Goal: Transaction & Acquisition: Purchase product/service

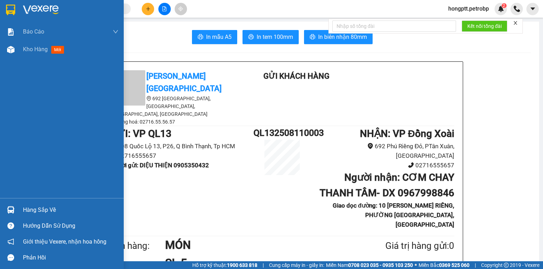
click at [11, 211] on img at bounding box center [10, 209] width 7 height 7
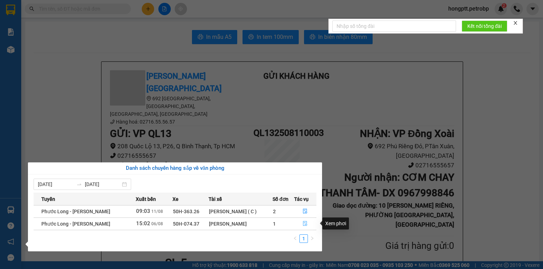
click at [303, 226] on icon "file-done" at bounding box center [305, 223] width 4 height 5
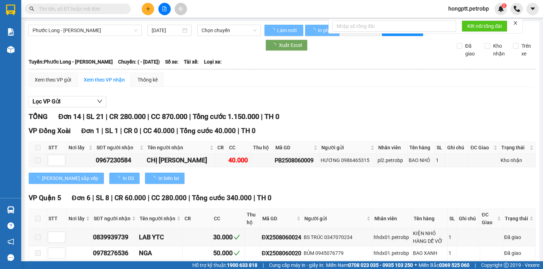
type input "06/08/2025"
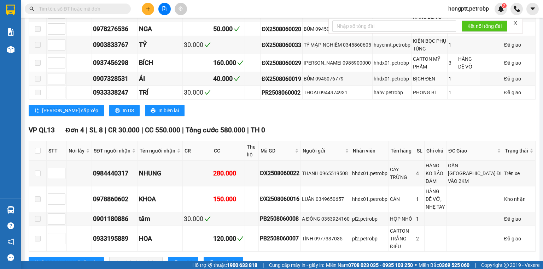
scroll to position [226, 0]
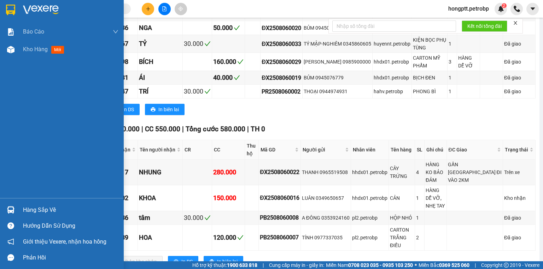
click at [14, 214] on div at bounding box center [11, 210] width 12 height 12
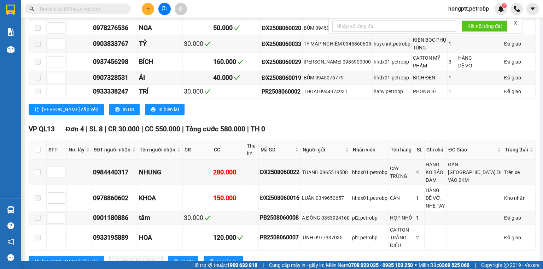
click at [345, 250] on section "Kết quả tìm kiếm ( 0 ) Bộ lọc No Data hongptt.petrobp 2 Báo cáo BC tiền tận nơi…" at bounding box center [271, 134] width 543 height 269
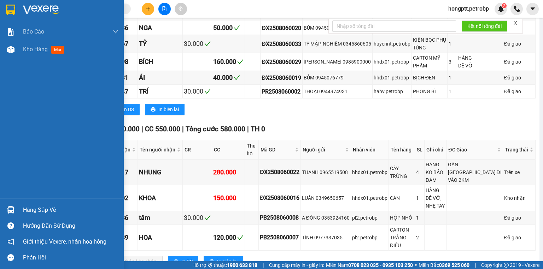
click at [33, 212] on div "Hàng sắp về" at bounding box center [70, 210] width 95 height 11
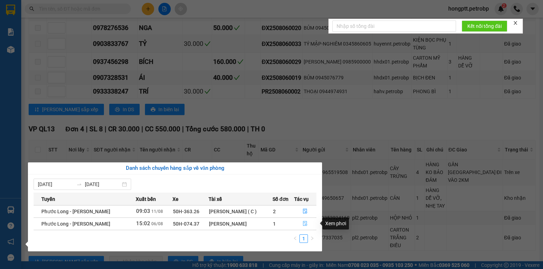
click at [303, 223] on icon "file-done" at bounding box center [305, 223] width 4 height 5
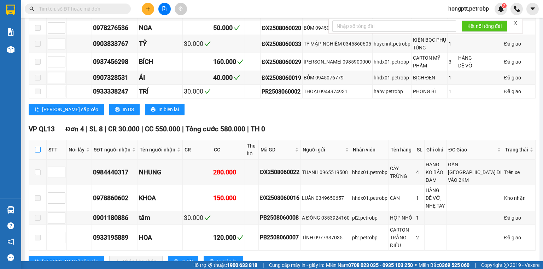
click at [40, 153] on input "checkbox" at bounding box center [38, 150] width 6 height 6
checkbox input "true"
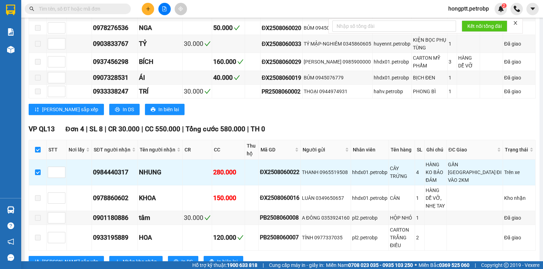
checkbox input "true"
click at [40, 153] on input "checkbox" at bounding box center [38, 150] width 6 height 6
checkbox input "false"
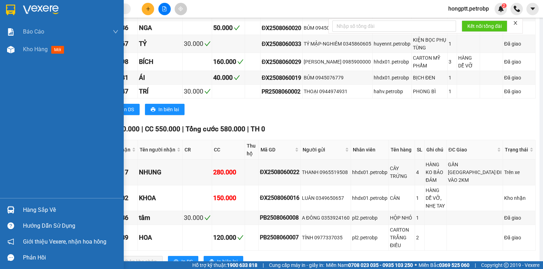
click at [24, 212] on div "Hàng sắp về" at bounding box center [70, 210] width 95 height 11
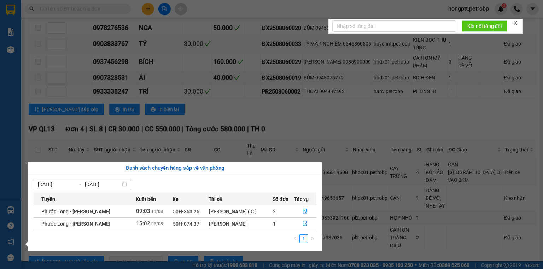
click at [344, 111] on section "Kết quả tìm kiếm ( 0 ) Bộ lọc No Data hongptt.petrobp 2 Báo cáo BC tiền tận nơi…" at bounding box center [271, 134] width 543 height 269
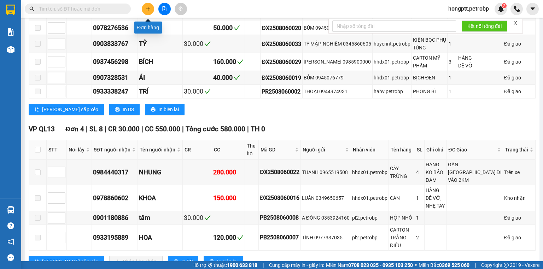
click at [149, 9] on icon "plus" at bounding box center [148, 8] width 5 height 5
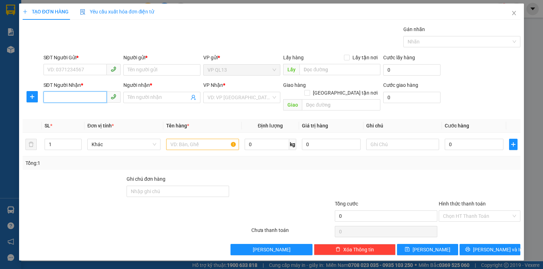
click at [83, 95] on input "SĐT Người Nhận *" at bounding box center [74, 96] width 63 height 11
click at [71, 70] on input "SĐT Người Gửi *" at bounding box center [74, 69] width 63 height 11
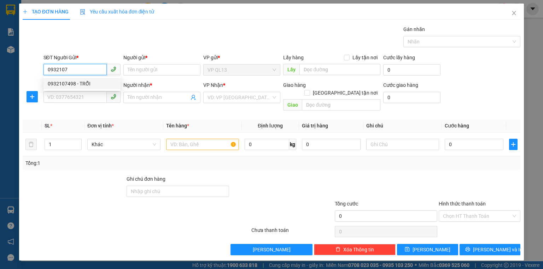
click at [79, 86] on div "0932107498 - TRỖI" at bounding box center [82, 84] width 69 height 8
type input "0932107498"
type input "TRỖI"
type input "0886648865"
type input "VŨ"
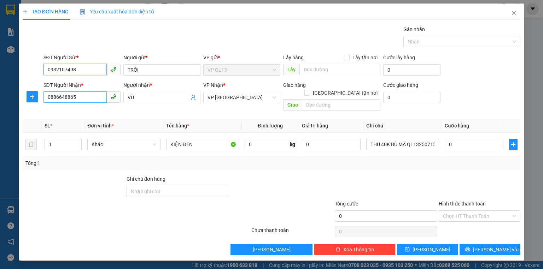
type input "0932107498"
click at [91, 99] on input "0886648865" at bounding box center [74, 96] width 63 height 11
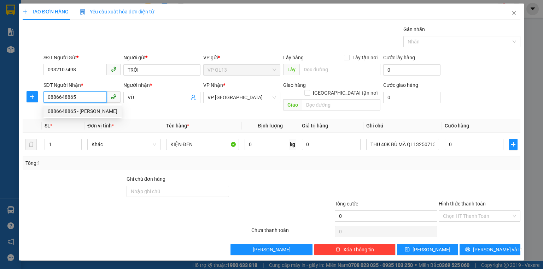
drag, startPoint x: 90, startPoint y: 100, endPoint x: 39, endPoint y: 101, distance: 51.2
click at [39, 101] on div "SĐT Người Nhận * 0886648865 Người nhận * VŨ VP Nhận * VP Phước Bình Giao hàng G…" at bounding box center [271, 97] width 499 height 32
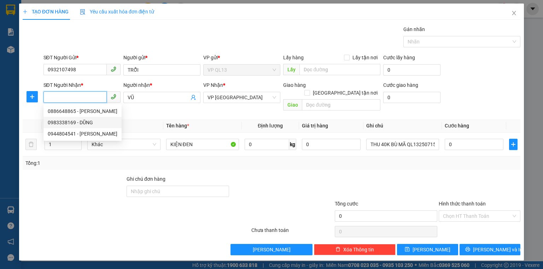
click at [70, 123] on div "0983338169 - DŨNG" at bounding box center [83, 123] width 70 height 8
type input "0983338169"
type input "DŨNG"
type input "50.000"
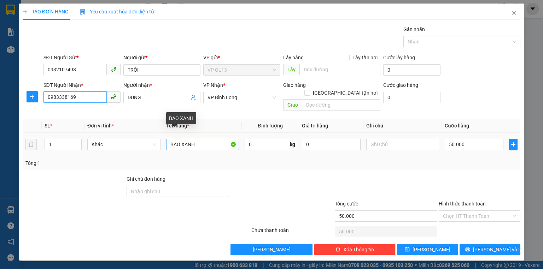
type input "0983338169"
click at [208, 139] on input "BAO XANH" at bounding box center [202, 144] width 73 height 11
type input "BAO ĐỎ"
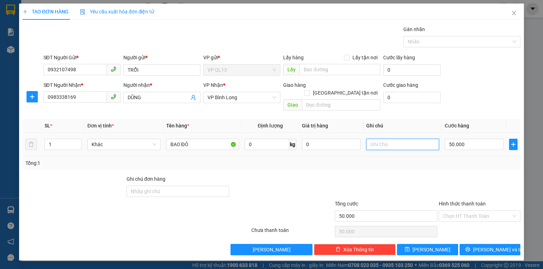
click at [381, 139] on input "text" at bounding box center [402, 144] width 73 height 11
click at [470, 247] on icon "printer" at bounding box center [467, 249] width 5 height 5
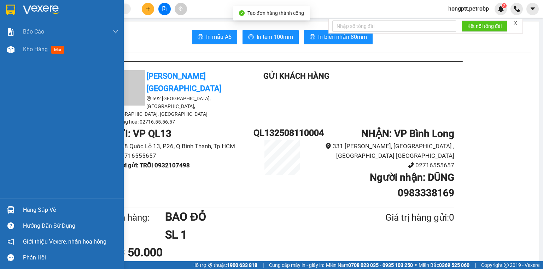
click at [22, 10] on div at bounding box center [62, 11] width 124 height 23
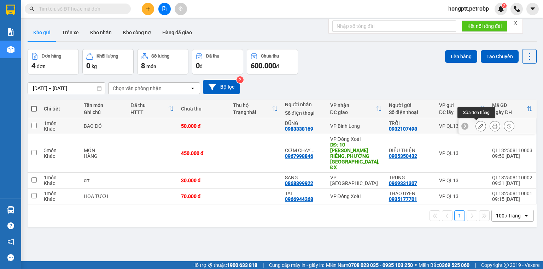
click at [475, 126] on button at bounding box center [480, 126] width 10 height 12
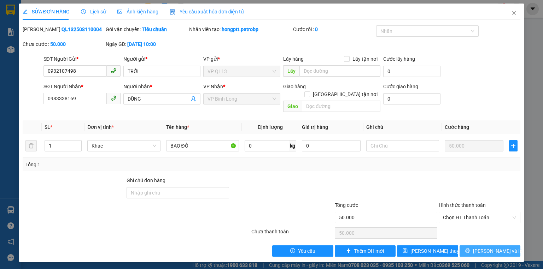
click at [479, 246] on button "Lưu và In" at bounding box center [489, 251] width 61 height 11
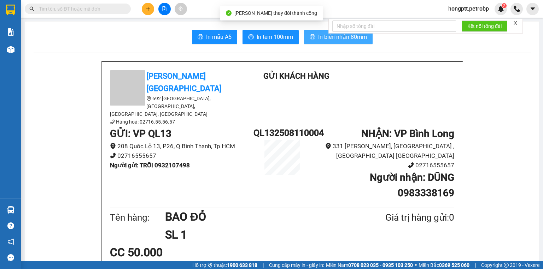
click at [309, 34] on icon "printer" at bounding box center [312, 37] width 6 height 6
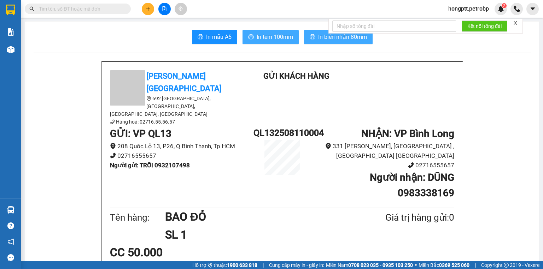
click at [291, 40] on button "In tem 100mm" at bounding box center [270, 37] width 56 height 14
drag, startPoint x: 0, startPoint y: 280, endPoint x: 49, endPoint y: 124, distance: 163.4
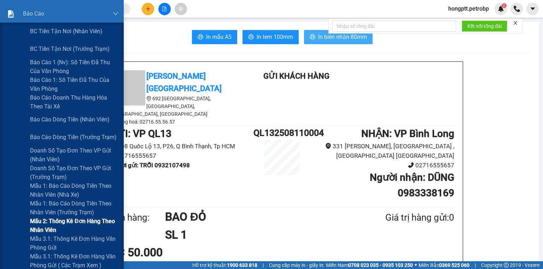
scroll to position [28, 0]
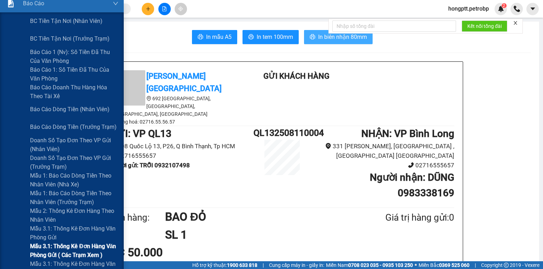
click at [91, 245] on span "Mẫu 3.1: Thống kê đơn hàng văn phòng gửi ( các trạm xem )" at bounding box center [74, 251] width 88 height 18
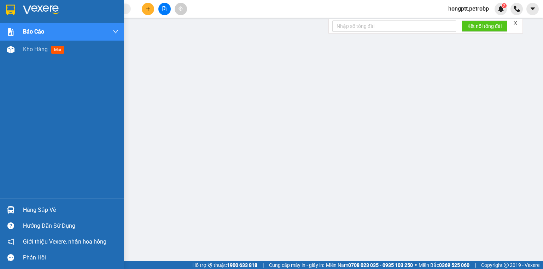
click at [25, 5] on img at bounding box center [41, 10] width 36 height 11
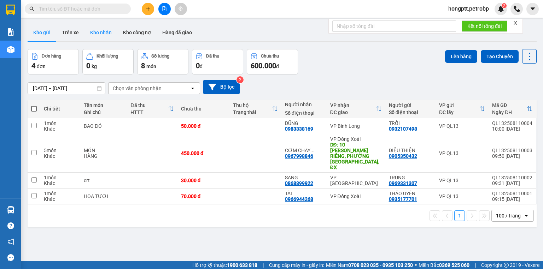
click at [107, 34] on button "Kho nhận" at bounding box center [100, 32] width 33 height 17
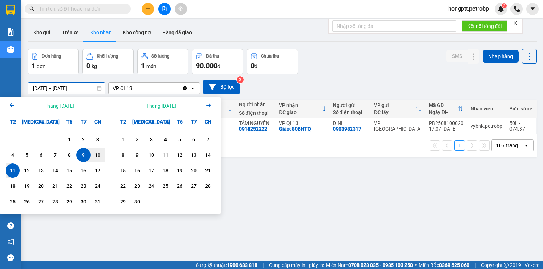
click at [48, 89] on input "[DATE] – [DATE]" at bounding box center [66, 88] width 77 height 11
click at [66, 137] on div "1" at bounding box center [69, 139] width 10 height 8
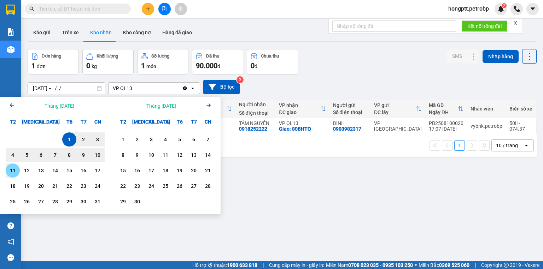
click at [17, 170] on div "11" at bounding box center [13, 170] width 10 height 8
type input "[DATE] – [DATE]"
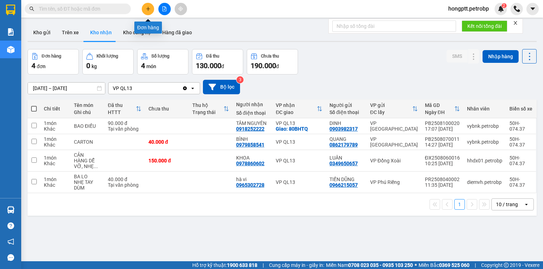
click at [148, 7] on icon "plus" at bounding box center [148, 8] width 5 height 5
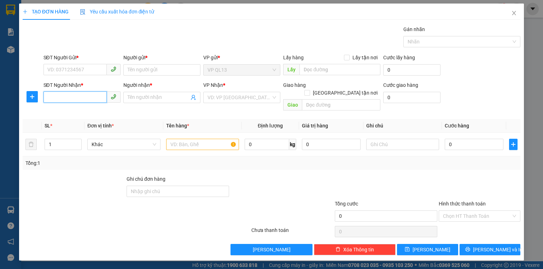
click at [70, 94] on input "SĐT Người Nhận *" at bounding box center [74, 96] width 63 height 11
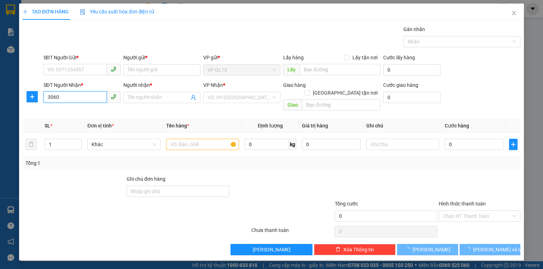
click at [78, 100] on input "3060" at bounding box center [74, 96] width 63 height 11
drag, startPoint x: 67, startPoint y: 98, endPoint x: 41, endPoint y: 98, distance: 26.8
click at [41, 98] on div "SĐT Người Nhận * 3060 3060 Người nhận * Tên người nhận VP Nhận * VD: VP Sài Gòn…" at bounding box center [271, 97] width 499 height 32
type input "098"
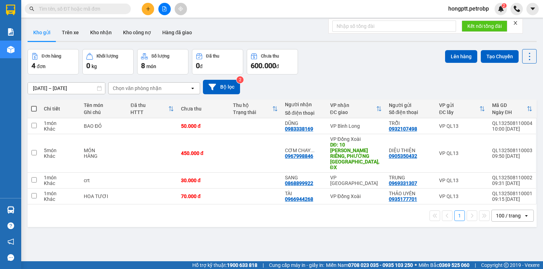
click at [477, 8] on span "hongptt.petrobp" at bounding box center [468, 8] width 52 height 9
click at [471, 20] on span "Đăng xuất" at bounding box center [470, 22] width 39 height 8
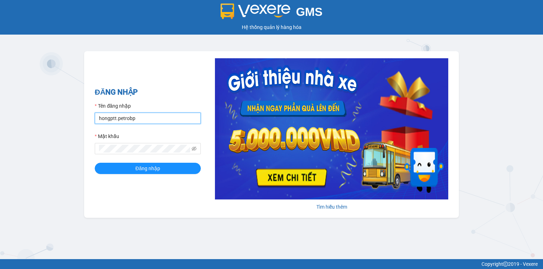
click at [138, 120] on input "hongptt.petrobp" at bounding box center [148, 118] width 106 height 11
drag, startPoint x: 138, startPoint y: 120, endPoint x: 79, endPoint y: 109, distance: 60.8
click at [79, 109] on div "GMS Hệ thống [PERSON_NAME] hàng [PERSON_NAME] NHẬP Tên đăng nhập hongptt.petrob…" at bounding box center [271, 129] width 543 height 259
type input "T"
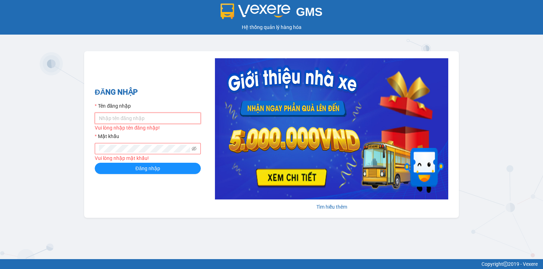
click at [140, 123] on input "Tên đăng nhập" at bounding box center [148, 118] width 106 height 11
type input "T"
type input "trung.petrobp"
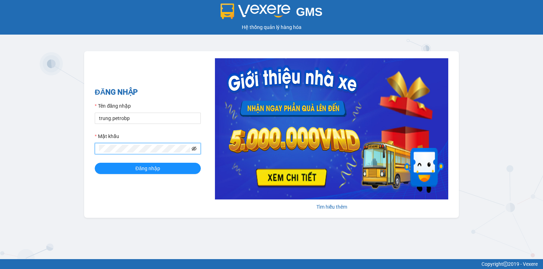
click at [192, 148] on icon "eye-invisible" at bounding box center [194, 149] width 5 height 4
click at [164, 173] on button "Đăng nhập" at bounding box center [148, 168] width 106 height 11
click at [126, 173] on button "Đăng nhập" at bounding box center [148, 168] width 106 height 11
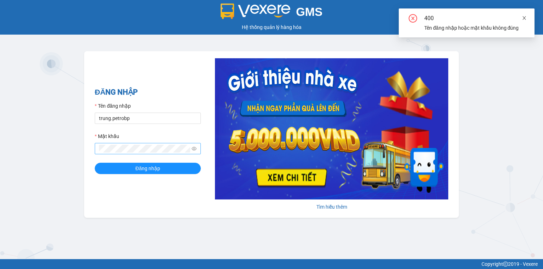
click at [524, 19] on icon "close" at bounding box center [523, 18] width 5 height 5
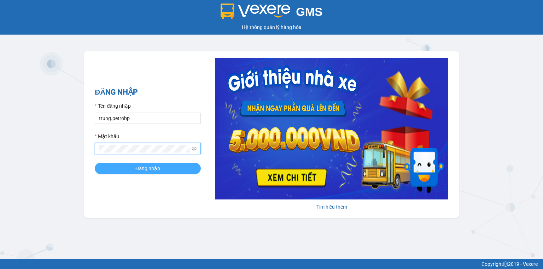
click at [146, 173] on button "Đăng nhập" at bounding box center [148, 168] width 106 height 11
click at [133, 166] on button "Đăng nhập" at bounding box center [148, 168] width 106 height 11
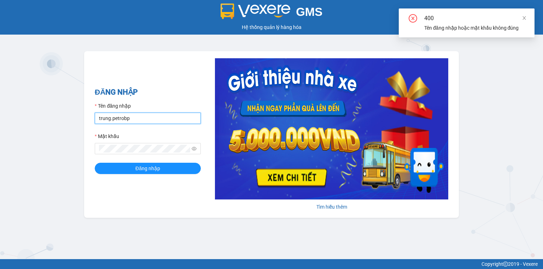
click at [145, 118] on input "trung.petrobp" at bounding box center [148, 118] width 106 height 11
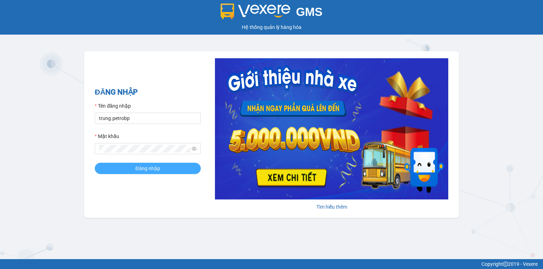
click at [150, 166] on span "Đăng nhập" at bounding box center [147, 169] width 25 height 8
click at [145, 171] on span "Đăng nhập" at bounding box center [147, 169] width 25 height 8
click at [146, 170] on span "Đăng nhập" at bounding box center [147, 169] width 25 height 8
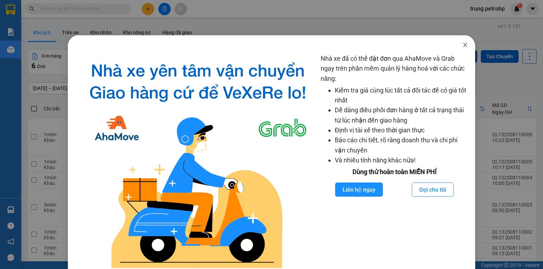
click at [463, 44] on icon "close" at bounding box center [465, 45] width 6 height 6
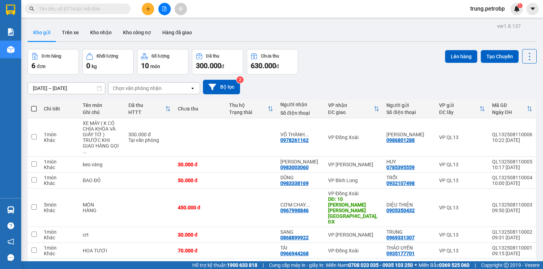
click at [64, 13] on span at bounding box center [78, 9] width 106 height 11
click at [64, 8] on input "text" at bounding box center [80, 9] width 83 height 8
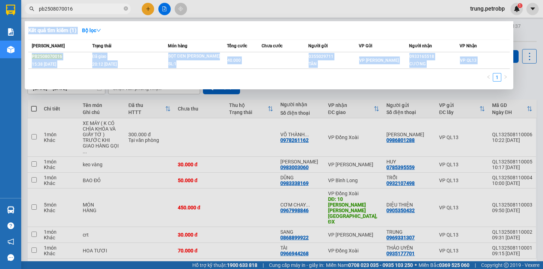
drag, startPoint x: 79, startPoint y: 13, endPoint x: 23, endPoint y: 16, distance: 55.5
click at [23, 15] on div "Kết quả tìm kiếm ( 1 ) Bộ lọc Mã ĐH Trạng thái Món hàng Tổng cước Chưa cước Ngư…" at bounding box center [69, 9] width 138 height 12
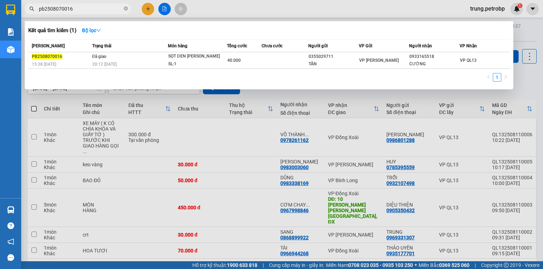
click at [81, 10] on input "pb2508070016" at bounding box center [80, 9] width 83 height 8
drag, startPoint x: 81, startPoint y: 10, endPoint x: 37, endPoint y: 5, distance: 44.1
click at [37, 5] on span "pb2508070016" at bounding box center [78, 9] width 106 height 11
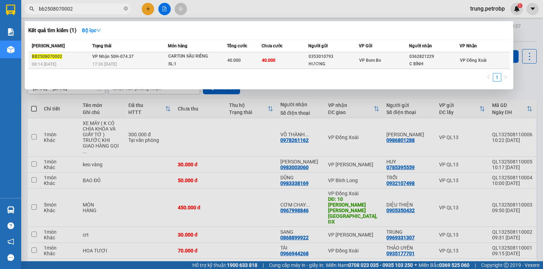
type input "bb2508070002"
click at [338, 60] on div "HƯƠNG" at bounding box center [333, 63] width 50 height 7
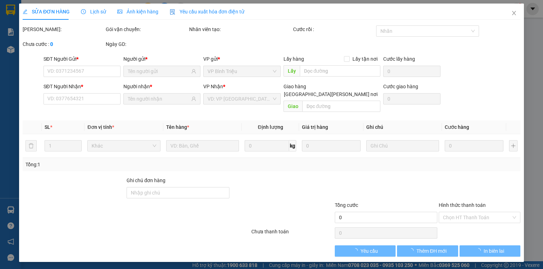
type input "0353010793"
type input "HƯƠNG"
type input "0362821229"
type input "C BÍNH"
type input "40.000"
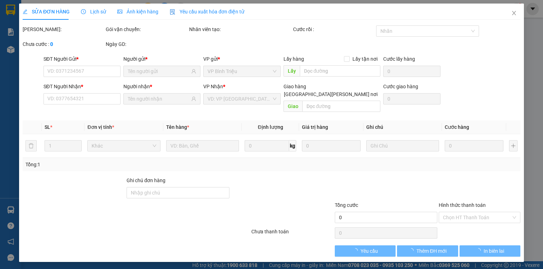
type input "40.000"
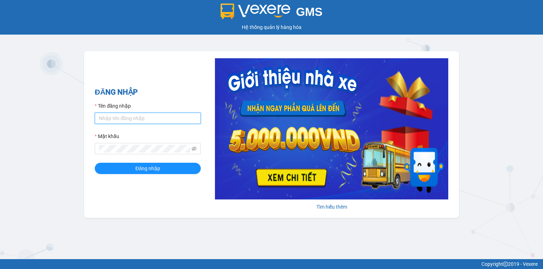
type input "hongptt.petrobp"
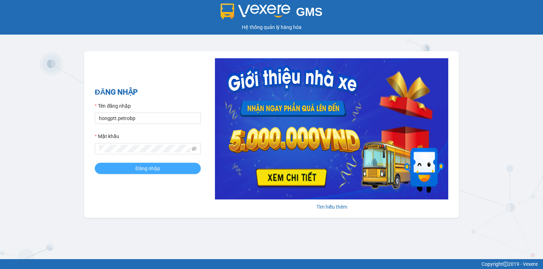
click at [144, 170] on span "Đăng nhập" at bounding box center [147, 169] width 25 height 8
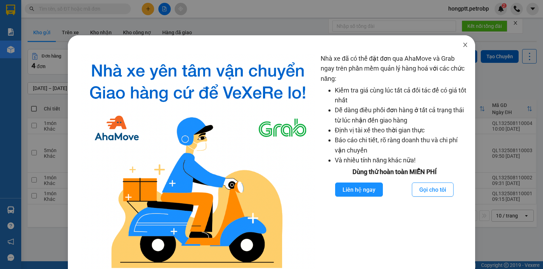
click at [462, 47] on icon "close" at bounding box center [465, 45] width 6 height 6
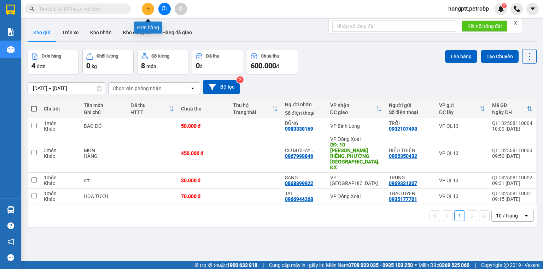
click at [146, 8] on icon "plus" at bounding box center [148, 8] width 5 height 5
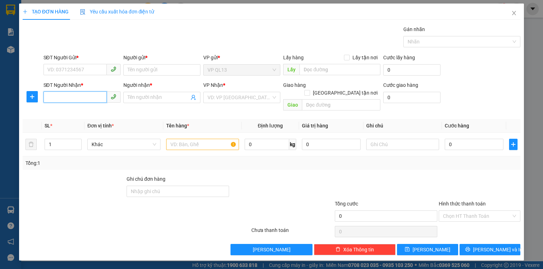
click at [71, 97] on input "SĐT Người Nhận *" at bounding box center [74, 96] width 63 height 11
type input "0983003060"
click at [87, 110] on div "0983003060 - Vương" at bounding box center [82, 111] width 69 height 8
type input "[PERSON_NAME]"
type input "30.000"
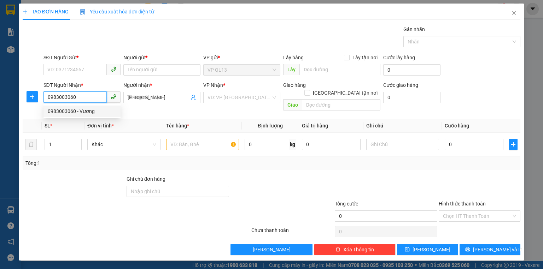
type input "30.000"
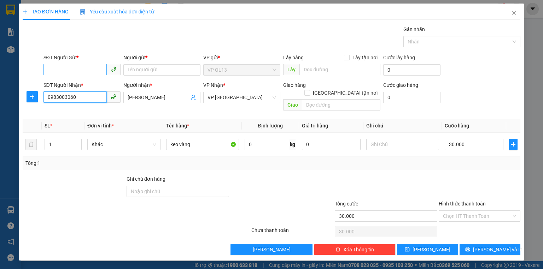
type input "0983003060"
click at [86, 68] on input "SĐT Người Gửi *" at bounding box center [74, 69] width 63 height 11
click at [85, 85] on div "0785395559 - HUY" at bounding box center [82, 84] width 69 height 8
type input "0785395559"
type input "HUY"
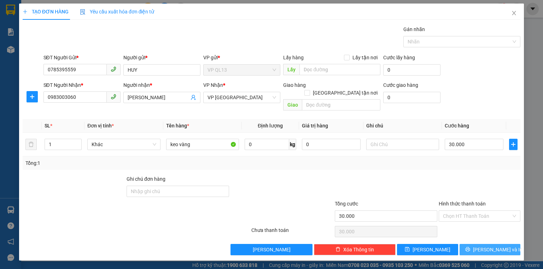
click at [481, 244] on button "Lưu và In" at bounding box center [489, 249] width 61 height 11
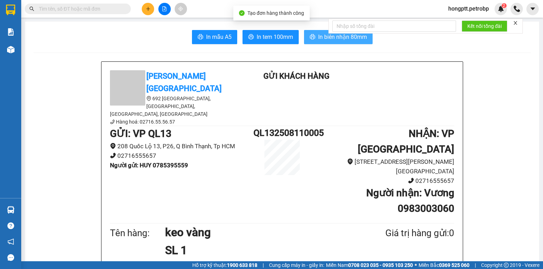
click at [343, 40] on span "In biên nhận 80mm" at bounding box center [342, 36] width 49 height 9
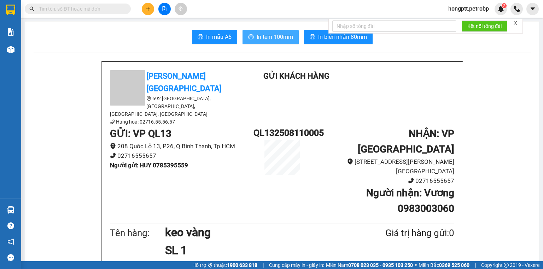
click at [283, 35] on span "In tem 100mm" at bounding box center [274, 36] width 36 height 9
click at [147, 8] on icon "plus" at bounding box center [148, 8] width 5 height 5
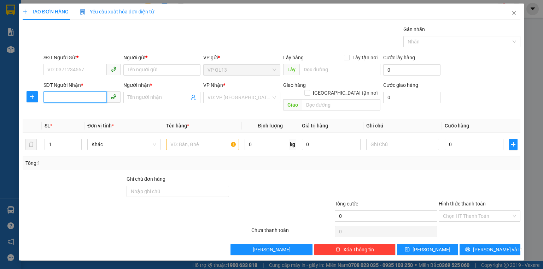
click at [95, 94] on input "SĐT Người Nhận *" at bounding box center [74, 96] width 63 height 11
type input "0"
click at [76, 67] on input "SĐT Người Gửi *" at bounding box center [74, 69] width 63 height 11
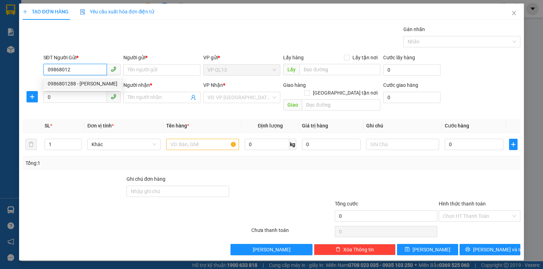
click at [81, 88] on div "0986801288 - BÙI PHÚC HÙNG" at bounding box center [82, 83] width 78 height 11
type input "0986801288"
type input "[PERSON_NAME]"
type input "300.000"
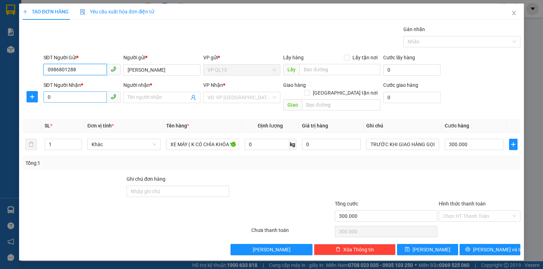
type input "0986801288"
click at [75, 100] on input "0" at bounding box center [74, 96] width 63 height 11
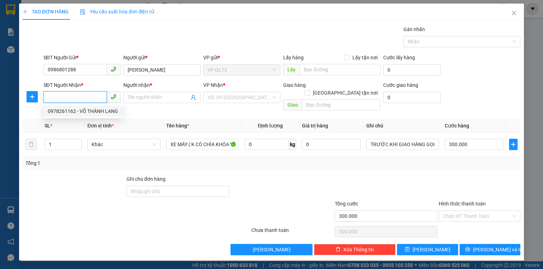
click at [83, 110] on div "0978261162 - VÕ THÀNH LANG" at bounding box center [83, 111] width 70 height 8
type input "0978261162"
type input "VÕ THÀNH LANG"
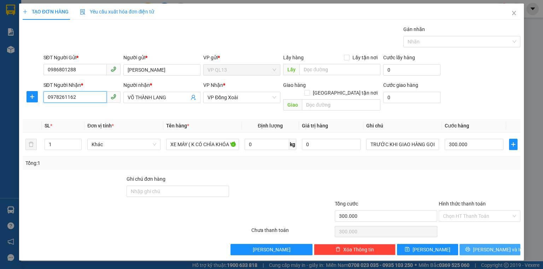
type input "0978261162"
click at [482, 244] on button "[PERSON_NAME] và In" at bounding box center [489, 249] width 61 height 11
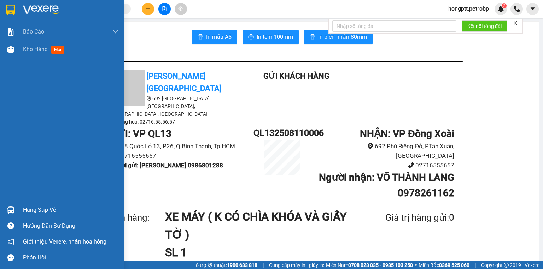
click at [20, 5] on div at bounding box center [62, 11] width 124 height 23
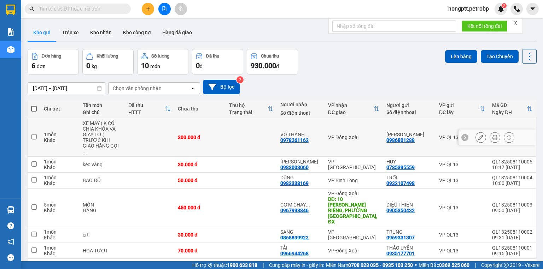
click at [478, 135] on icon at bounding box center [480, 137] width 5 height 5
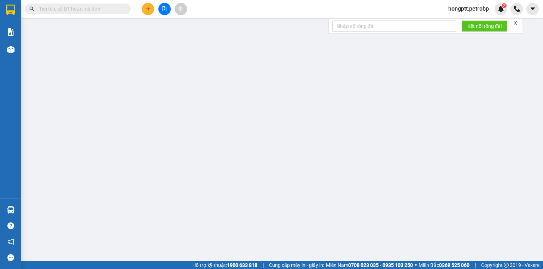
type input "0986801288"
type input "[PERSON_NAME]"
type input "0978261162"
type input "VÕ THÀNH LANG"
type input "300.000"
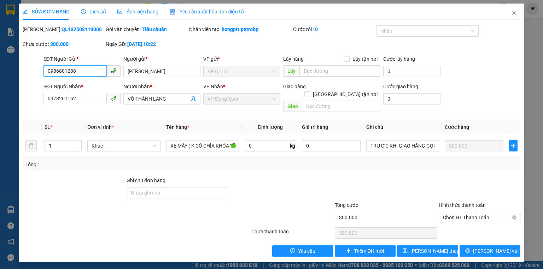
click at [486, 212] on span "Chọn HT Thanh Toán" at bounding box center [479, 217] width 73 height 11
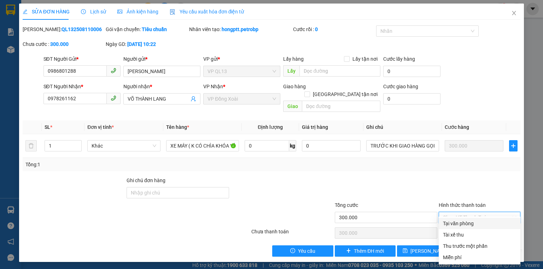
click at [470, 223] on div "Tại văn phòng" at bounding box center [479, 224] width 73 height 8
type input "0"
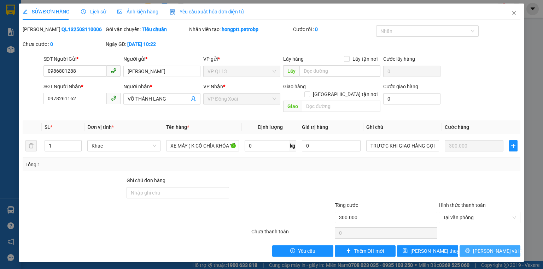
click at [486, 247] on span "[PERSON_NAME] và In" at bounding box center [497, 251] width 49 height 8
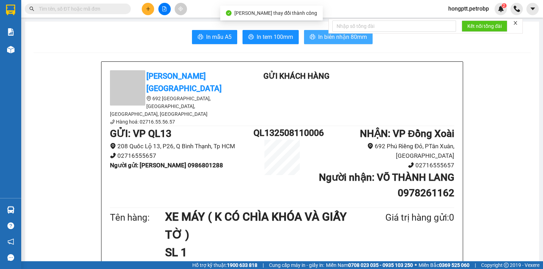
click at [337, 40] on span "In biên nhận 80mm" at bounding box center [342, 36] width 49 height 9
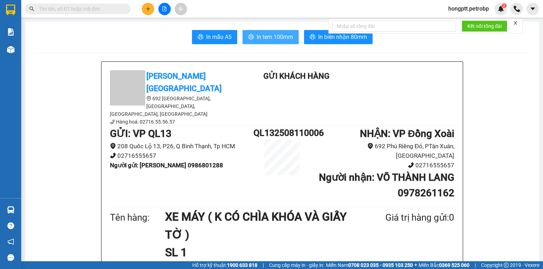
click at [282, 40] on span "In tem 100mm" at bounding box center [274, 36] width 36 height 9
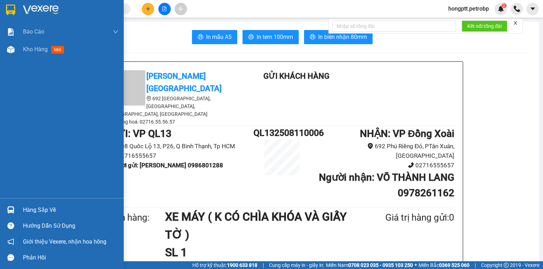
click at [31, 7] on img at bounding box center [41, 10] width 36 height 11
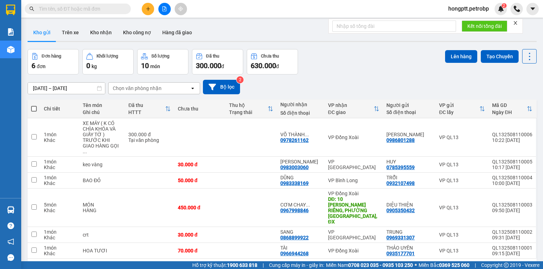
click at [108, 7] on input "text" at bounding box center [80, 9] width 83 height 8
click at [66, 9] on input "text" at bounding box center [80, 9] width 83 height 8
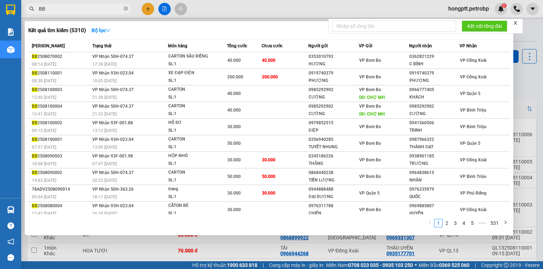
type input "BB"
click at [270, 243] on div at bounding box center [271, 134] width 543 height 269
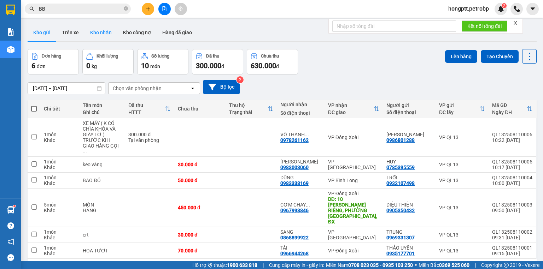
click at [100, 32] on button "Kho nhận" at bounding box center [100, 32] width 33 height 17
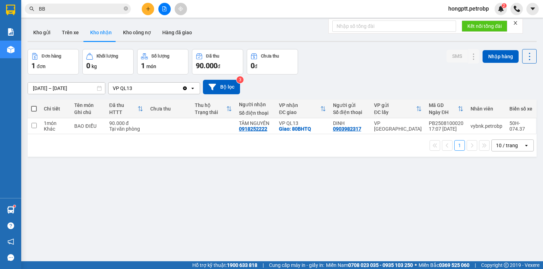
click at [43, 90] on input "[DATE] – [DATE]" at bounding box center [66, 88] width 77 height 11
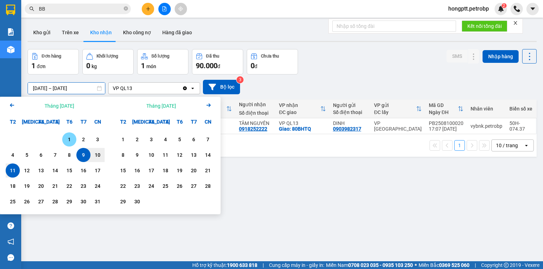
click at [69, 142] on div "1" at bounding box center [69, 139] width 10 height 8
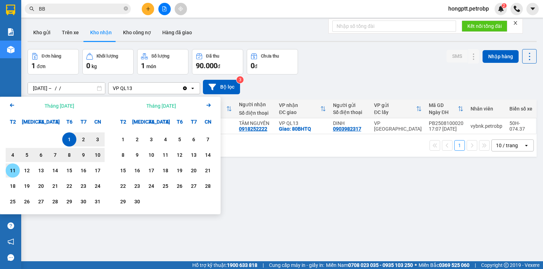
click at [14, 172] on div "11" at bounding box center [13, 170] width 10 height 8
type input "01/08/2025 – 11/08/2025"
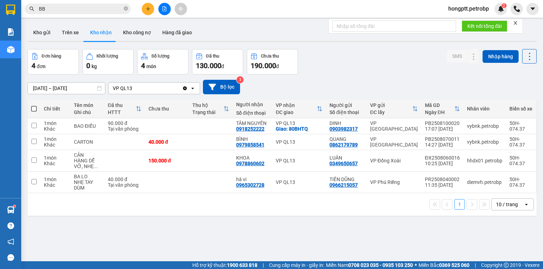
scroll to position [28, 0]
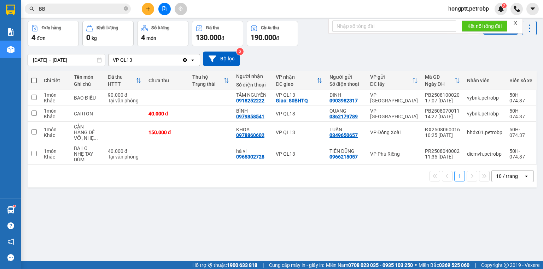
click at [506, 177] on div "10 / trang" at bounding box center [507, 176] width 22 height 7
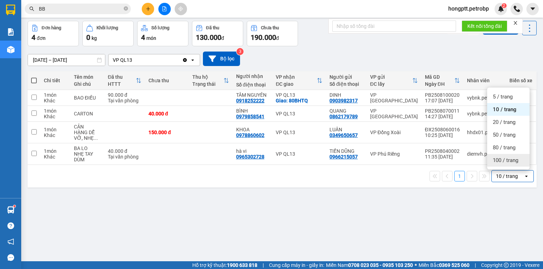
click at [505, 162] on span "100 / trang" at bounding box center [504, 160] width 25 height 7
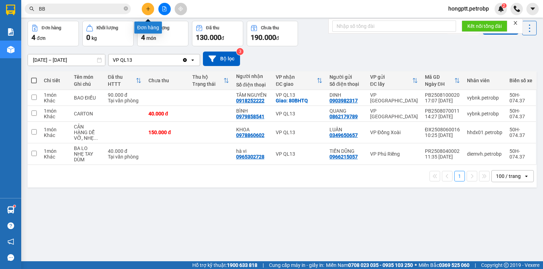
click at [150, 9] on icon "plus" at bounding box center [148, 8] width 5 height 5
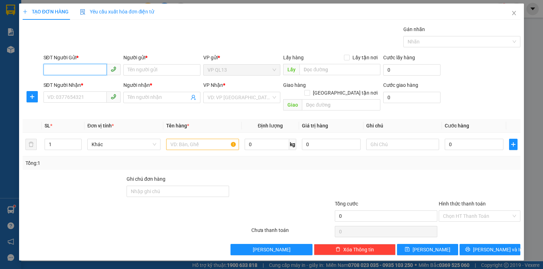
drag, startPoint x: 98, startPoint y: 67, endPoint x: 105, endPoint y: 66, distance: 7.1
click at [98, 67] on input "SĐT Người Gửi *" at bounding box center [74, 69] width 63 height 11
click at [83, 96] on input "SĐT Người Nhận *" at bounding box center [74, 96] width 63 height 11
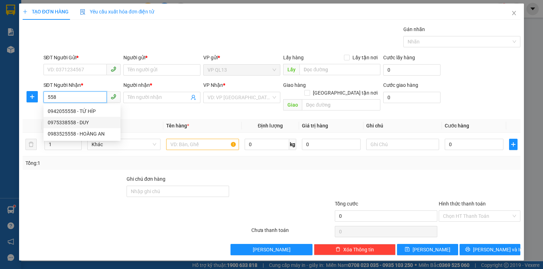
click at [81, 124] on div "0975338558 - DUY" at bounding box center [82, 123] width 69 height 8
type input "0975338558"
type input "DUY"
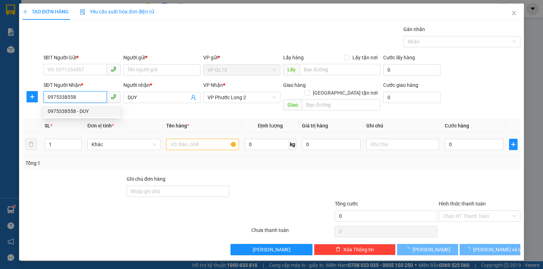
type input "30.000"
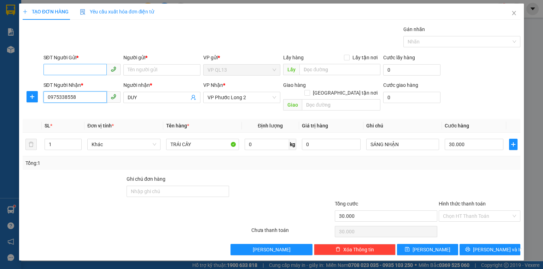
type input "0975338558"
click at [91, 72] on input "SĐT Người Gửi *" at bounding box center [74, 69] width 63 height 11
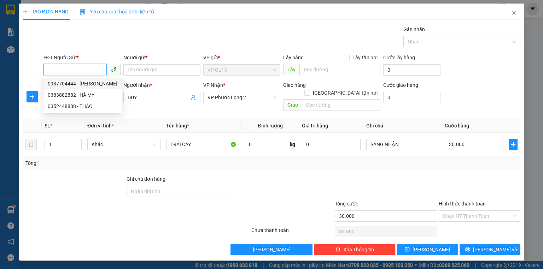
click at [75, 72] on input "SĐT Người Gửi *" at bounding box center [74, 69] width 63 height 11
click at [69, 85] on div "0908559388 - TRÂM" at bounding box center [82, 84] width 69 height 8
type input "0908559388"
type input "TRÂM"
type input "80.000"
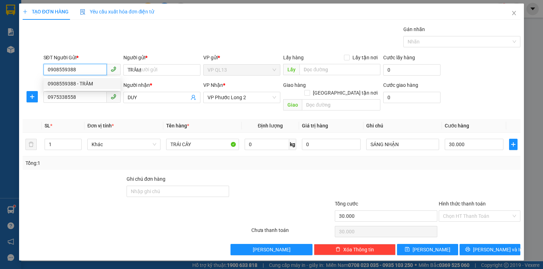
type input "80.000"
type input "0908559388"
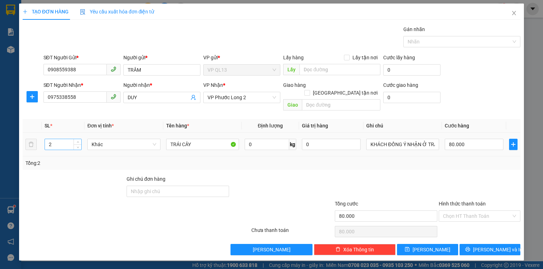
click at [67, 139] on input "2" at bounding box center [63, 144] width 36 height 11
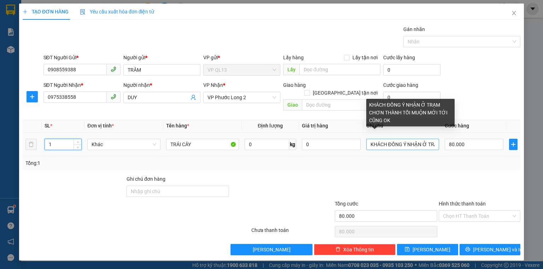
type input "1"
click at [368, 139] on input "KHÁCH ĐỒNG Ý NHẬN Ở TRẠM CHƠN THÀNH TỐI MUỘN MỚI TỚI CŨNG OK" at bounding box center [402, 144] width 73 height 11
type input "0"
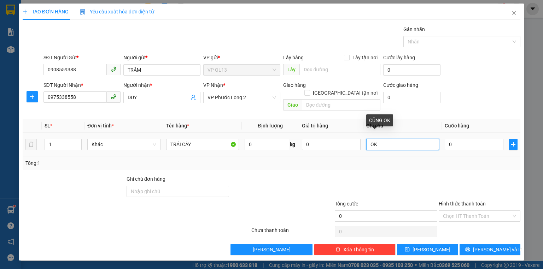
type input "K"
type input "D"
type input "ĐI CHUYẾN 140H30"
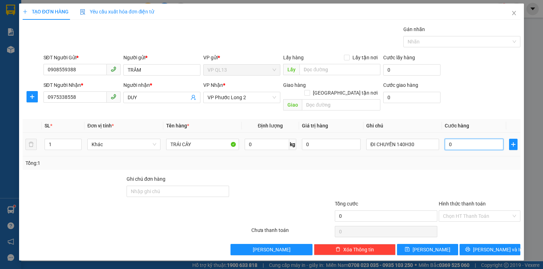
click at [473, 139] on input "0" at bounding box center [473, 144] width 59 height 11
click at [53, 139] on input "1" at bounding box center [63, 144] width 36 height 11
type input "2"
click at [456, 139] on input "0" at bounding box center [473, 144] width 59 height 11
type input "8"
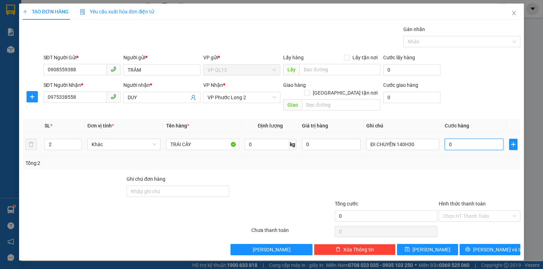
type input "8"
type input "80"
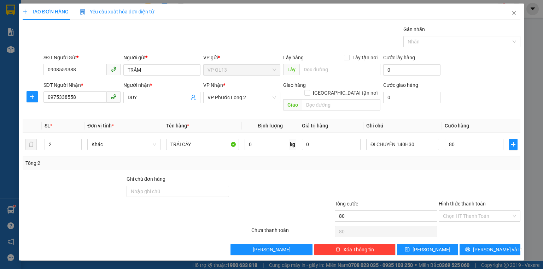
type input "80.000"
click at [495, 92] on div "SĐT Người Nhận * 0975338558 Người nhận * DUY VP Nhận * VP Phước Long 2 Giao hàn…" at bounding box center [282, 97] width 480 height 32
click at [485, 246] on span "[PERSON_NAME] và In" at bounding box center [497, 250] width 49 height 8
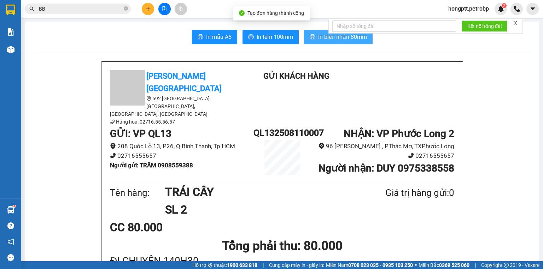
click at [343, 40] on span "In biên nhận 80mm" at bounding box center [342, 36] width 49 height 9
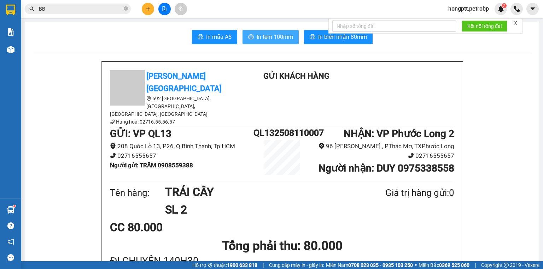
click at [282, 34] on span "In tem 100mm" at bounding box center [274, 36] width 36 height 9
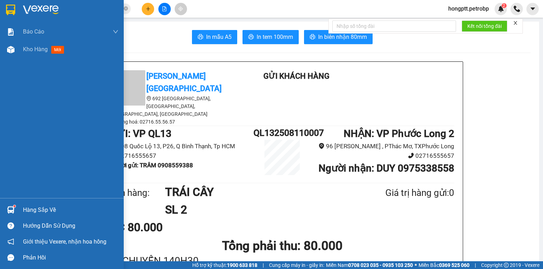
click at [26, 4] on div at bounding box center [62, 11] width 124 height 23
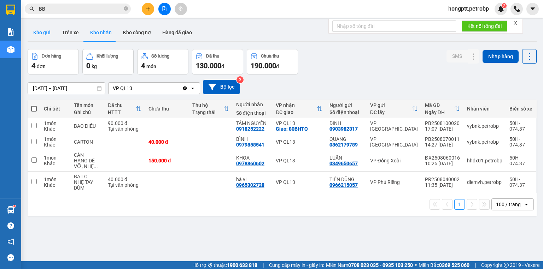
click at [44, 31] on button "Kho gửi" at bounding box center [42, 32] width 29 height 17
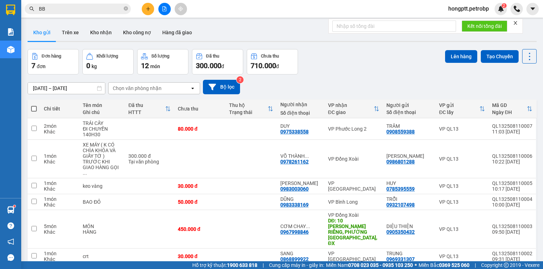
click at [148, 9] on icon "plus" at bounding box center [148, 8] width 5 height 5
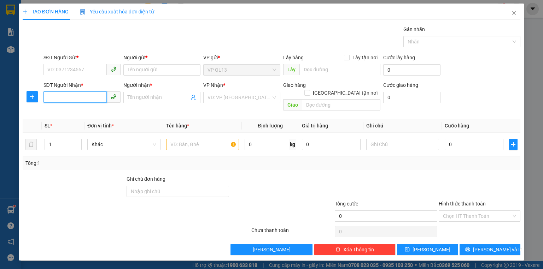
click at [92, 94] on input "SĐT Người Nhận *" at bounding box center [74, 96] width 63 height 11
type input "0382805781"
click at [87, 112] on div "0382805781 - CHỊ NHI" at bounding box center [82, 111] width 69 height 8
type input "CHỊ NHI"
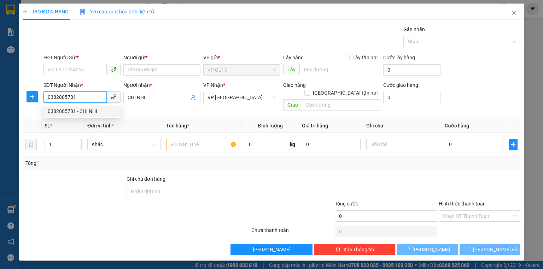
type input "40.000"
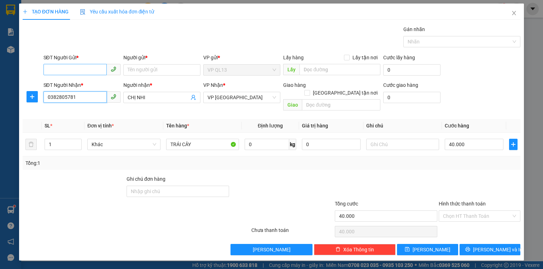
type input "0382805781"
click at [71, 72] on input "SĐT Người Gửi *" at bounding box center [74, 69] width 63 height 11
click at [77, 82] on div "0908559388 - TRÂM" at bounding box center [82, 84] width 69 height 8
type input "0908559388"
type input "TRÂM"
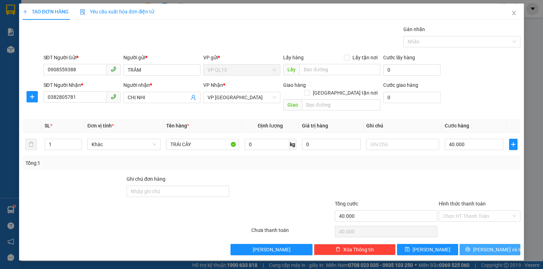
click at [486, 246] on span "[PERSON_NAME] và In" at bounding box center [497, 250] width 49 height 8
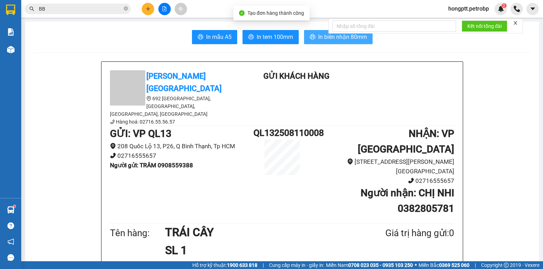
click at [331, 37] on span "In biên nhận 80mm" at bounding box center [342, 36] width 49 height 9
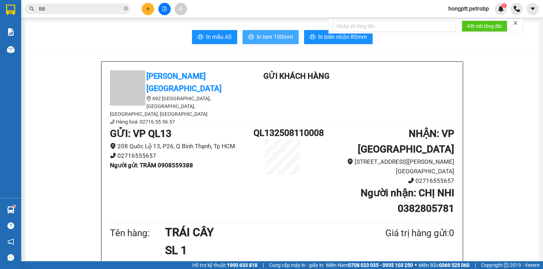
click at [270, 36] on span "In tem 100mm" at bounding box center [274, 36] width 36 height 9
drag, startPoint x: 354, startPoint y: 56, endPoint x: 351, endPoint y: 58, distance: 3.8
click at [380, 70] on div "Petro Bình Phước 692 Phú Riềng Đỏ, P Tân Xuân, TP Đồng Xoài, Tỉnh Bình Phước Hà…" at bounding box center [281, 97] width 347 height 55
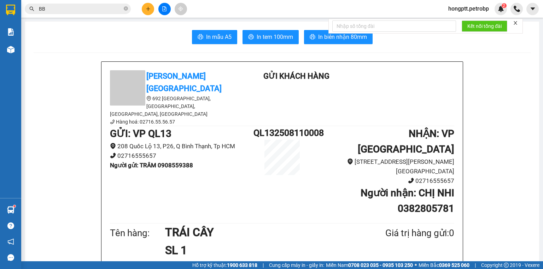
click at [380, 70] on div "Petro Bình Phước 692 Phú Riềng Đỏ, P Tân Xuân, TP Đồng Xoài, Tỉnh Bình Phước Hà…" at bounding box center [281, 97] width 347 height 55
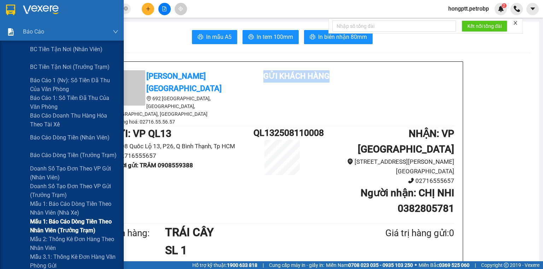
click at [80, 224] on span "Mẫu 1: Báo cáo dòng tiền theo nhân viên (trưởng trạm)" at bounding box center [74, 226] width 88 height 18
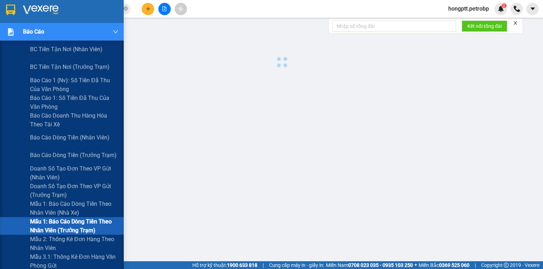
click at [80, 224] on span "Mẫu 1: Báo cáo dòng tiền theo nhân viên (trưởng trạm)" at bounding box center [74, 226] width 88 height 18
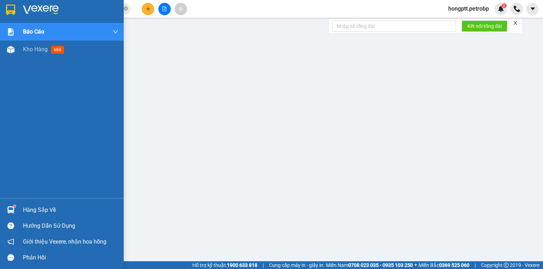
click at [24, 208] on div "Hàng sắp về" at bounding box center [70, 210] width 95 height 11
click at [40, 211] on div "Hàng sắp về" at bounding box center [70, 210] width 95 height 11
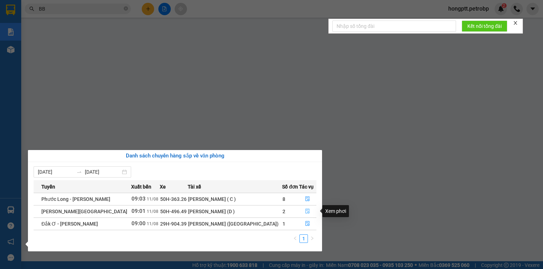
click at [306, 211] on icon "file-done" at bounding box center [308, 211] width 4 height 5
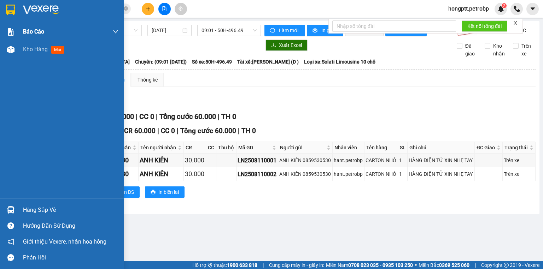
click at [34, 5] on img at bounding box center [41, 10] width 36 height 11
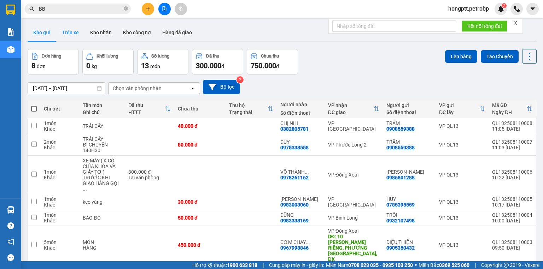
click at [77, 34] on button "Trên xe" at bounding box center [70, 32] width 28 height 17
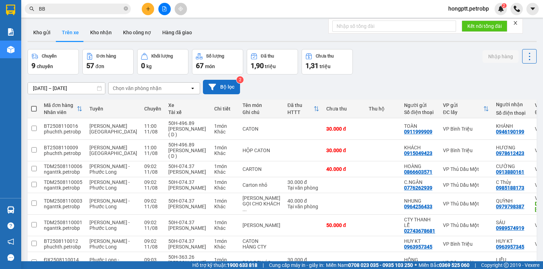
click at [228, 88] on button "Bộ lọc" at bounding box center [221, 87] width 37 height 14
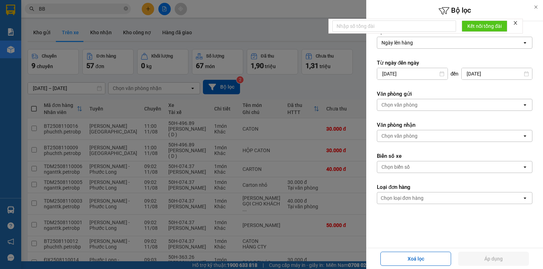
click at [420, 135] on div "Chọn văn phòng" at bounding box center [449, 135] width 145 height 11
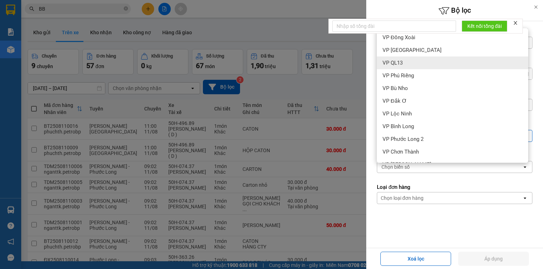
click at [404, 62] on div "VP QL13" at bounding box center [452, 63] width 151 height 13
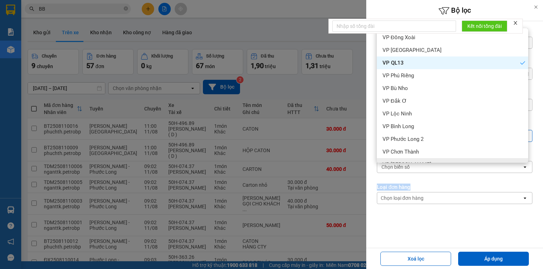
click at [422, 177] on form "Lọc theo Ngày lên hàng open Từ ngày đến ngày 11/08/2025 Press the down arrow ke…" at bounding box center [454, 147] width 155 height 239
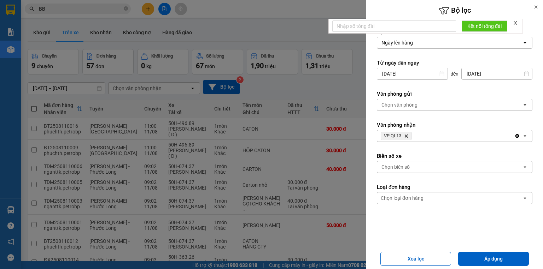
click at [106, 99] on div at bounding box center [271, 134] width 543 height 269
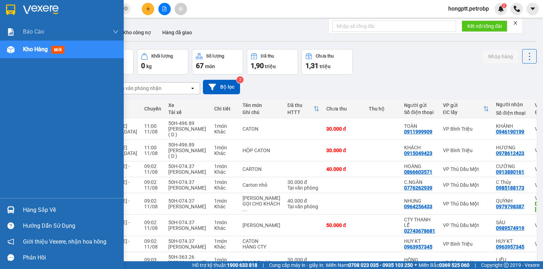
click at [19, 213] on div "Hàng sắp về" at bounding box center [62, 210] width 124 height 16
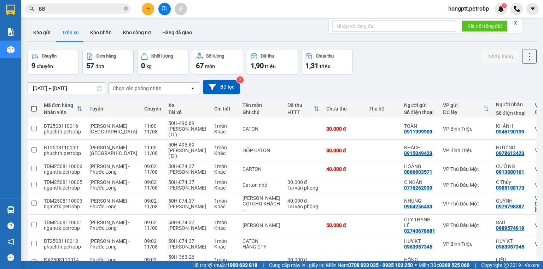
click at [375, 89] on section "Kết quả tìm kiếm ( 5310 ) Bộ lọc Mã ĐH Trạng thái Món hàng Tổng cước Chưa cước …" at bounding box center [271, 134] width 543 height 269
click at [228, 86] on button "Bộ lọc" at bounding box center [221, 87] width 37 height 14
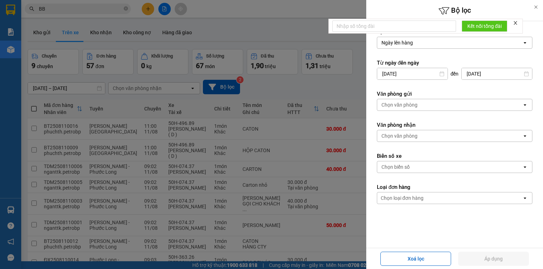
click at [409, 133] on div "Chọn văn phòng" at bounding box center [399, 135] width 36 height 7
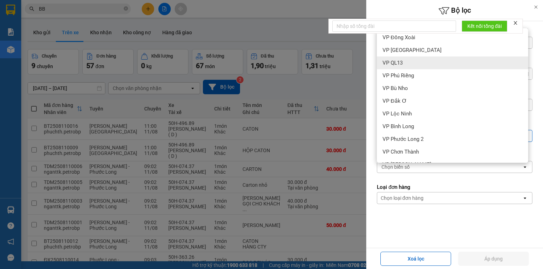
click at [398, 64] on span "VP QL13" at bounding box center [392, 62] width 20 height 7
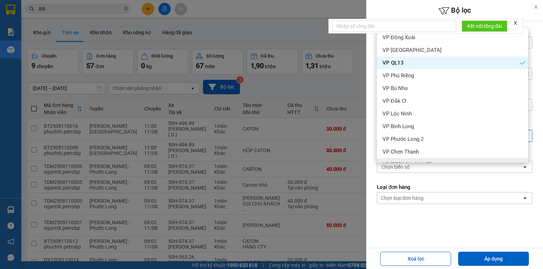
click at [449, 187] on label "Loại đơn hàng" at bounding box center [454, 187] width 155 height 7
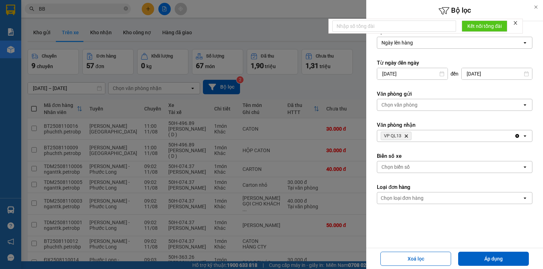
click at [421, 165] on div "Chọn biển số" at bounding box center [449, 166] width 145 height 11
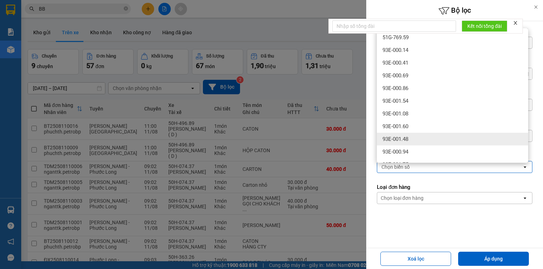
click at [415, 139] on div "93E-001.48" at bounding box center [452, 139] width 151 height 13
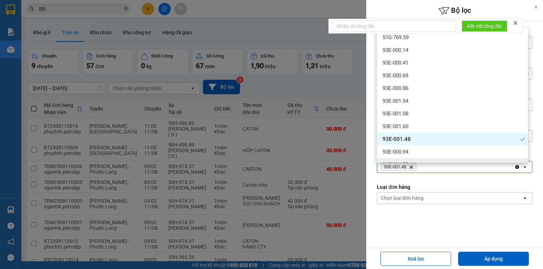
drag, startPoint x: 434, startPoint y: 198, endPoint x: 418, endPoint y: 174, distance: 28.3
click at [435, 196] on div "Chọn loại đơn hàng" at bounding box center [449, 198] width 145 height 11
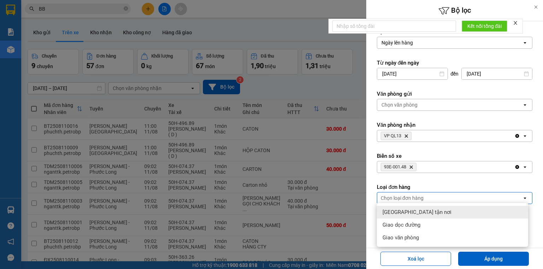
click at [412, 168] on icon "Delete" at bounding box center [411, 167] width 4 height 4
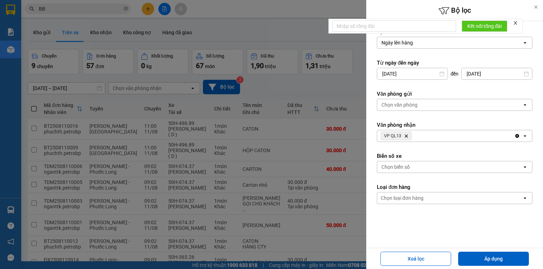
click at [413, 167] on div "Chọn biển số" at bounding box center [449, 166] width 145 height 11
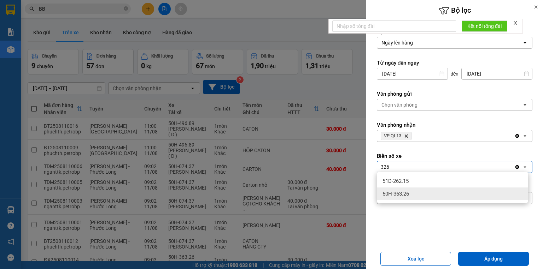
type input "326"
click at [391, 188] on div "50H-363.26" at bounding box center [452, 194] width 151 height 13
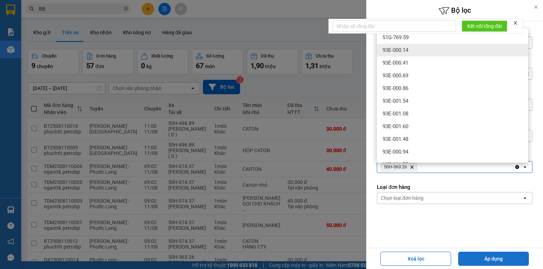
click at [493, 256] on button "Áp dụng" at bounding box center [493, 259] width 71 height 14
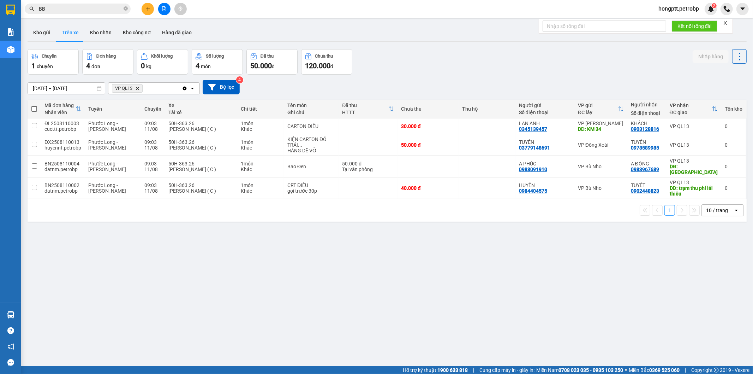
drag, startPoint x: 535, startPoint y: 0, endPoint x: 543, endPoint y: 252, distance: 252.0
click at [542, 252] on div "ver 1.8.137 Kho gửi Trên xe Kho nhận Kho công nợ Hàng đã giao Chuyến 1 chuyến Đ…" at bounding box center [387, 208] width 725 height 374
click at [542, 110] on icon at bounding box center [715, 109] width 6 height 6
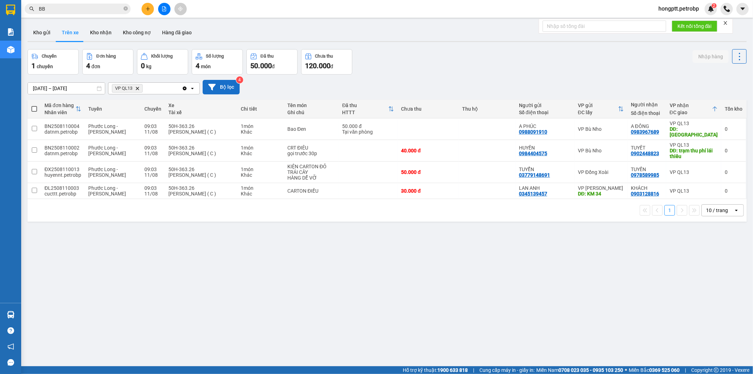
click at [227, 87] on button "Bộ lọc" at bounding box center [221, 87] width 37 height 14
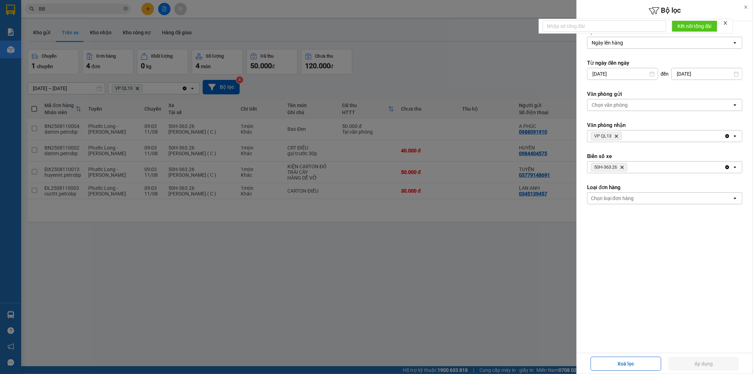
click at [470, 230] on div at bounding box center [376, 187] width 753 height 374
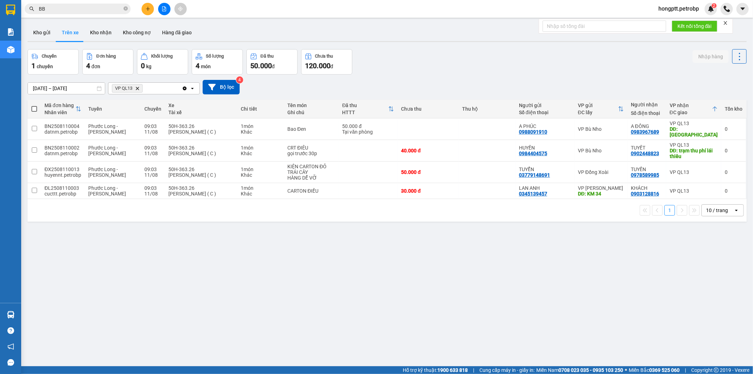
click at [161, 269] on div "ver 1.8.137 Kho gửi Trên xe Kho nhận Kho công nợ Hàng đã giao Chuyến 1 chuyến Đ…" at bounding box center [387, 208] width 725 height 374
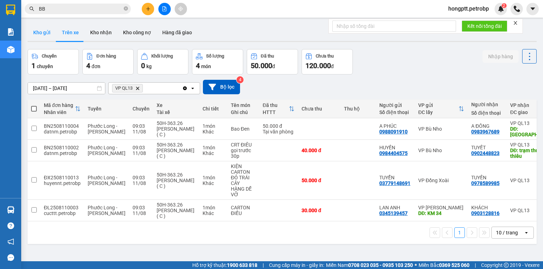
drag, startPoint x: 593, startPoint y: 0, endPoint x: 37, endPoint y: 31, distance: 556.5
click at [37, 31] on button "Kho gửi" at bounding box center [42, 32] width 29 height 17
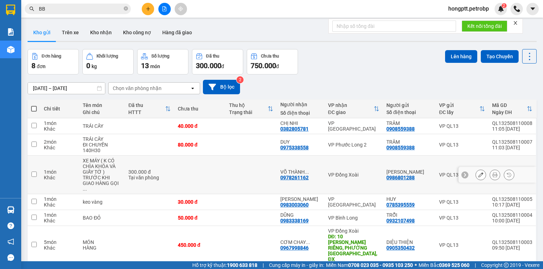
scroll to position [40, 0]
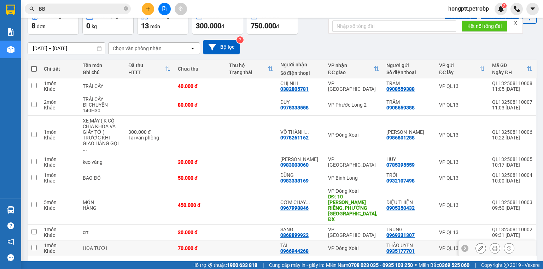
click at [35, 245] on input "checkbox" at bounding box center [33, 247] width 5 height 5
checkbox input "true"
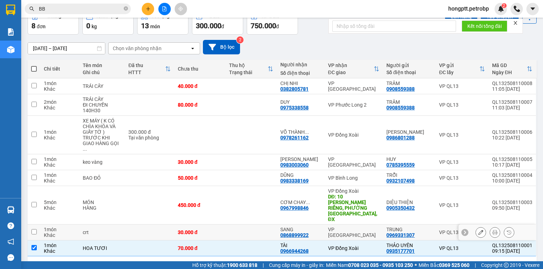
click at [35, 229] on input "checkbox" at bounding box center [33, 231] width 5 height 5
checkbox input "true"
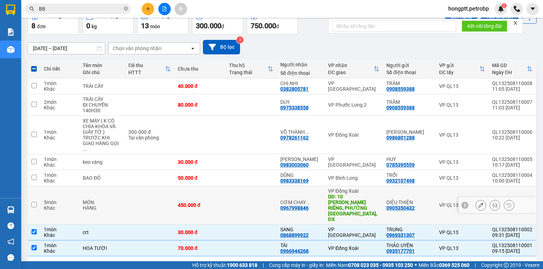
click at [34, 202] on input "checkbox" at bounding box center [33, 204] width 5 height 5
checkbox input "true"
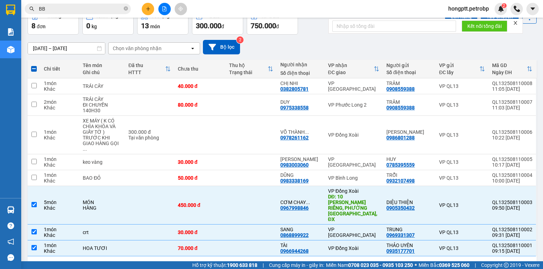
scroll to position [0, 0]
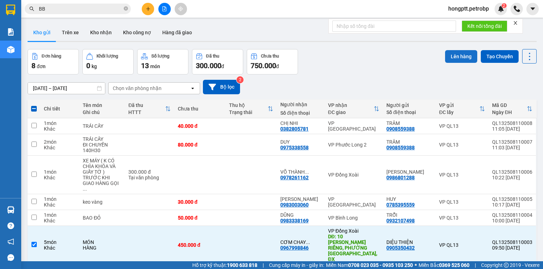
click at [459, 57] on button "Lên hàng" at bounding box center [461, 56] width 32 height 13
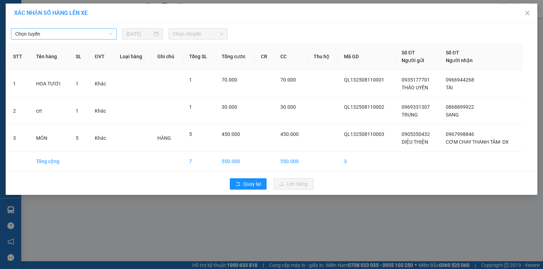
click at [59, 28] on div "Chọn tuyến" at bounding box center [64, 33] width 106 height 11
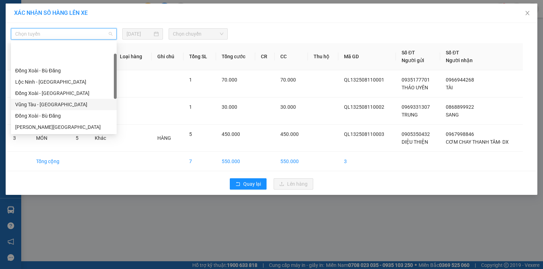
scroll to position [57, 0]
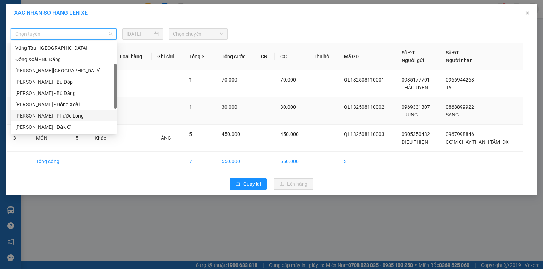
click at [75, 115] on div "Hồ Chí Minh - Phước Long" at bounding box center [63, 116] width 97 height 8
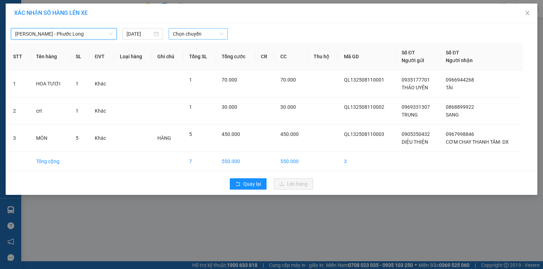
click at [199, 35] on span "Chọn chuyến" at bounding box center [198, 34] width 51 height 11
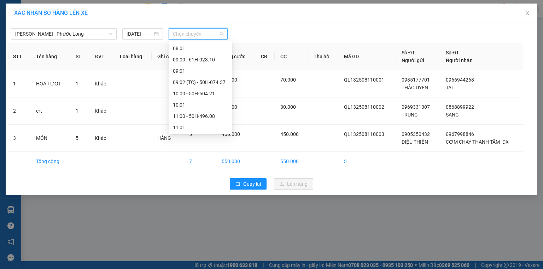
scroll to position [130, 0]
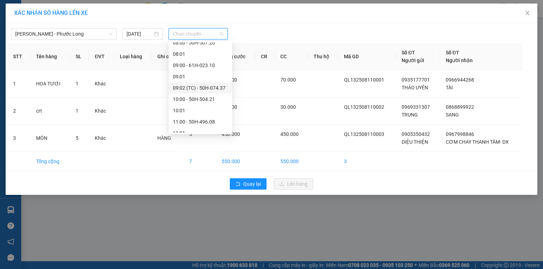
click at [209, 86] on div "09:02 (TC) - 50H-074.37" at bounding box center [200, 88] width 55 height 8
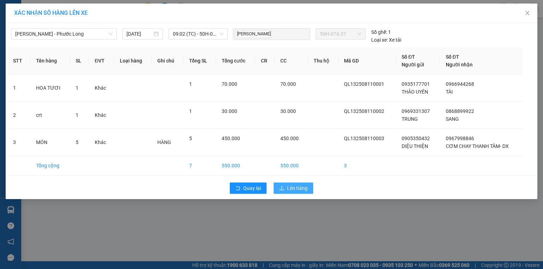
click at [288, 186] on span "Lên hàng" at bounding box center [297, 188] width 20 height 8
click at [301, 185] on span "Lên hàng" at bounding box center [297, 188] width 20 height 8
click at [527, 17] on span "Close" at bounding box center [527, 14] width 20 height 20
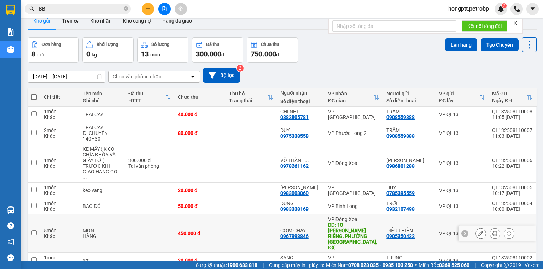
scroll to position [40, 0]
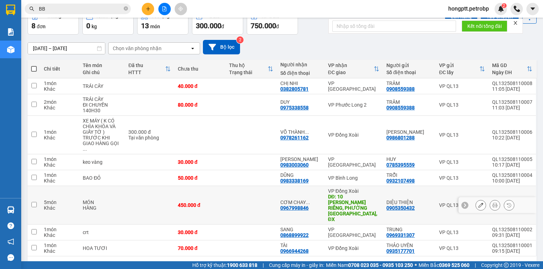
click at [35, 202] on input "checkbox" at bounding box center [33, 204] width 5 height 5
checkbox input "true"
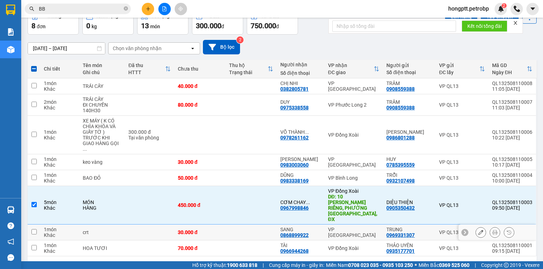
click at [30, 225] on td at bounding box center [34, 233] width 13 height 16
checkbox input "true"
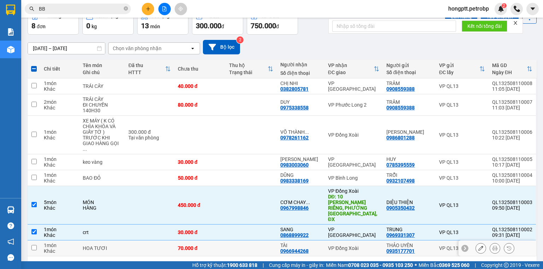
click at [32, 245] on input "checkbox" at bounding box center [33, 247] width 5 height 5
checkbox input "true"
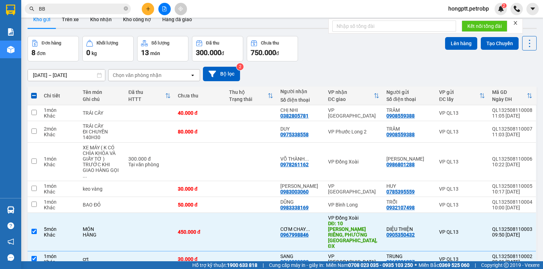
scroll to position [0, 0]
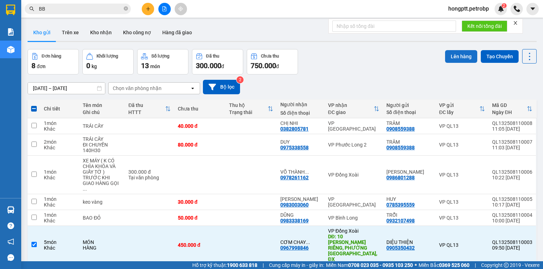
click at [455, 55] on button "Lên hàng" at bounding box center [461, 56] width 32 height 13
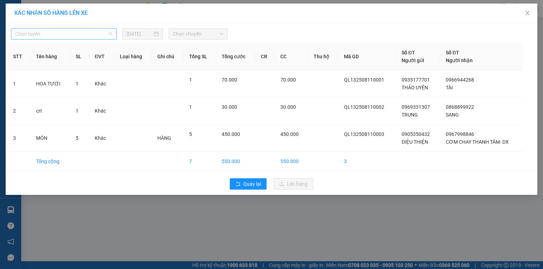
click at [112, 37] on div "Chọn tuyến" at bounding box center [64, 33] width 106 height 11
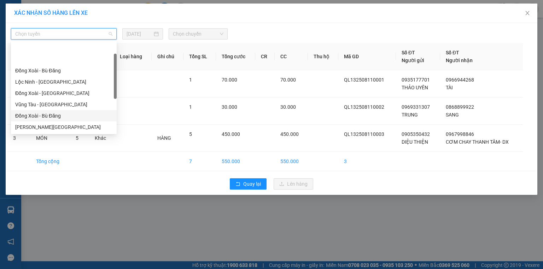
scroll to position [57, 0]
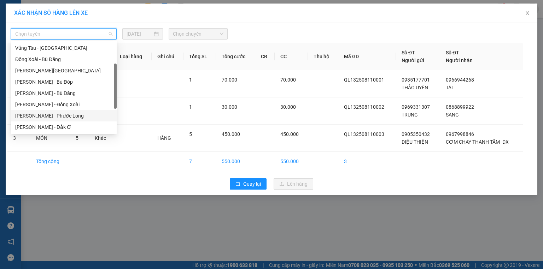
click at [72, 118] on div "Hồ Chí Minh - Phước Long" at bounding box center [63, 116] width 97 height 8
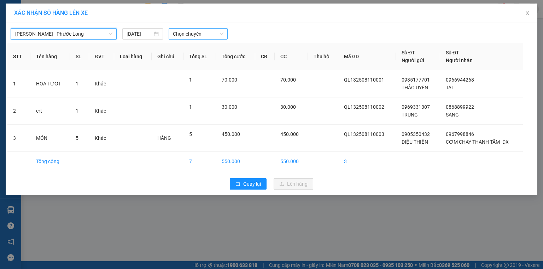
click at [224, 33] on div "Chọn chuyến" at bounding box center [197, 33] width 59 height 11
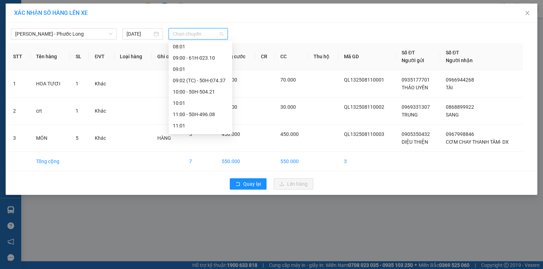
scroll to position [130, 0]
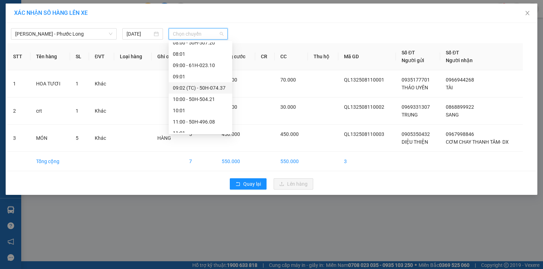
click at [214, 86] on div "09:02 (TC) - 50H-074.37" at bounding box center [200, 88] width 55 height 8
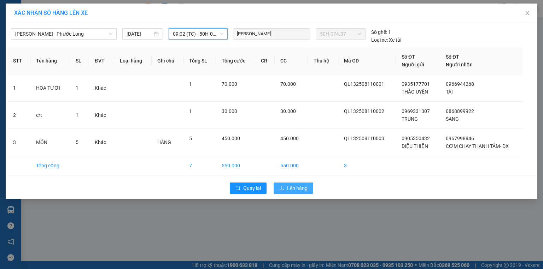
click at [286, 188] on button "Lên hàng" at bounding box center [293, 188] width 40 height 11
click at [528, 14] on icon "close" at bounding box center [527, 13] width 6 height 6
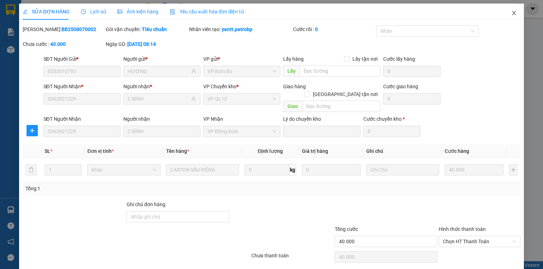
click at [511, 11] on icon "close" at bounding box center [514, 13] width 6 height 6
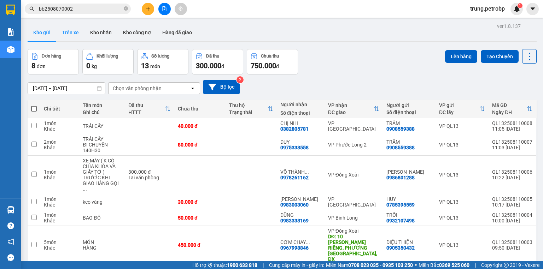
click at [67, 31] on button "Trên xe" at bounding box center [70, 32] width 28 height 17
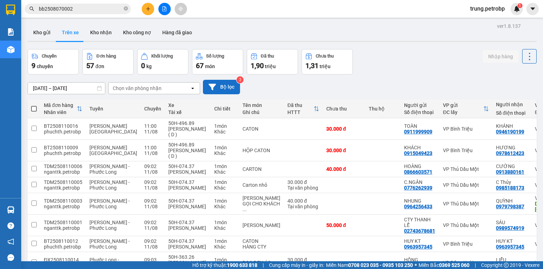
click at [217, 88] on button "Bộ lọc" at bounding box center [221, 87] width 37 height 14
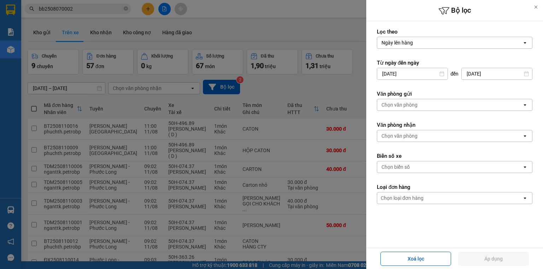
click at [398, 168] on div "Chọn biển số" at bounding box center [395, 167] width 28 height 7
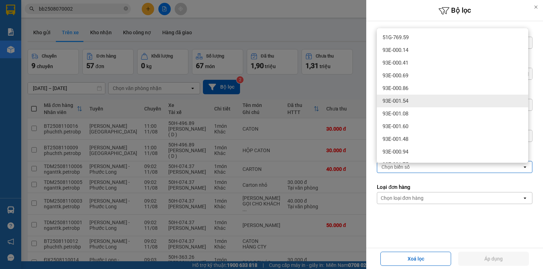
click at [335, 41] on div at bounding box center [271, 134] width 543 height 269
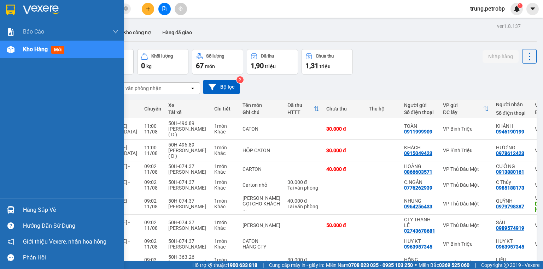
click at [20, 211] on div "Hàng sắp về" at bounding box center [62, 210] width 124 height 16
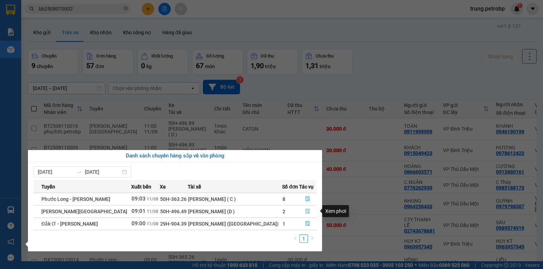
click at [302, 213] on button "button" at bounding box center [307, 211] width 17 height 11
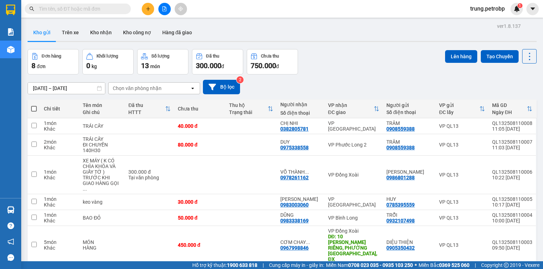
drag, startPoint x: 542, startPoint y: 1, endPoint x: 408, endPoint y: 2, distance: 133.9
click at [408, 2] on div "Kết quả tìm kiếm ( 0 ) Bộ lọc No Data trung.petrobp 1" at bounding box center [271, 9] width 543 height 18
click at [495, 11] on span "trung.petrobp" at bounding box center [487, 8] width 46 height 9
click at [491, 22] on span "Đăng xuất" at bounding box center [490, 22] width 32 height 8
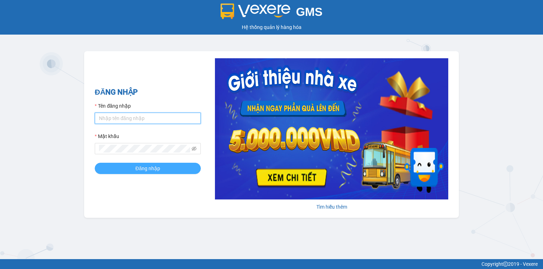
type input "hongptt.petrobp"
click at [132, 166] on button "Đăng nhập" at bounding box center [148, 168] width 106 height 11
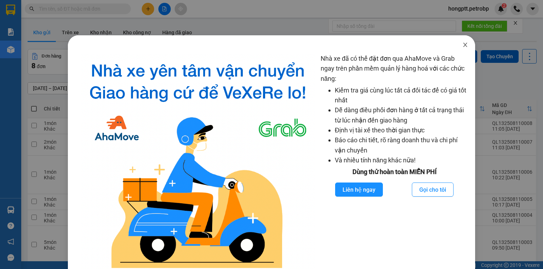
click at [463, 44] on icon "close" at bounding box center [465, 45] width 6 height 6
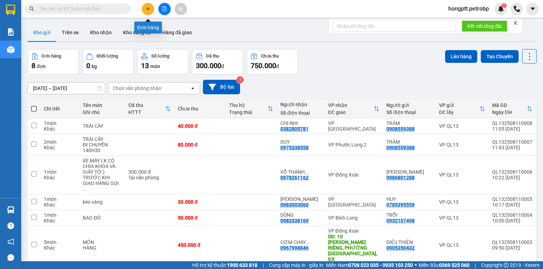
click at [146, 6] on icon "plus" at bounding box center [148, 8] width 5 height 5
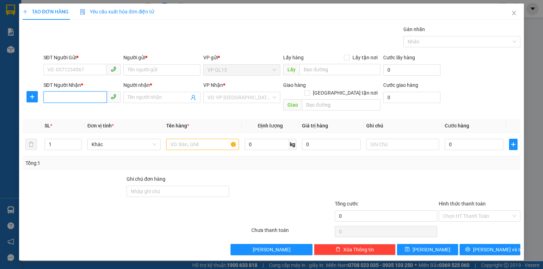
click at [71, 99] on input "SĐT Người Nhận *" at bounding box center [74, 96] width 63 height 11
type input "0964624694"
click at [97, 114] on div "0964624694 - [PERSON_NAME]" at bounding box center [83, 111] width 70 height 8
type input "HẰNG MOON"
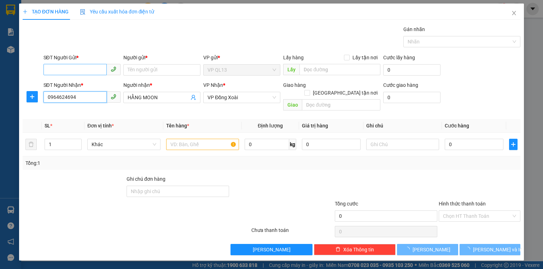
type input "110.000"
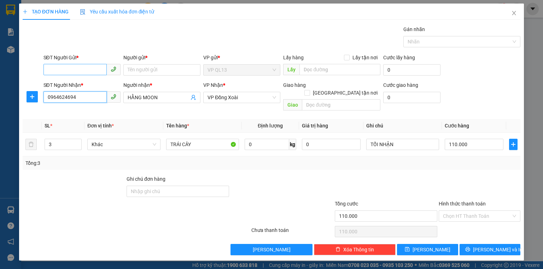
type input "0964624694"
click at [76, 70] on input "SĐT Người Gửi *" at bounding box center [74, 69] width 63 height 11
click at [83, 73] on input "SĐT Người Gửi *" at bounding box center [74, 69] width 63 height 11
click at [76, 81] on div "0786692372 - vy" at bounding box center [82, 84] width 69 height 8
type input "0786692372"
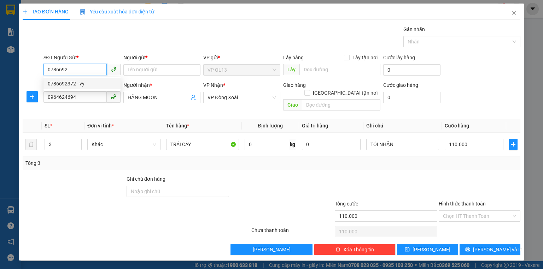
type input "vy"
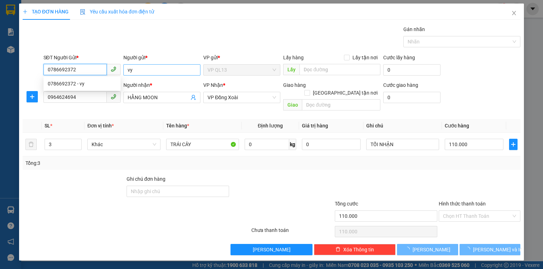
type input "40.000"
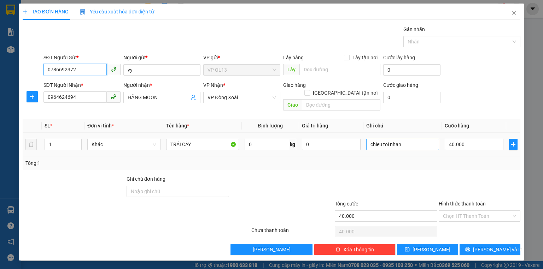
type input "0786692372"
drag, startPoint x: 415, startPoint y: 138, endPoint x: 362, endPoint y: 134, distance: 53.9
click at [362, 134] on tr "1 Khác TRÁI CÂY 0 kg 0 chieu toi nhan 40.000" at bounding box center [271, 145] width 497 height 24
click at [381, 159] on div "Tổng: 1" at bounding box center [271, 162] width 497 height 13
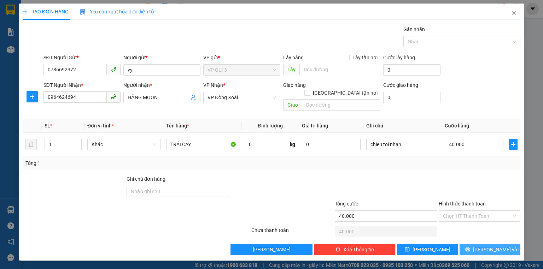
click at [483, 244] on button "[PERSON_NAME] và In" at bounding box center [489, 249] width 61 height 11
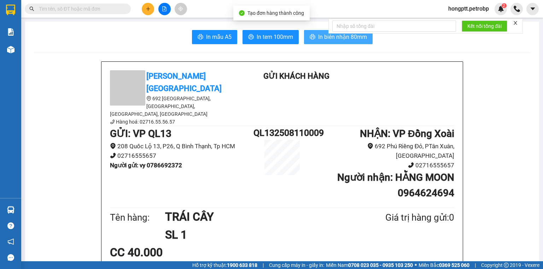
click at [327, 38] on span "In biên nhận 80mm" at bounding box center [342, 36] width 49 height 9
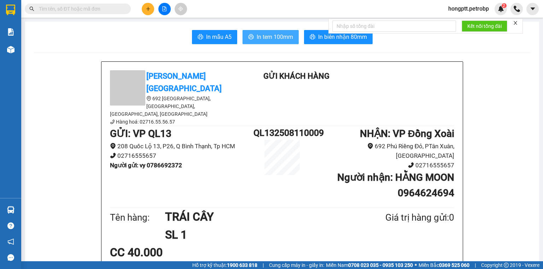
click at [288, 40] on span "In tem 100mm" at bounding box center [274, 36] width 36 height 9
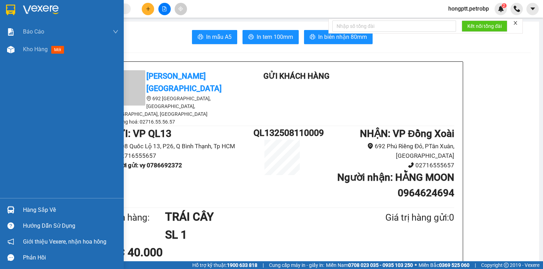
click at [25, 3] on div at bounding box center [62, 11] width 124 height 23
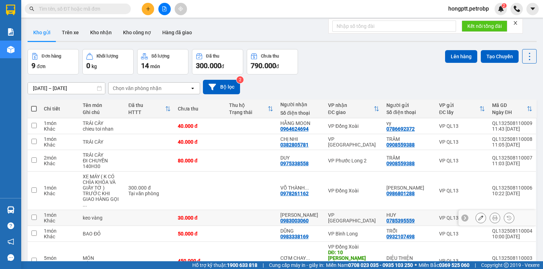
scroll to position [56, 0]
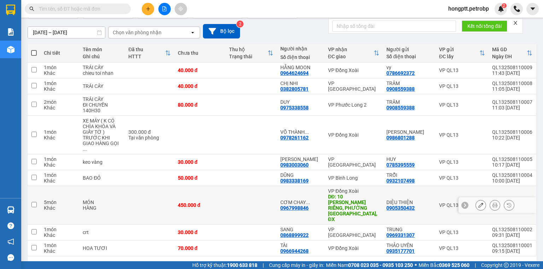
click at [34, 202] on input "checkbox" at bounding box center [33, 204] width 5 height 5
checkbox input "true"
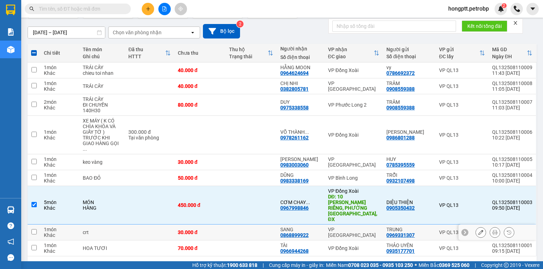
click at [34, 229] on input "checkbox" at bounding box center [33, 231] width 5 height 5
checkbox input "true"
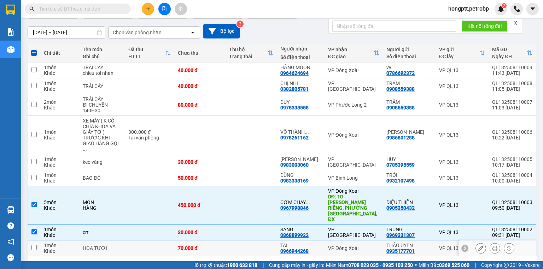
click at [36, 245] on input "checkbox" at bounding box center [33, 247] width 5 height 5
checkbox input "true"
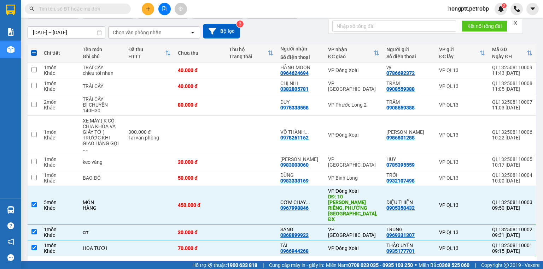
scroll to position [0, 0]
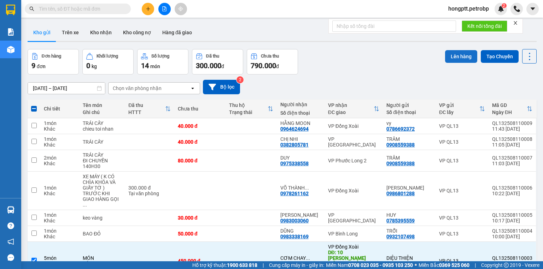
click at [466, 53] on button "Lên hàng" at bounding box center [461, 56] width 32 height 13
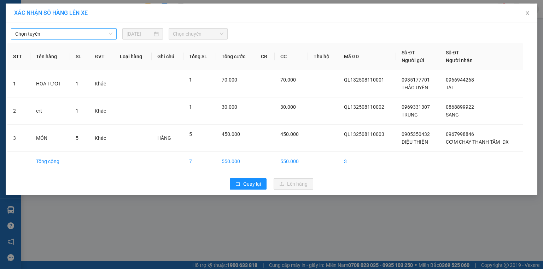
click at [109, 32] on span "Chọn tuyến" at bounding box center [63, 34] width 97 height 11
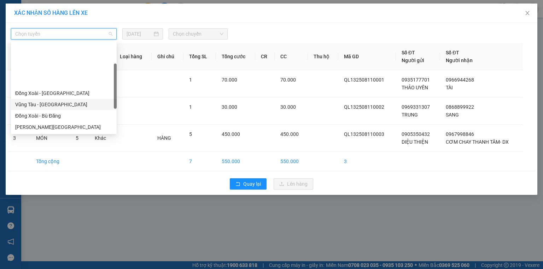
scroll to position [57, 0]
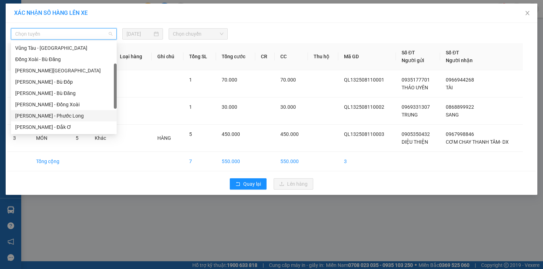
click at [69, 117] on div "[PERSON_NAME] - Phước Long" at bounding box center [63, 116] width 97 height 8
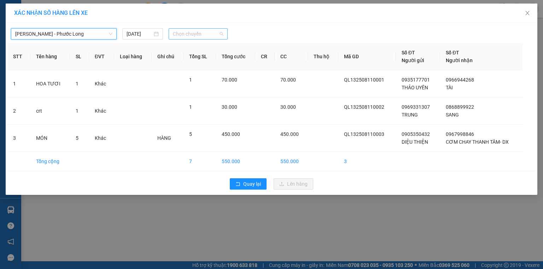
click at [197, 36] on span "Chọn chuyến" at bounding box center [198, 34] width 51 height 11
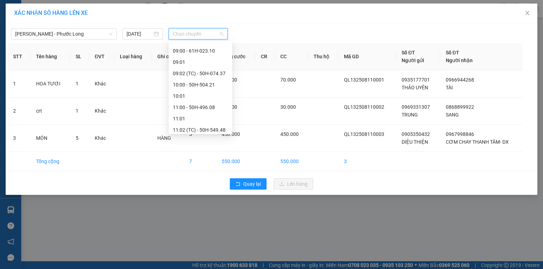
scroll to position [146, 0]
click at [205, 71] on div "09:02 (TC) - 50H-074.37" at bounding box center [200, 72] width 55 height 8
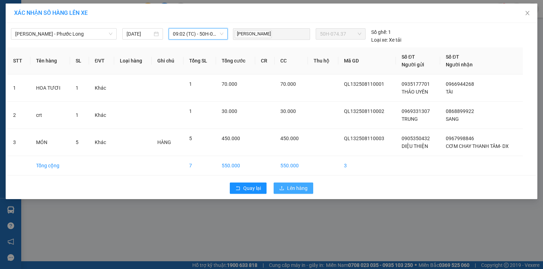
click at [305, 190] on span "Lên hàng" at bounding box center [297, 188] width 20 height 8
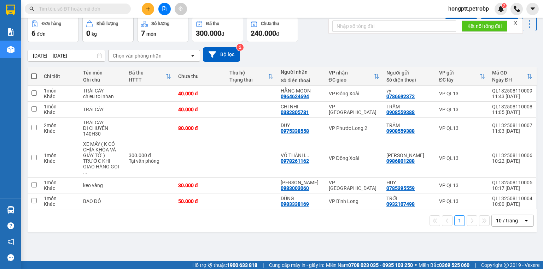
scroll to position [27, 0]
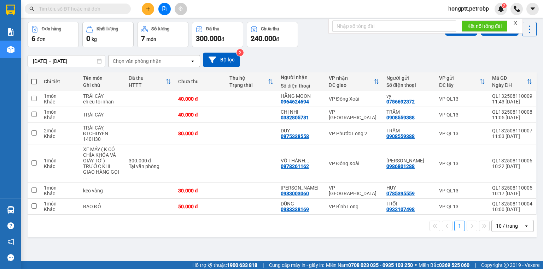
click at [157, 13] on div at bounding box center [164, 9] width 53 height 12
click at [162, 8] on icon "file-add" at bounding box center [164, 8] width 5 height 5
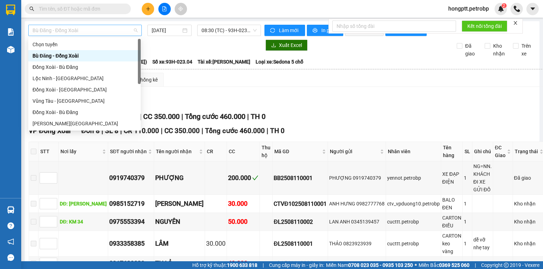
click at [94, 26] on span "Bù Đăng - Đồng Xoài" at bounding box center [84, 30] width 105 height 11
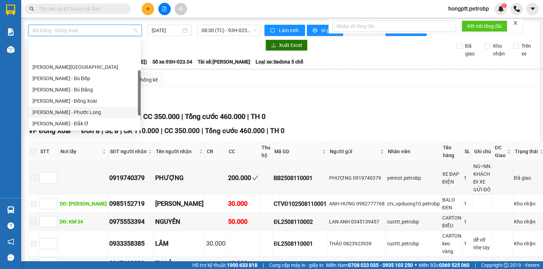
scroll to position [85, 0]
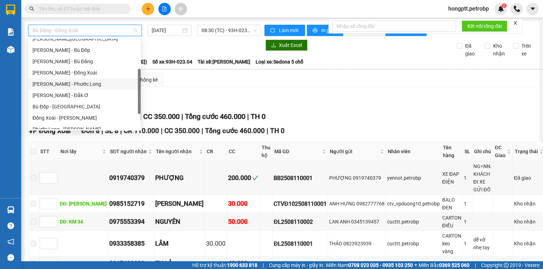
click at [90, 84] on div "[PERSON_NAME] - Phước Long" at bounding box center [84, 84] width 104 height 8
type input "[DATE]"
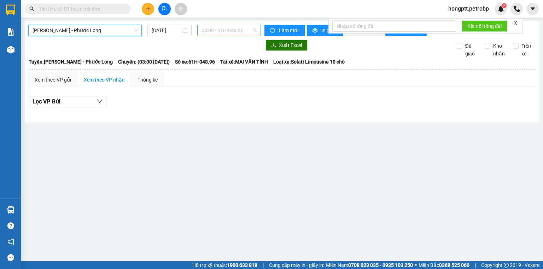
click at [226, 28] on span "03:00 - 61H-048.96" at bounding box center [228, 30] width 55 height 11
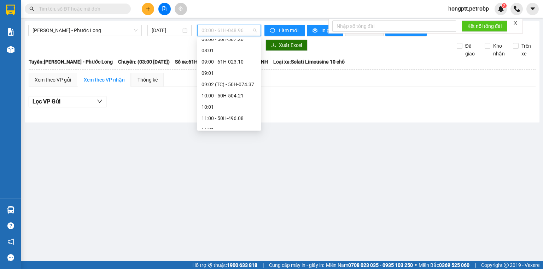
scroll to position [139, 0]
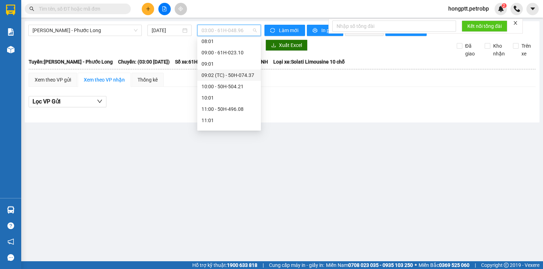
click at [239, 72] on div "09:02 (TC) - 50H-074.37" at bounding box center [228, 75] width 55 height 8
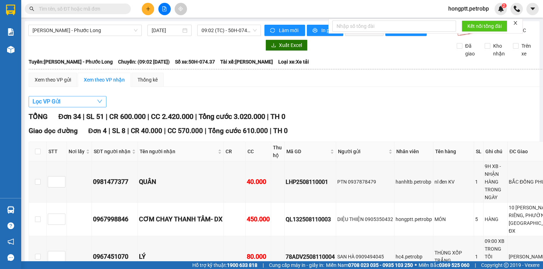
click at [95, 106] on button "Lọc VP Gửi" at bounding box center [68, 101] width 78 height 11
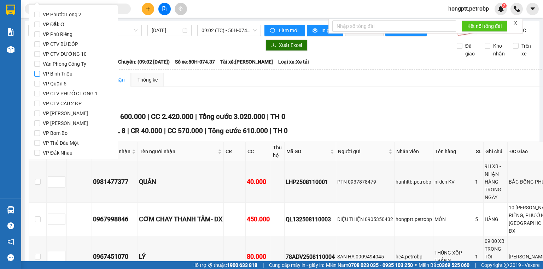
click at [37, 76] on input "VP Bình Triệu" at bounding box center [37, 74] width 6 height 6
click at [36, 75] on input "VP Bình Triệu" at bounding box center [37, 74] width 6 height 6
checkbox input "false"
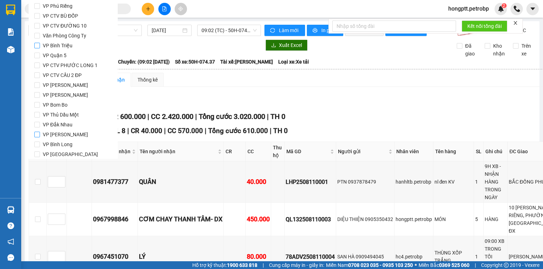
scroll to position [57, 0]
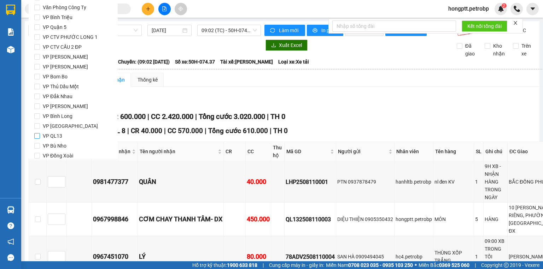
click at [39, 134] on input "VP QL13" at bounding box center [37, 136] width 6 height 6
checkbox input "true"
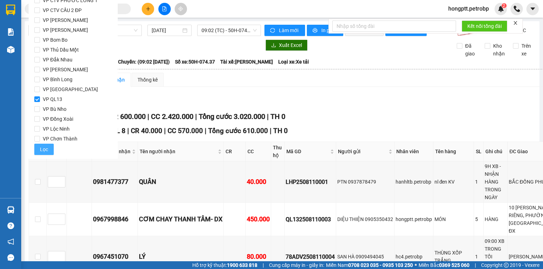
click at [48, 149] on button "Lọc" at bounding box center [43, 149] width 19 height 11
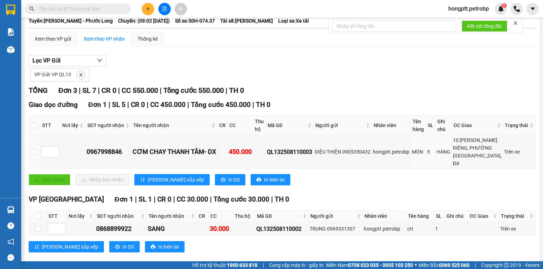
scroll to position [10, 0]
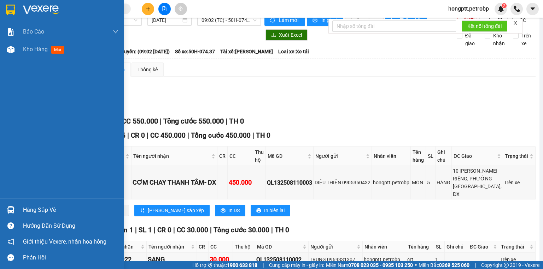
click at [28, 208] on div "Hàng sắp về" at bounding box center [70, 210] width 95 height 11
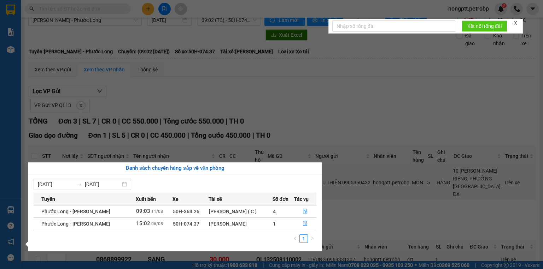
click at [313, 131] on section "Kết quả tìm kiếm ( 0 ) Bộ lọc No Data hongptt.petrobp 2 Báo cáo BC tiền tận nơi…" at bounding box center [271, 134] width 543 height 269
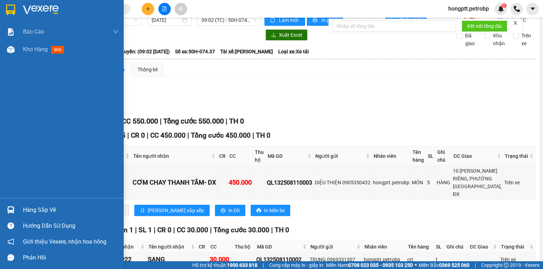
click at [28, 12] on img at bounding box center [41, 10] width 36 height 11
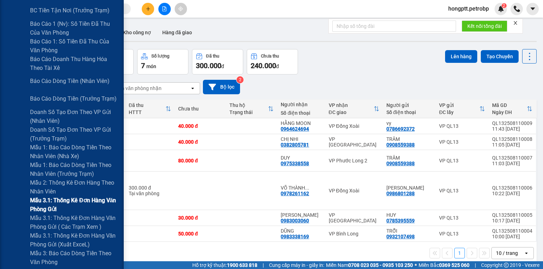
scroll to position [85, 0]
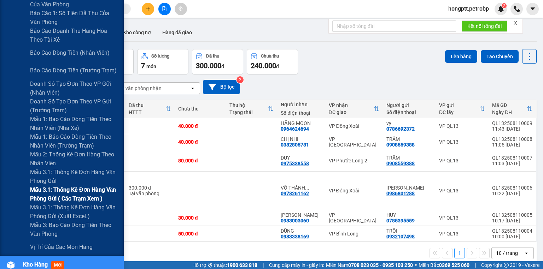
click at [73, 195] on span "Mẫu 3.1: Thống kê đơn hàng văn phòng gửi ( các trạm xem )" at bounding box center [74, 194] width 88 height 18
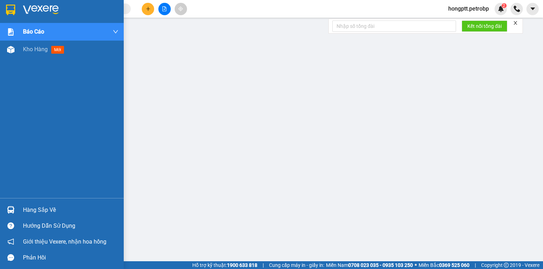
click at [41, 213] on div "Hàng sắp về" at bounding box center [70, 210] width 95 height 11
click at [37, 204] on div "Hàng sắp về" at bounding box center [62, 210] width 124 height 16
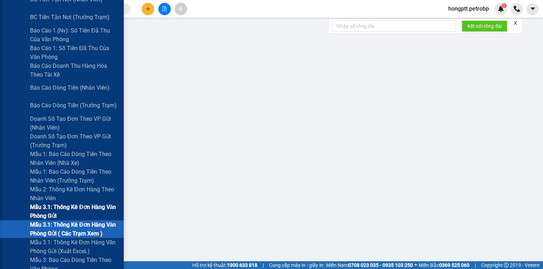
scroll to position [85, 0]
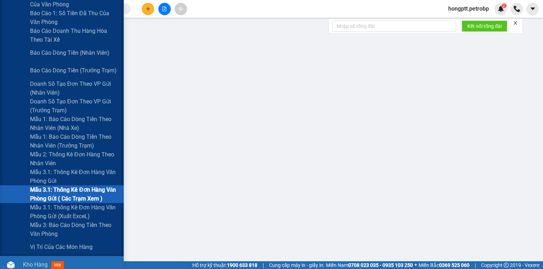
click at [86, 191] on span "Mẫu 3.1: Thống kê đơn hàng văn phòng gửi ( các trạm xem )" at bounding box center [74, 194] width 88 height 18
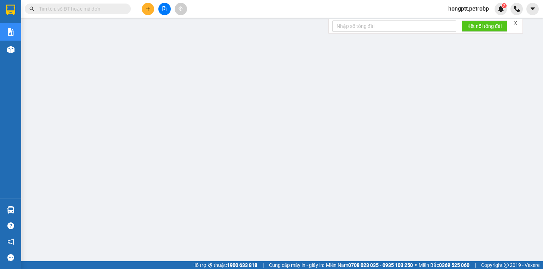
scroll to position [0, 0]
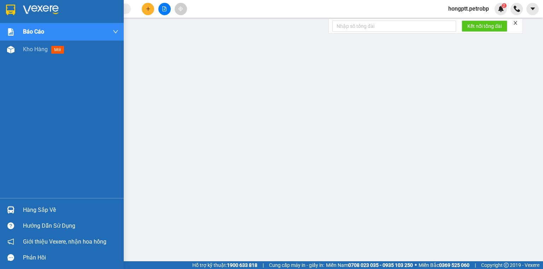
click at [30, 209] on div "Hàng sắp về" at bounding box center [70, 210] width 95 height 11
click at [27, 209] on div "Hàng sắp về" at bounding box center [70, 210] width 95 height 11
click at [15, 212] on div at bounding box center [11, 210] width 12 height 12
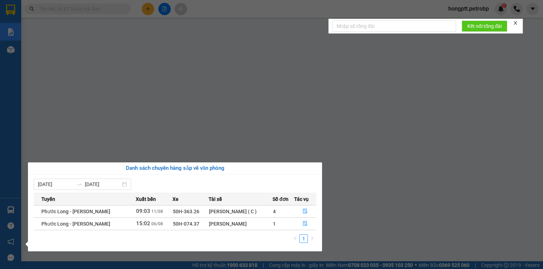
click at [18, 209] on div "Báo cáo BC tiền tận nơi (nhân viên) BC tiền tận nơi (trưởng trạm) Báo cáo 1 (nv…" at bounding box center [10, 134] width 21 height 269
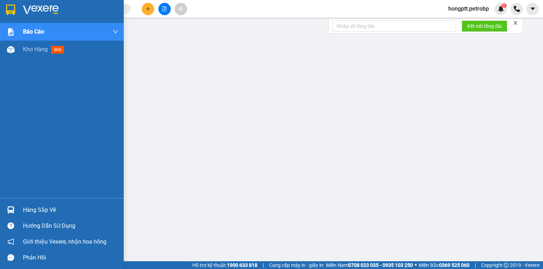
click at [16, 211] on div at bounding box center [11, 210] width 12 height 12
click at [31, 209] on div "Hàng sắp về" at bounding box center [70, 210] width 95 height 11
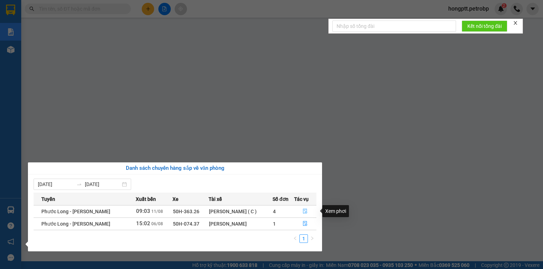
click at [306, 213] on icon "file-done" at bounding box center [305, 211] width 4 height 5
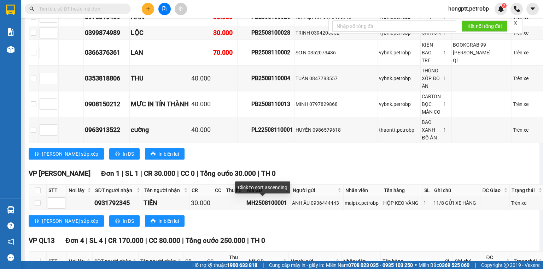
scroll to position [876, 0]
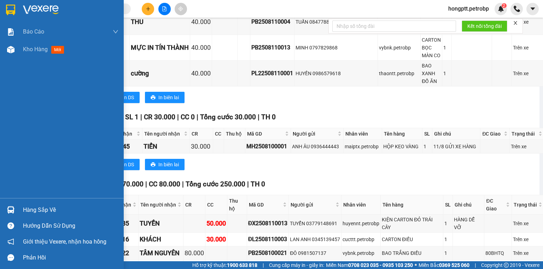
click at [41, 208] on div "Hàng sắp về" at bounding box center [70, 210] width 95 height 11
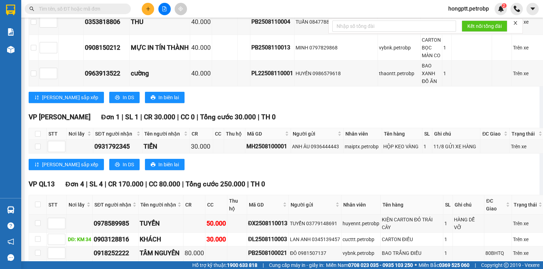
click at [366, 229] on section "Kết quả tìm kiếm ( 0 ) Bộ lọc No Data hongptt.petrobp 2 Báo cáo BC tiền tận nơi…" at bounding box center [271, 134] width 543 height 269
click at [151, 7] on button at bounding box center [148, 9] width 12 height 12
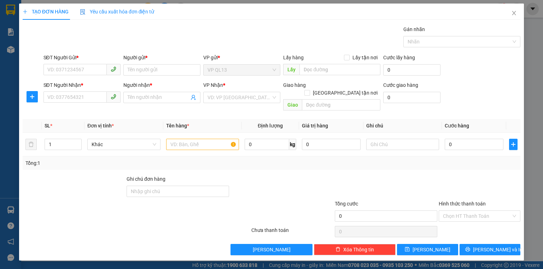
click at [85, 104] on div "SĐT Người Nhận * VD: 0377654321" at bounding box center [81, 93] width 77 height 25
click at [85, 102] on input "SĐT Người Nhận *" at bounding box center [74, 96] width 63 height 11
drag, startPoint x: 100, startPoint y: 95, endPoint x: 44, endPoint y: 99, distance: 55.6
click at [44, 99] on input "0703000484" at bounding box center [74, 96] width 63 height 11
type input "0703000484"
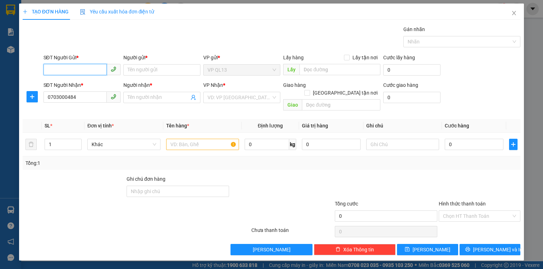
click at [68, 67] on input "SĐT Người Gửi *" at bounding box center [74, 69] width 63 height 11
paste input "0703000484"
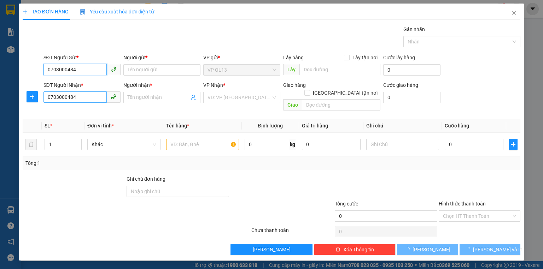
type input "0703000484"
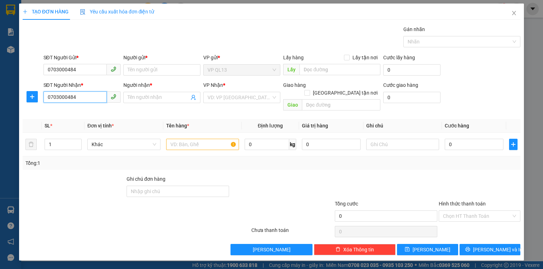
click at [87, 95] on input "0703000484" at bounding box center [74, 96] width 63 height 11
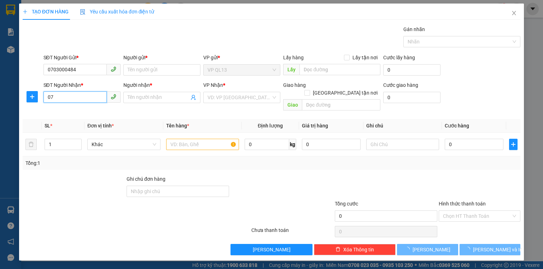
type input "0"
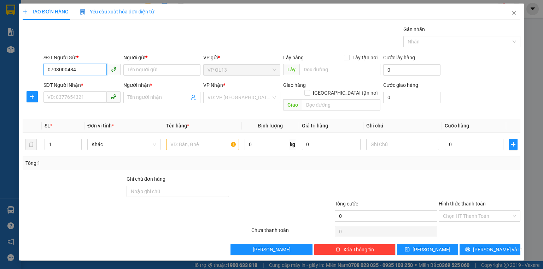
click at [78, 69] on input "0703000484" at bounding box center [74, 69] width 63 height 11
click at [82, 72] on input "0703000484" at bounding box center [74, 69] width 63 height 11
click at [62, 69] on input "0703000484" at bounding box center [74, 69] width 63 height 11
click at [69, 83] on div "0703000484 - THỌ" at bounding box center [82, 84] width 69 height 8
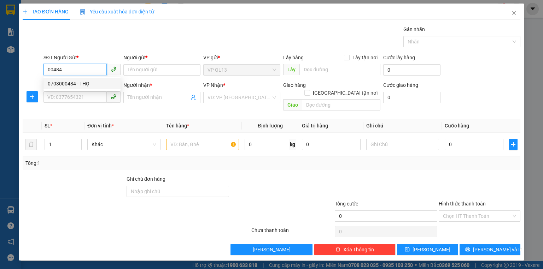
type input "0703000484"
type input "THỌ"
type input "0393086808"
type input "AKIRA SUSHI"
type input "30.000"
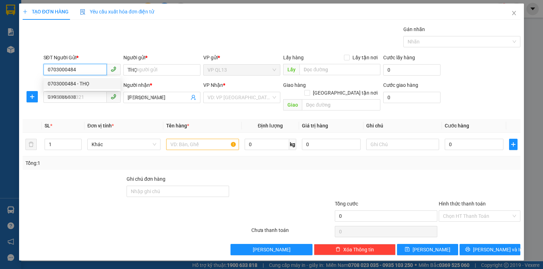
type input "30.000"
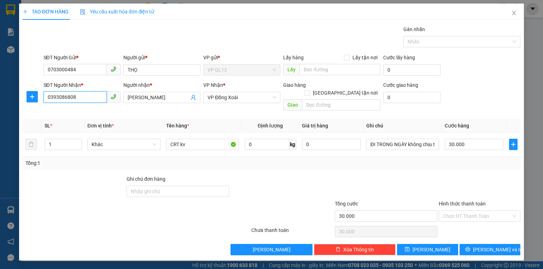
click at [77, 98] on input "0393086808" at bounding box center [74, 96] width 63 height 11
drag, startPoint x: 91, startPoint y: 96, endPoint x: 0, endPoint y: 97, distance: 90.4
click at [0, 97] on div "TẠO ĐƠN HÀNG Yêu cầu xuất hóa đơn điện tử Transit Pickup Surcharge Ids Transit …" at bounding box center [271, 134] width 543 height 269
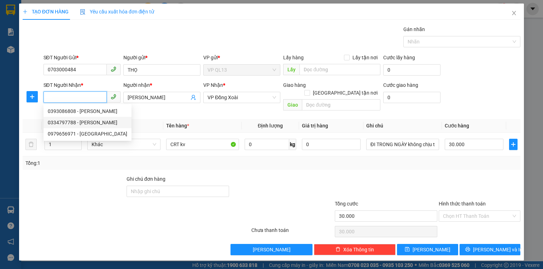
click at [57, 124] on div "0334797788 - AKIRA" at bounding box center [87, 123] width 79 height 8
type input "0334797788"
type input "AKIRA"
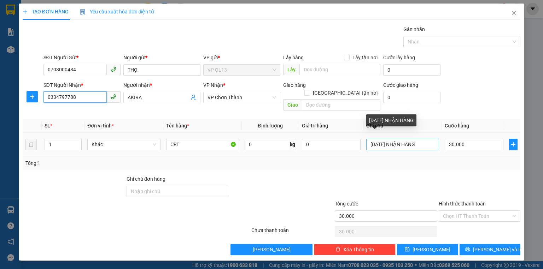
type input "0334797788"
click at [371, 139] on input "NGÀY 02/3/25 NHẬN HÀNG" at bounding box center [402, 144] width 73 height 11
type input "G"
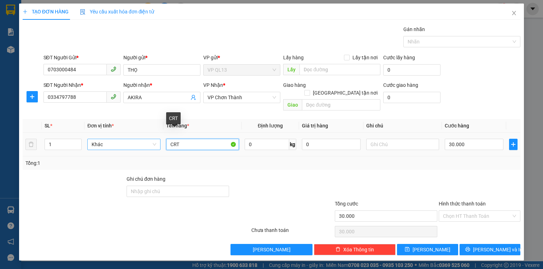
drag, startPoint x: 197, startPoint y: 137, endPoint x: 148, endPoint y: 135, distance: 48.4
click at [148, 135] on tr "1 Khác CRT 0 kg 0 30.000" at bounding box center [271, 145] width 497 height 24
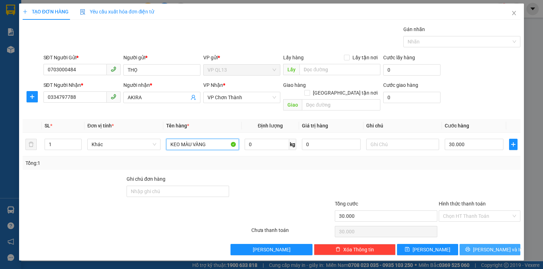
type input "KEO MÀU VÀNG"
click at [490, 246] on span "[PERSON_NAME] và In" at bounding box center [497, 250] width 49 height 8
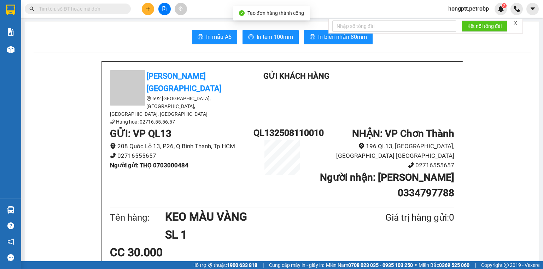
click at [328, 34] on div "Kết nối tổng đài" at bounding box center [425, 26] width 194 height 15
click at [353, 35] on span "In biên nhận 80mm" at bounding box center [342, 36] width 49 height 9
click at [285, 32] on button "In tem 100mm" at bounding box center [270, 37] width 56 height 14
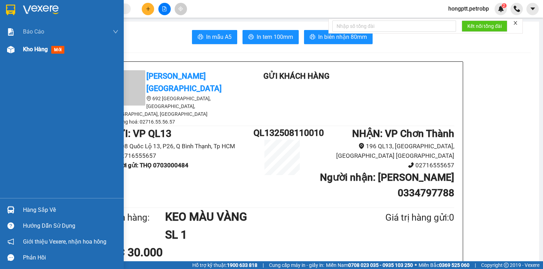
click at [14, 58] on div "Kho hàng mới" at bounding box center [62, 50] width 124 height 18
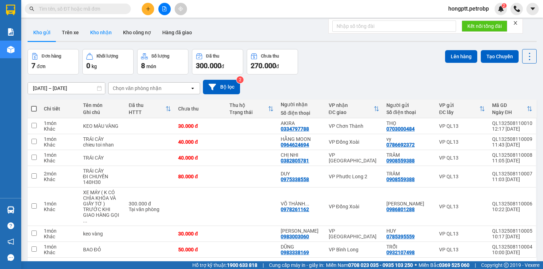
click at [111, 38] on button "Kho nhận" at bounding box center [100, 32] width 33 height 17
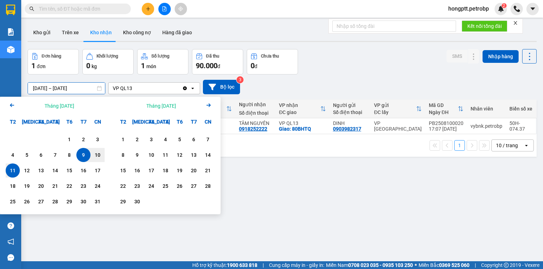
click at [80, 89] on input "[DATE] – [DATE]" at bounding box center [66, 88] width 77 height 11
click at [302, 189] on div "ver 1.8.137 Kho gửi Trên xe Kho nhận Kho công nợ Hàng đã giao Đơn hàng 1 đơn Kh…" at bounding box center [282, 155] width 514 height 269
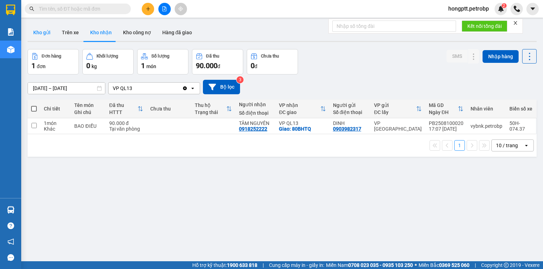
click at [48, 29] on button "Kho gửi" at bounding box center [42, 32] width 29 height 17
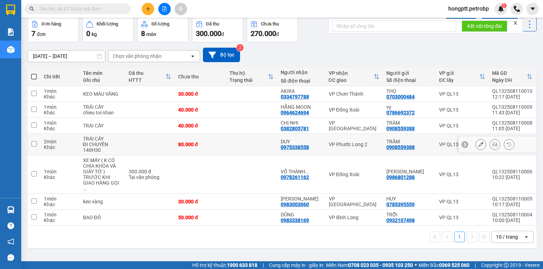
scroll to position [32, 0]
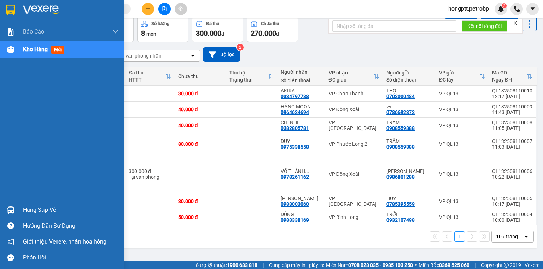
click at [10, 206] on div at bounding box center [11, 210] width 12 height 12
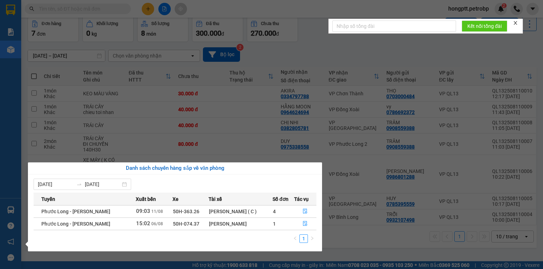
click at [391, 204] on section "Kết quả tìm kiếm ( 0 ) Bộ lọc No Data hongptt.petrobp 2 Báo cáo BC tiền tận nơi…" at bounding box center [271, 134] width 543 height 269
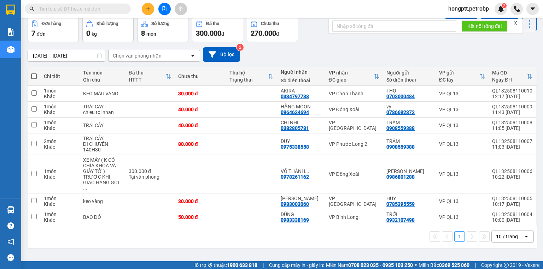
click at [21, 214] on div "Hàng sắp về" at bounding box center [10, 210] width 21 height 16
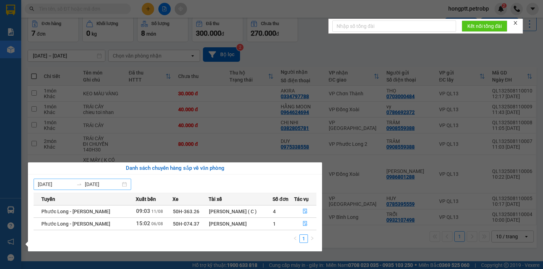
click at [66, 189] on div "05/08/2025 11/08/2025" at bounding box center [82, 184] width 97 height 11
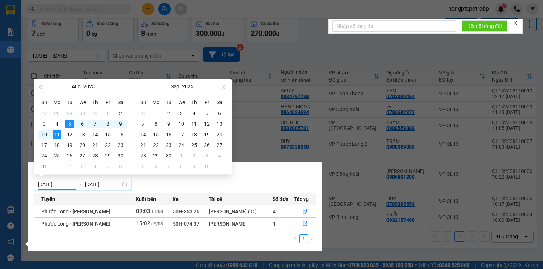
click at [63, 184] on input "[DATE]" at bounding box center [56, 185] width 36 height 8
type input "[DATE]"
click at [58, 134] on div "11" at bounding box center [57, 134] width 8 height 8
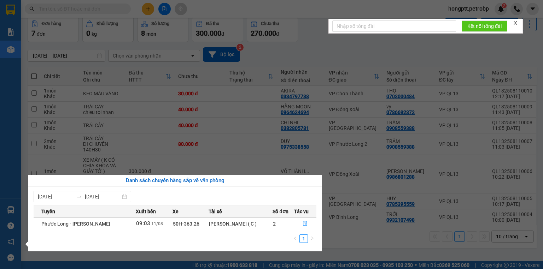
click at [354, 250] on section "Kết quả tìm kiếm ( 0 ) Bộ lọc No Data hongptt.petrobp 2 Báo cáo BC tiền tận nơi…" at bounding box center [271, 134] width 543 height 269
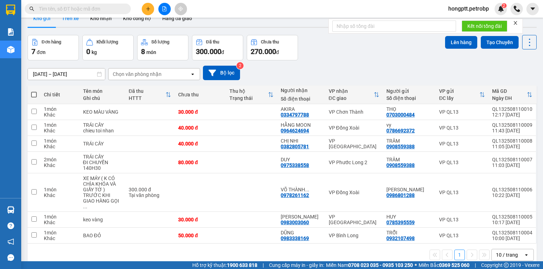
scroll to position [4, 0]
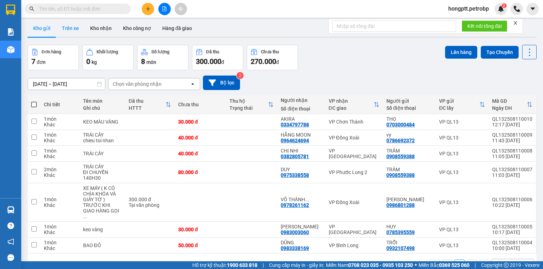
click at [59, 24] on button "Trên xe" at bounding box center [70, 28] width 28 height 17
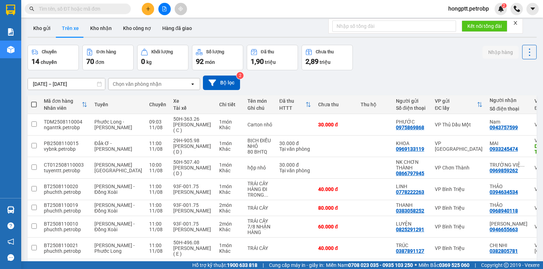
click at [140, 84] on div "Chọn văn phòng nhận" at bounding box center [137, 84] width 49 height 7
type input "QL"
click at [146, 104] on div "VP QL13" at bounding box center [154, 99] width 92 height 13
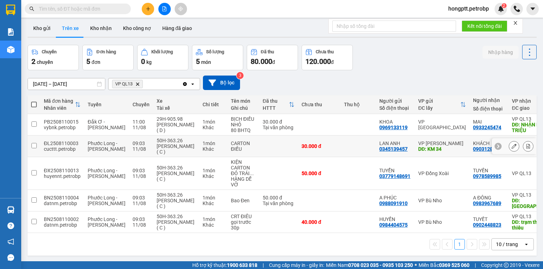
scroll to position [32, 0]
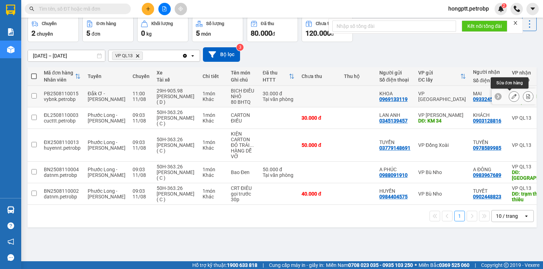
click at [512, 96] on button at bounding box center [514, 96] width 10 height 12
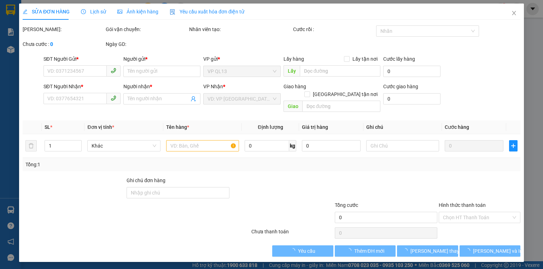
type input "0969133119"
type input "KHOA"
type input "0933245474"
type input "MAI"
type input "NHẬN BÌNH TRIỆU"
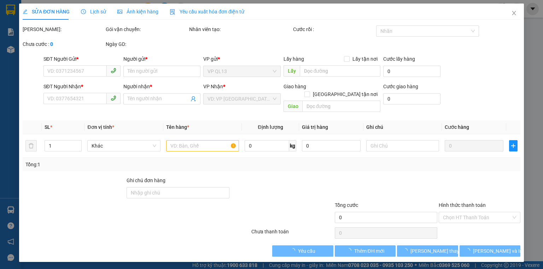
type input "30.000"
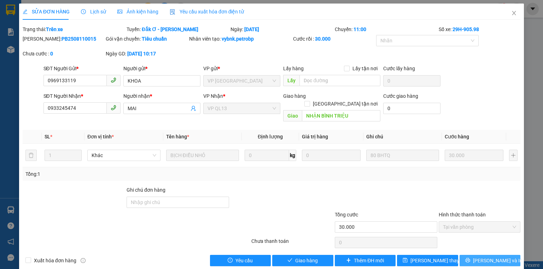
click at [468, 255] on button "[PERSON_NAME] và In" at bounding box center [489, 260] width 61 height 11
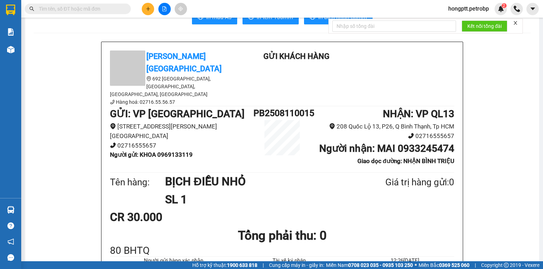
scroll to position [28, 0]
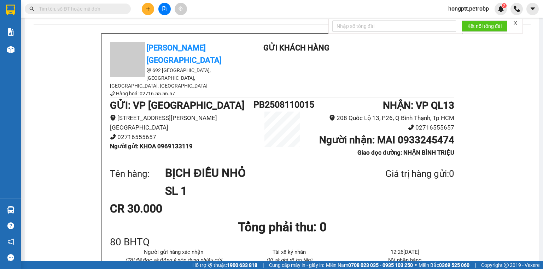
click at [65, 9] on input "text" at bounding box center [80, 9] width 83 height 8
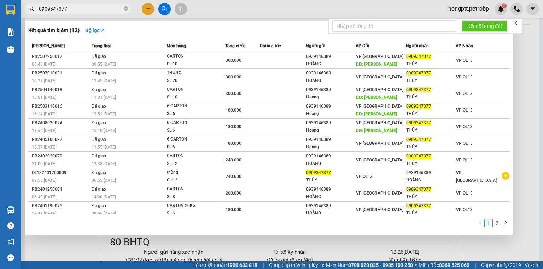
type input "0909347377"
click at [214, 4] on div at bounding box center [271, 134] width 543 height 269
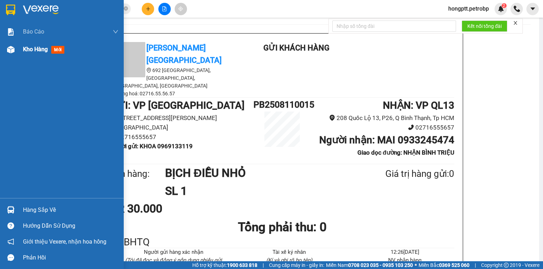
click at [3, 51] on div "Kho hàng mới" at bounding box center [62, 50] width 124 height 18
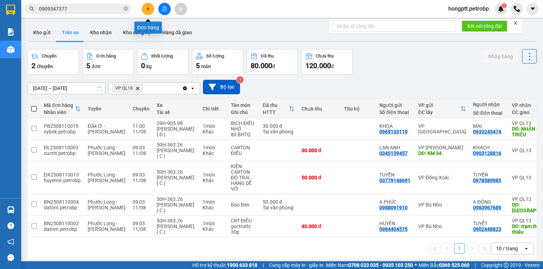
click at [146, 7] on icon "plus" at bounding box center [148, 8] width 5 height 5
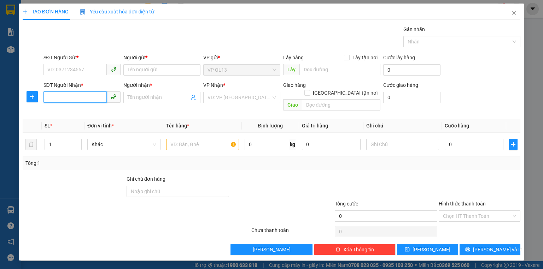
click at [83, 96] on input "SĐT Người Nhận *" at bounding box center [74, 96] width 63 height 11
drag, startPoint x: 108, startPoint y: 110, endPoint x: 104, endPoint y: 112, distance: 4.6
click at [107, 110] on div "0913055141 - C.NGUYỆT" at bounding box center [82, 111] width 69 height 8
type input "0913055141"
type input "C.NGUYỆT"
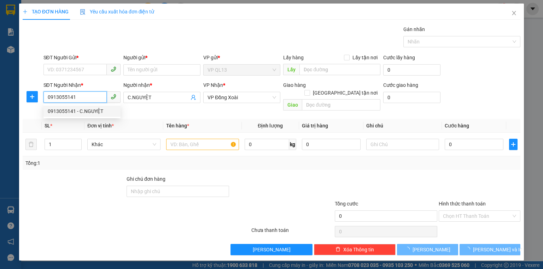
type input "250.000"
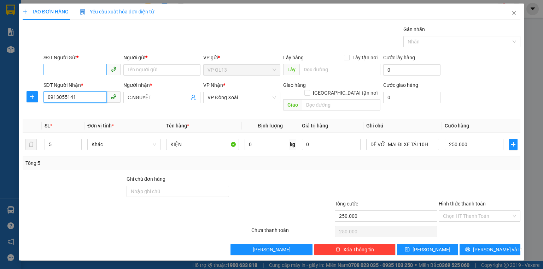
type input "0913055141"
click at [87, 65] on input "SĐT Người Gửi *" at bounding box center [74, 69] width 63 height 11
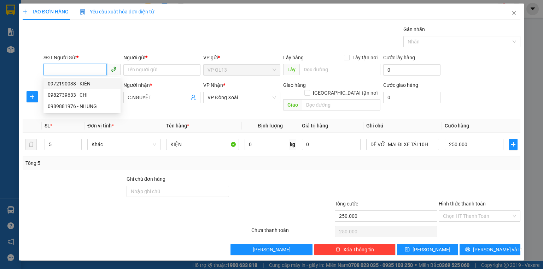
click at [83, 83] on div "0972190038 - KIÊN" at bounding box center [82, 84] width 69 height 8
type input "0972190038"
type input "KIÊN"
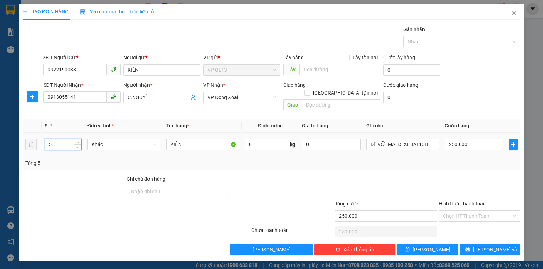
click at [64, 141] on input "5" at bounding box center [63, 144] width 36 height 11
type input "2"
click at [456, 139] on input "250.000" at bounding box center [473, 144] width 59 height 11
type input "0"
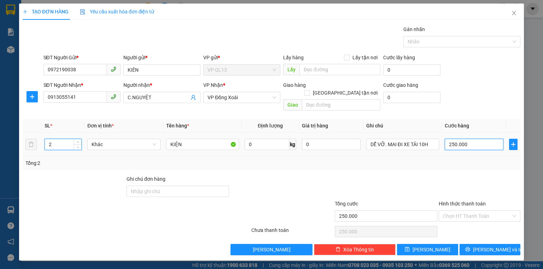
type input "0"
type input "1"
type input "01"
type input "10"
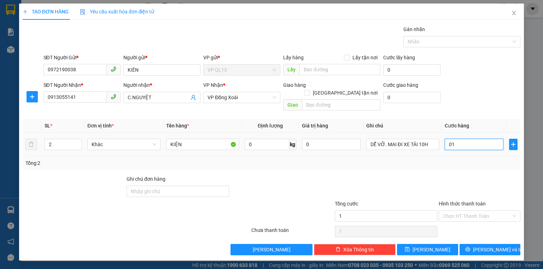
type input "10"
type input "010"
type input "100"
type input "0.100"
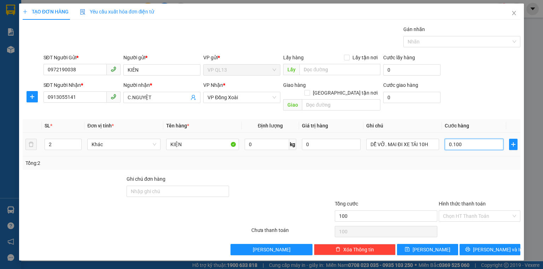
type input "1.000"
type input "01.000"
type input "10.000"
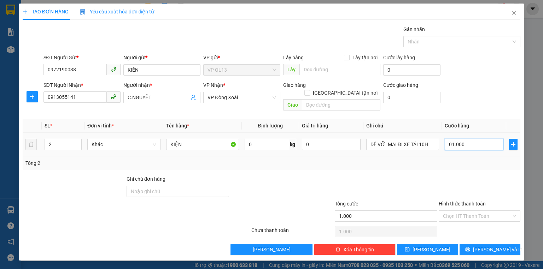
type input "010.000"
type input "100.000"
click at [438, 164] on div "Transit Pickup Surcharge Ids Transit Deliver Surcharge Ids Transit Deliver Surc…" at bounding box center [271, 140] width 497 height 230
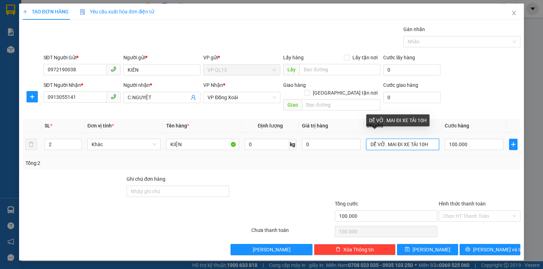
click at [428, 139] on input "DỄ VỠ. MAI ĐI XE TẢI 10H" at bounding box center [402, 144] width 73 height 11
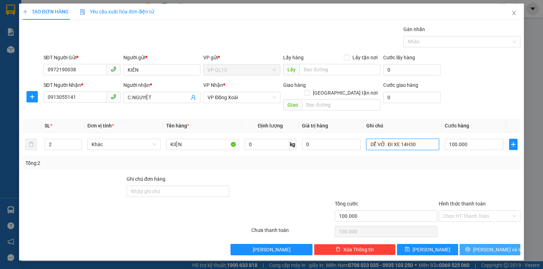
type input "DỄ VỠ. ĐI XE 14H30"
click at [470, 247] on icon "printer" at bounding box center [467, 249] width 5 height 5
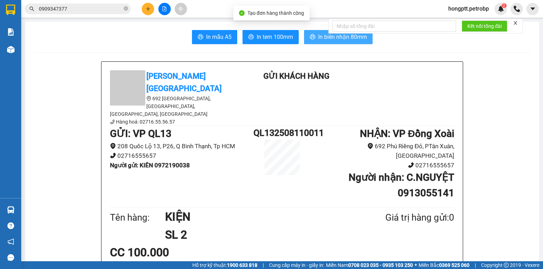
click at [338, 40] on span "In biên nhận 80mm" at bounding box center [342, 36] width 49 height 9
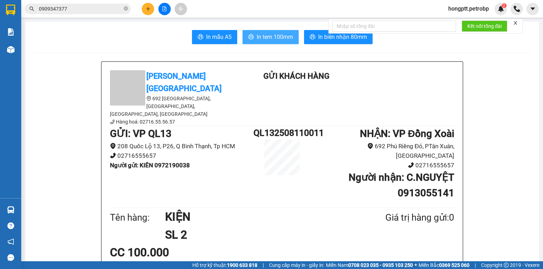
click at [258, 37] on span "In tem 100mm" at bounding box center [274, 36] width 36 height 9
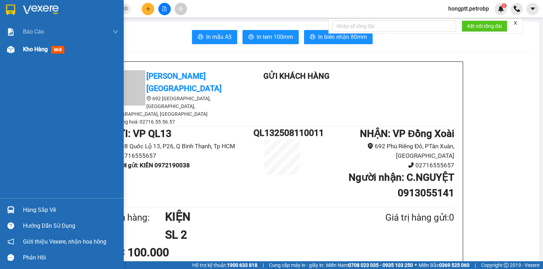
click at [18, 52] on div "Kho hàng mới" at bounding box center [62, 50] width 124 height 18
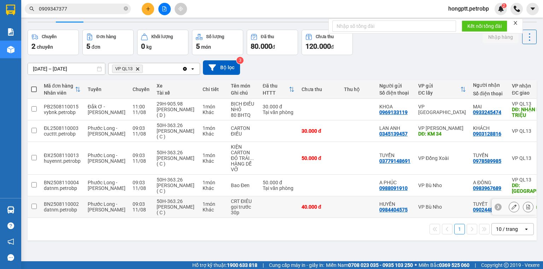
scroll to position [32, 0]
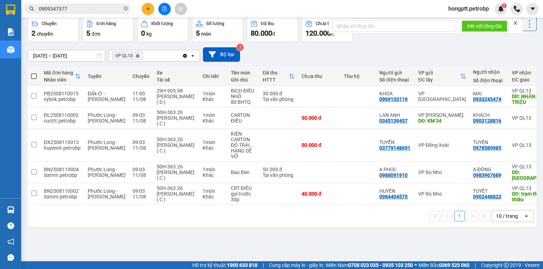
click at [455, 218] on button "1" at bounding box center [459, 216] width 11 height 11
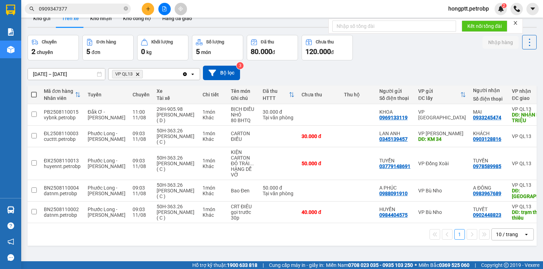
scroll to position [0, 0]
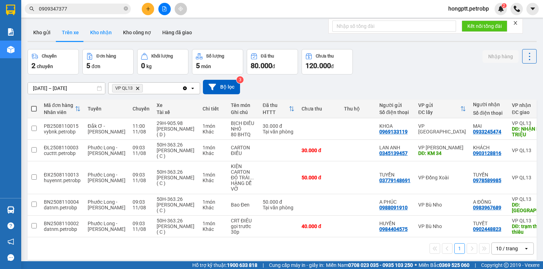
click at [106, 36] on button "Kho nhận" at bounding box center [100, 32] width 33 height 17
type input "[DATE] – [DATE]"
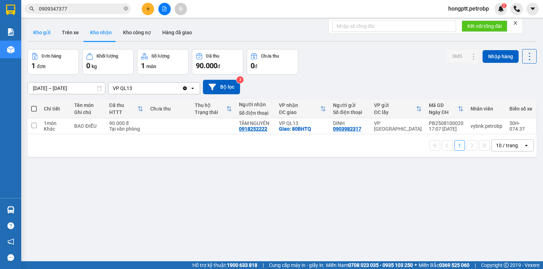
click at [54, 37] on button "Kho gửi" at bounding box center [42, 32] width 29 height 17
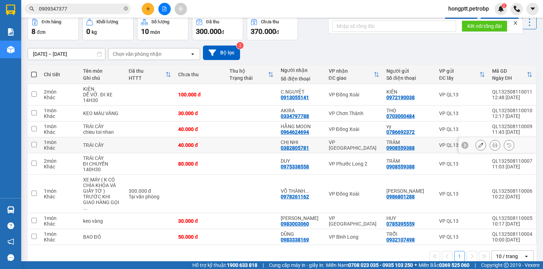
scroll to position [40, 0]
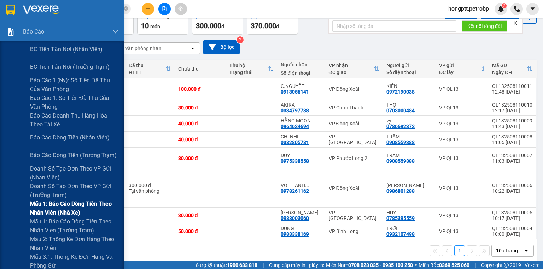
click at [66, 201] on span "Mẫu 1: Báo cáo dòng tiền theo nhân viên (nhà xe)" at bounding box center [74, 209] width 88 height 18
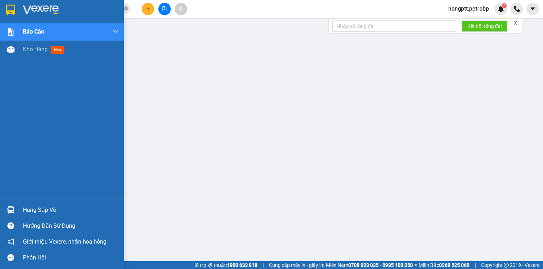
click at [4, 209] on div "Hàng sắp về" at bounding box center [62, 210] width 124 height 16
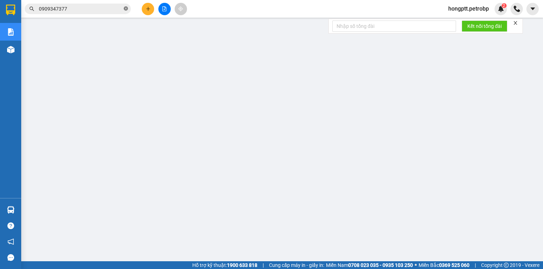
click at [125, 10] on icon "close-circle" at bounding box center [126, 8] width 4 height 4
paste input "0985945669"
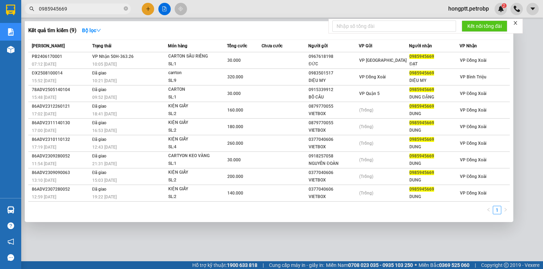
type input "0985945669"
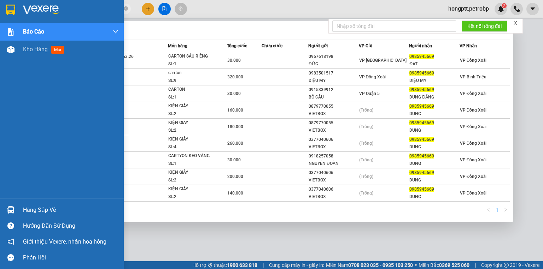
click at [7, 215] on div at bounding box center [11, 210] width 12 height 12
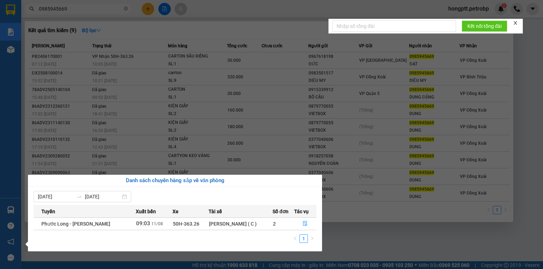
click at [345, 232] on section "Kết quả tìm kiếm ( 9 ) Bộ lọc Mã ĐH Trạng thái Món hàng Tổng cước Chưa cước Ngư…" at bounding box center [271, 134] width 543 height 269
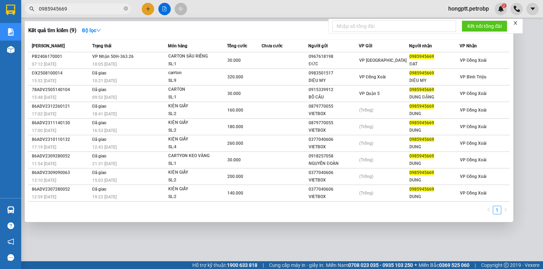
click at [141, 7] on div at bounding box center [271, 134] width 543 height 269
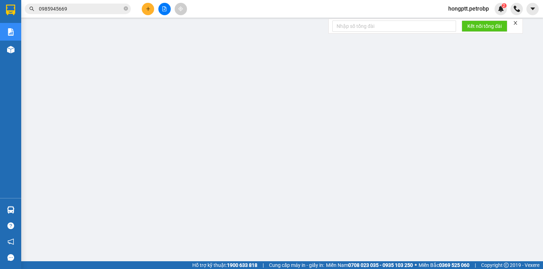
click at [149, 10] on icon "plus" at bounding box center [148, 8] width 5 height 5
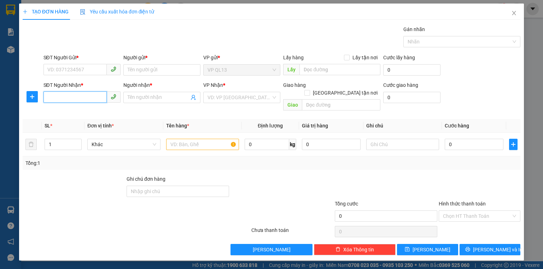
click at [66, 95] on input "SĐT Người Nhận *" at bounding box center [74, 96] width 63 height 11
paste input "0853666777"
type input "0853666777"
click at [73, 110] on div "0853666777 - ĐẠT NHUNG" at bounding box center [82, 111] width 69 height 8
type input "[PERSON_NAME]"
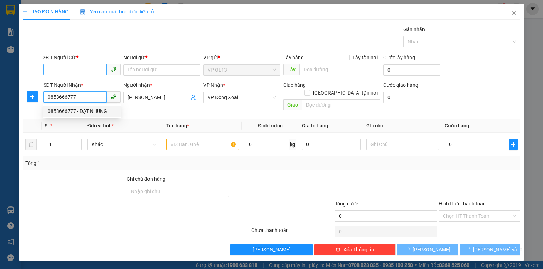
type input "180.000"
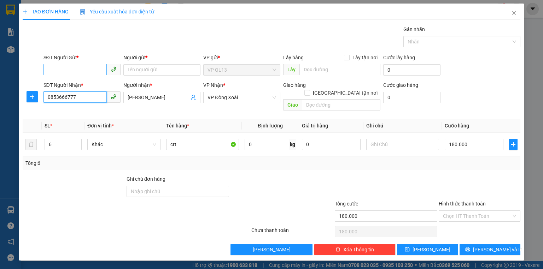
type input "0853666777"
click at [79, 71] on input "SĐT Người Gửi *" at bounding box center [74, 69] width 63 height 11
type input "0"
click at [80, 64] on input "0" at bounding box center [74, 69] width 63 height 11
type input "0963243811"
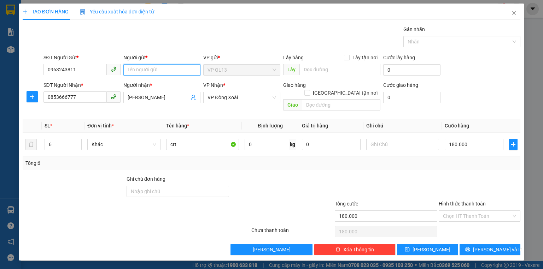
click at [171, 66] on input "Người gửi *" at bounding box center [161, 69] width 77 height 11
type input "TRAN DINH DAT"
drag, startPoint x: 89, startPoint y: 71, endPoint x: 45, endPoint y: 69, distance: 44.2
click at [45, 69] on input "0963243811" at bounding box center [74, 69] width 63 height 11
drag, startPoint x: 172, startPoint y: 74, endPoint x: 126, endPoint y: 69, distance: 46.9
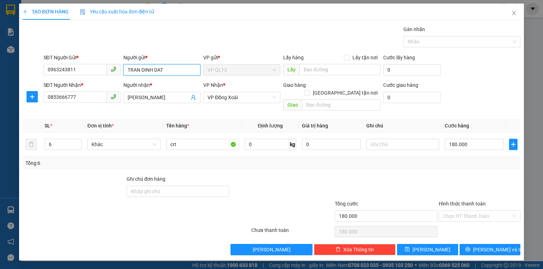
click at [126, 69] on input "TRAN DINH DAT" at bounding box center [161, 69] width 77 height 11
type input "[PERSON_NAME]"
click at [68, 139] on input "6" at bounding box center [63, 144] width 36 height 11
type input "15"
click at [71, 175] on div at bounding box center [74, 187] width 104 height 25
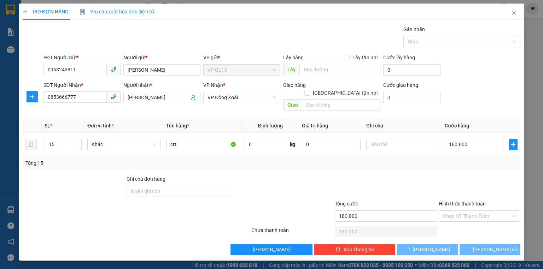
type input "0"
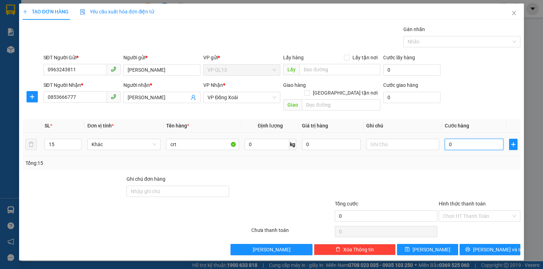
click at [455, 139] on input "0" at bounding box center [473, 144] width 59 height 11
type input "5"
type input "51"
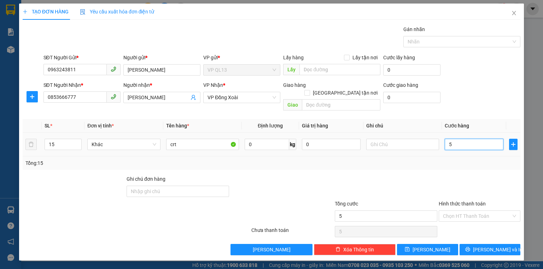
type input "51"
type input "510"
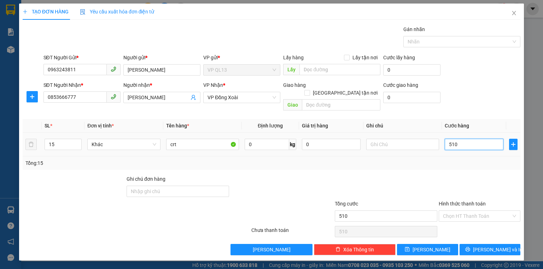
type input "5.100"
type input "51.000"
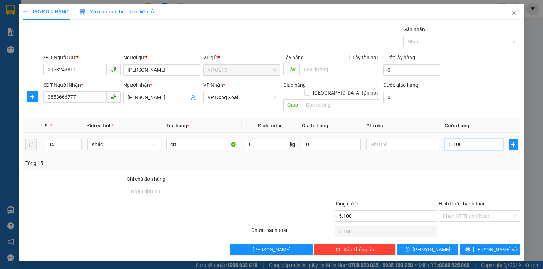
type input "51.000"
type input "510.000"
click at [456, 159] on div "Tổng: 15" at bounding box center [271, 162] width 497 height 13
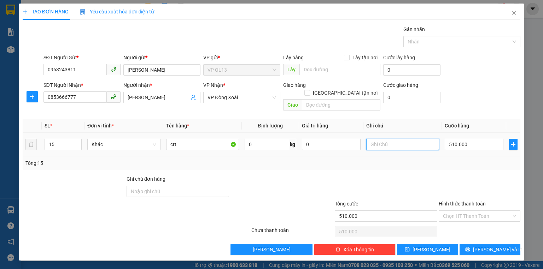
click at [413, 139] on input "text" at bounding box center [402, 144] width 73 height 11
type input "D"
type input "ĐI XE TỐI MAI NHẬN HÀNG"
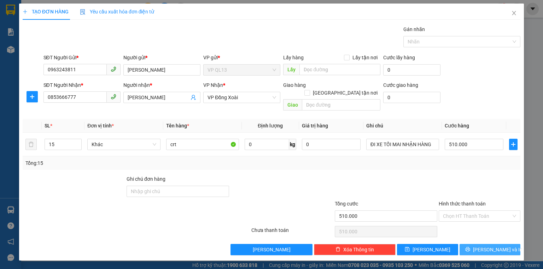
click at [477, 244] on button "[PERSON_NAME] và In" at bounding box center [489, 249] width 61 height 11
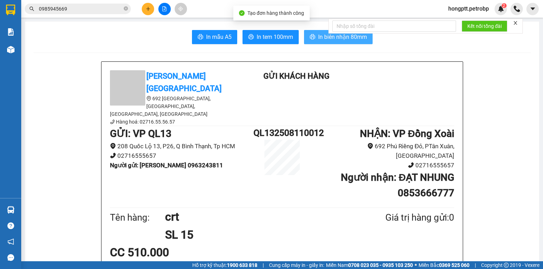
click at [322, 37] on span "In biên nhận 80mm" at bounding box center [342, 36] width 49 height 9
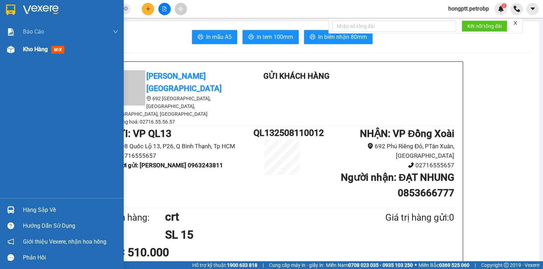
click at [10, 47] on img at bounding box center [10, 49] width 7 height 7
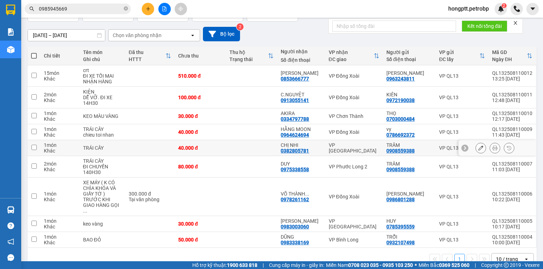
scroll to position [61, 0]
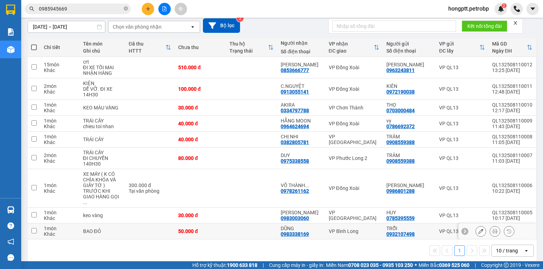
click at [236, 224] on td at bounding box center [251, 232] width 51 height 16
checkbox input "true"
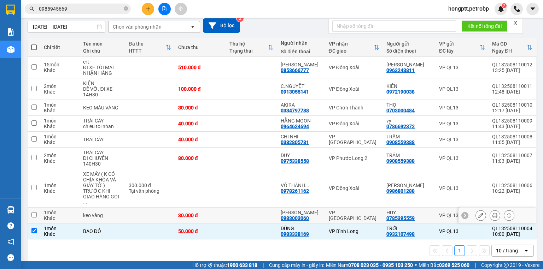
click at [237, 213] on td at bounding box center [251, 216] width 51 height 16
checkbox input "true"
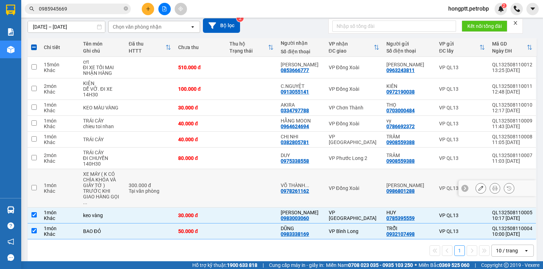
click at [237, 190] on td at bounding box center [251, 188] width 51 height 39
checkbox input "true"
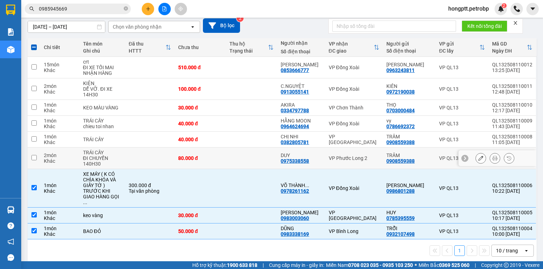
click at [242, 159] on td at bounding box center [251, 159] width 51 height 22
checkbox input "true"
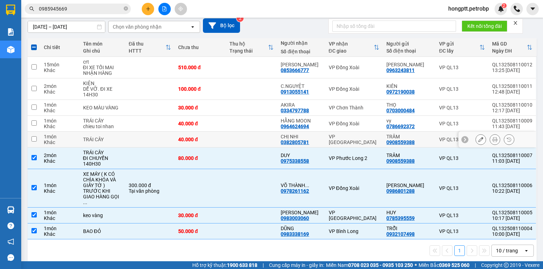
click at [248, 139] on td at bounding box center [251, 140] width 51 height 16
checkbox input "true"
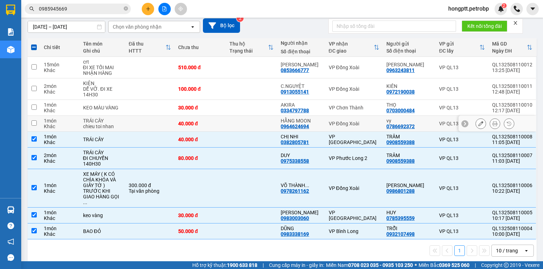
click at [247, 117] on td at bounding box center [251, 124] width 51 height 16
checkbox input "true"
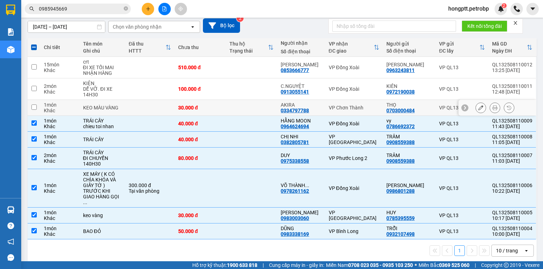
click at [243, 106] on td at bounding box center [251, 108] width 51 height 16
checkbox input "true"
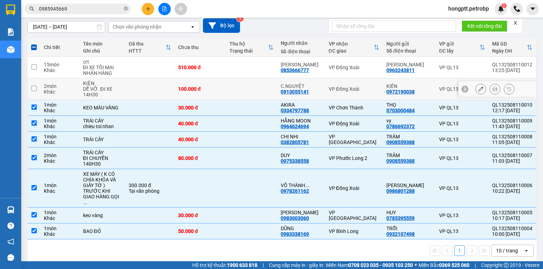
click at [244, 91] on td at bounding box center [251, 89] width 51 height 22
checkbox input "true"
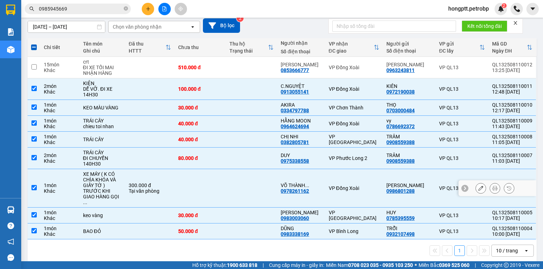
click at [211, 192] on td at bounding box center [200, 188] width 51 height 39
checkbox input "false"
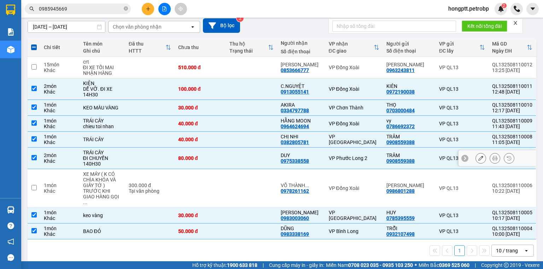
scroll to position [5, 0]
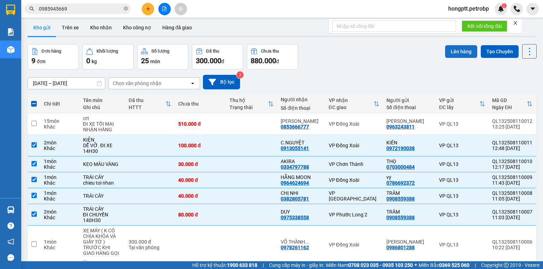
click at [448, 53] on button "Lên hàng" at bounding box center [461, 51] width 32 height 13
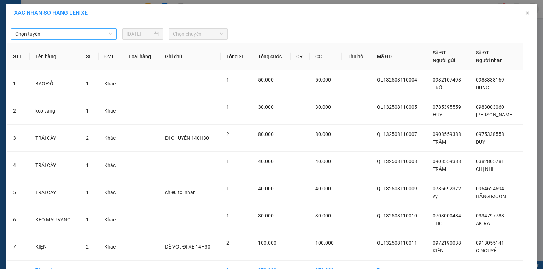
click at [37, 34] on span "Chọn tuyến" at bounding box center [63, 34] width 97 height 11
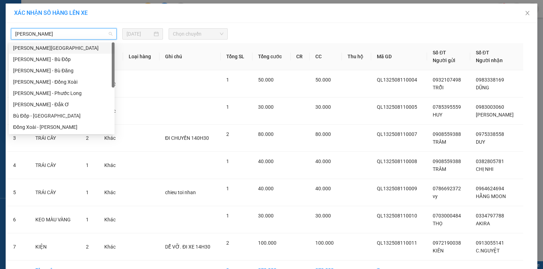
type input "HỒ CHI"
click at [50, 95] on div "[PERSON_NAME] - Phước Long" at bounding box center [61, 93] width 97 height 8
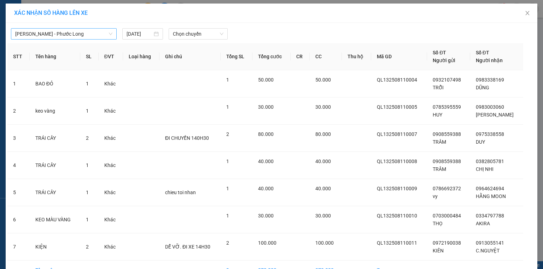
click at [185, 41] on div "Hồ Chí Minh - Phước Long 11/08/2025 Chọn chuyến STT Tên hàng SL ĐVT Loại hàng …" at bounding box center [271, 163] width 531 height 281
click at [187, 37] on span "Chọn chuyến" at bounding box center [198, 34] width 51 height 11
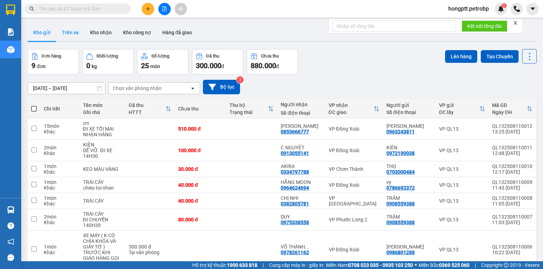
click at [77, 35] on button "Trên xe" at bounding box center [70, 32] width 28 height 17
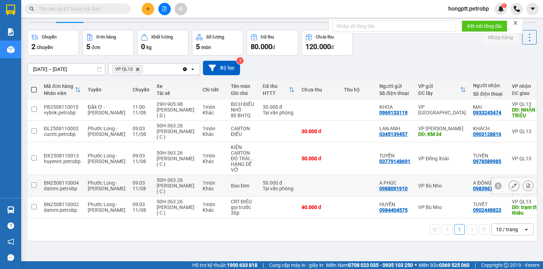
scroll to position [28, 0]
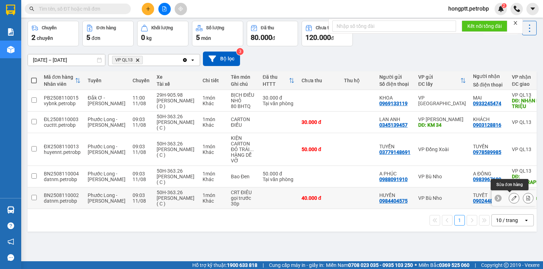
click at [512, 201] on button at bounding box center [514, 198] width 10 height 12
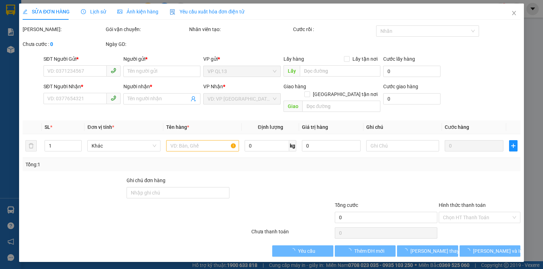
type input "0984404575"
type input "HUYỀN"
type input "0902448823"
type input "TUYẾT"
type input "trạm thu phí lái thiêu"
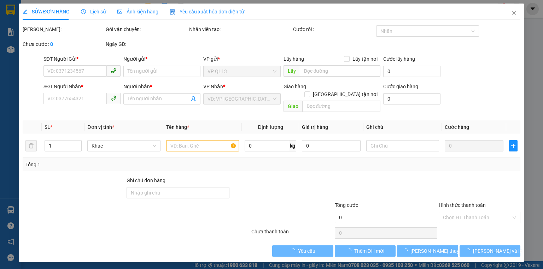
type input "40.000"
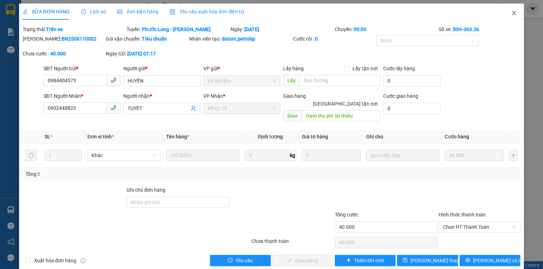
click at [513, 17] on span "Close" at bounding box center [514, 14] width 20 height 20
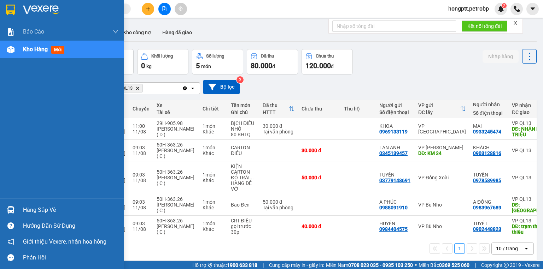
click at [15, 209] on div at bounding box center [11, 210] width 12 height 12
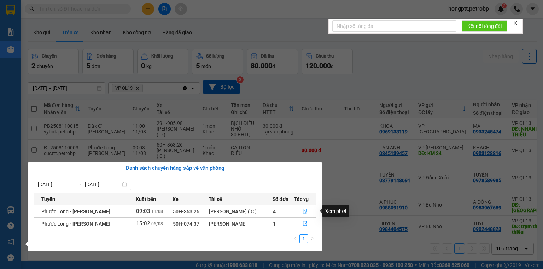
click at [309, 213] on button "button" at bounding box center [305, 211] width 22 height 11
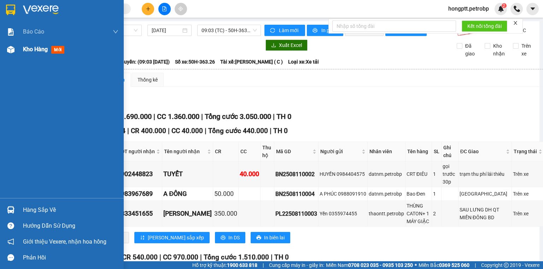
click at [18, 57] on div "Kho hàng mới" at bounding box center [62, 50] width 124 height 18
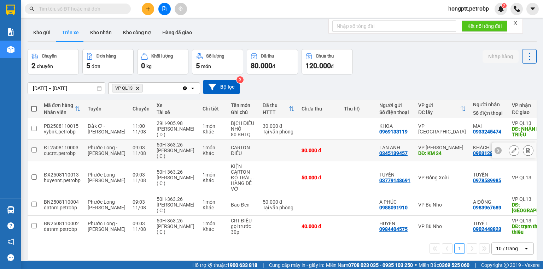
scroll to position [28, 0]
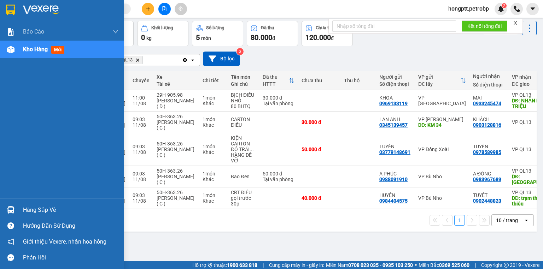
click at [12, 203] on div "Hàng sắp về" at bounding box center [62, 210] width 124 height 16
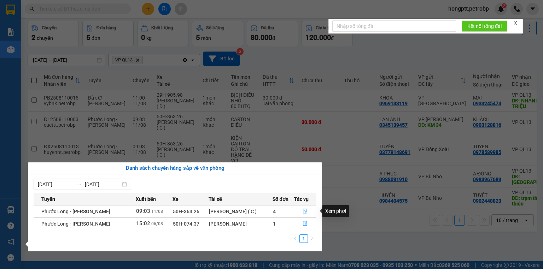
click at [303, 212] on icon "file-done" at bounding box center [304, 211] width 5 height 5
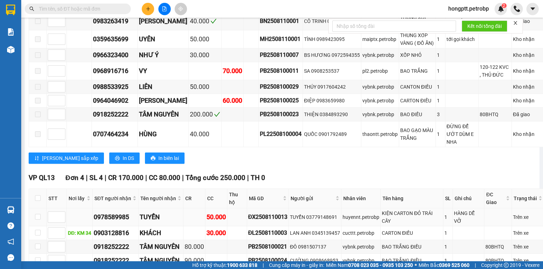
scroll to position [904, 0]
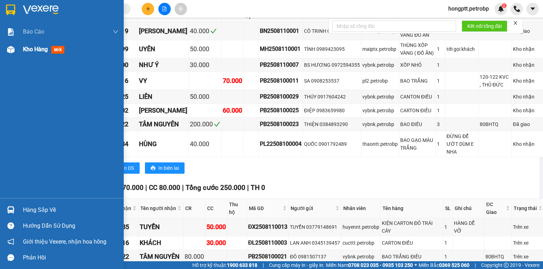
click at [17, 52] on div at bounding box center [11, 49] width 12 height 12
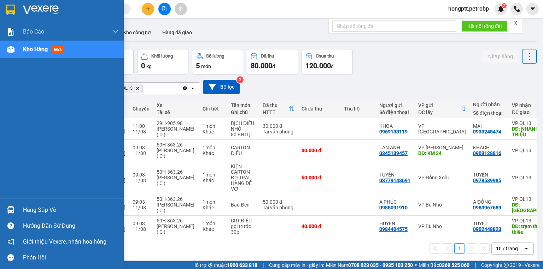
click at [3, 208] on div "Hàng sắp về" at bounding box center [62, 210] width 124 height 16
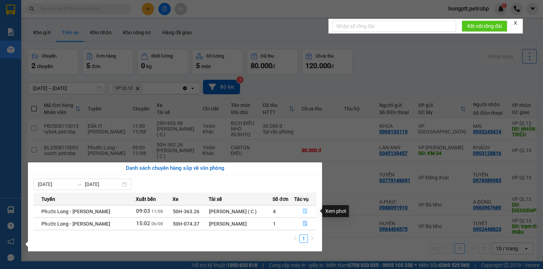
click at [298, 213] on button "button" at bounding box center [305, 211] width 22 height 11
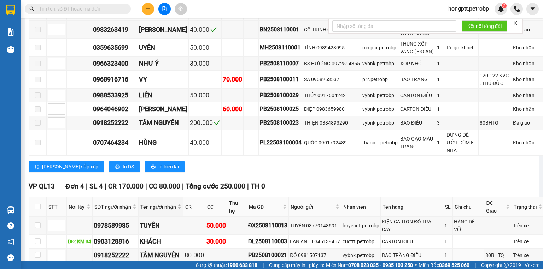
scroll to position [903, 0]
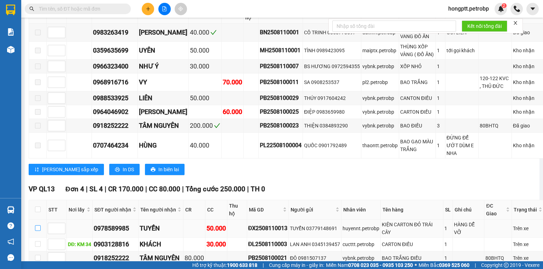
click at [35, 225] on input "checkbox" at bounding box center [38, 228] width 6 height 6
checkbox input "true"
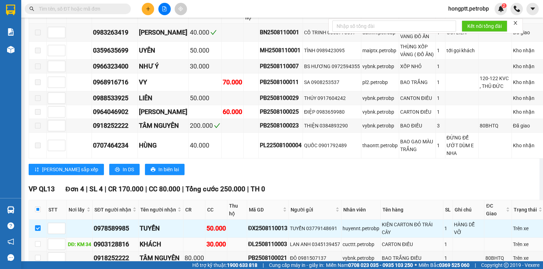
click at [34, 238] on td at bounding box center [38, 245] width 18 height 14
click at [40, 241] on input "checkbox" at bounding box center [38, 244] width 6 height 6
checkbox input "true"
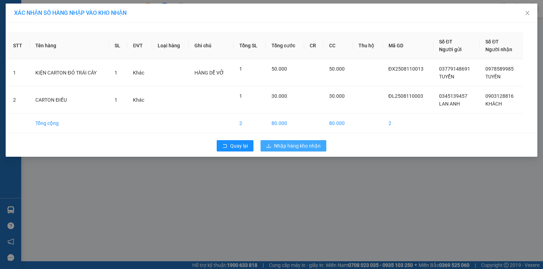
click at [288, 146] on span "Nhập hàng kho nhận" at bounding box center [297, 146] width 47 height 8
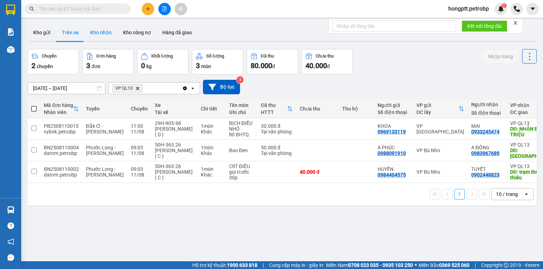
click at [105, 32] on button "Kho nhận" at bounding box center [100, 32] width 33 height 17
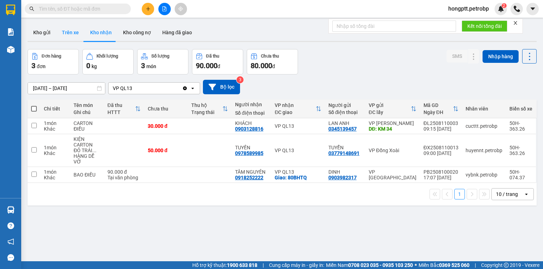
click at [73, 27] on button "Trên xe" at bounding box center [70, 32] width 28 height 17
type input "[DATE] – [DATE]"
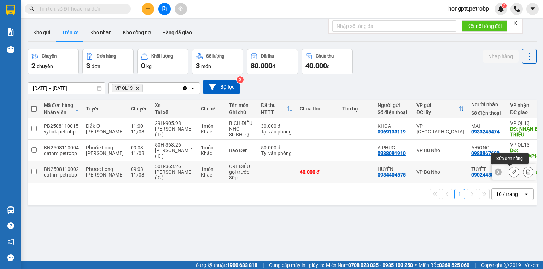
click at [509, 172] on button at bounding box center [514, 172] width 10 height 12
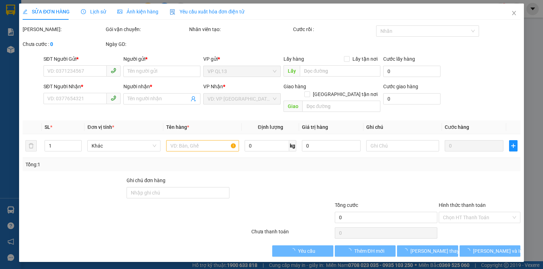
type input "0984404575"
type input "HUYỀN"
type input "0902448823"
type input "TUYẾT"
type input "trạm thu phí lái thiêu"
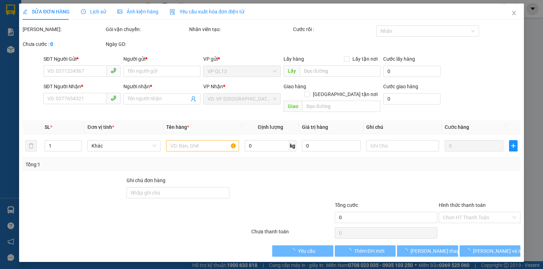
type input "40.000"
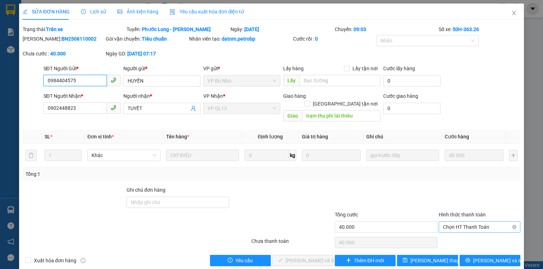
click at [459, 222] on span "Chọn HT Thanh Toán" at bounding box center [479, 227] width 73 height 11
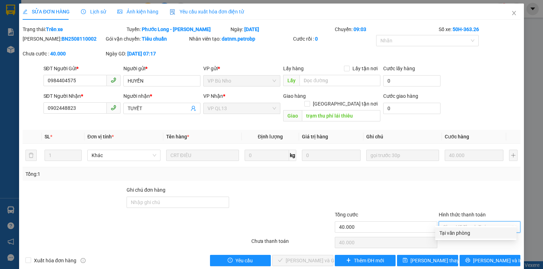
click at [459, 233] on div "Tại văn phòng" at bounding box center [475, 233] width 73 height 8
type input "0"
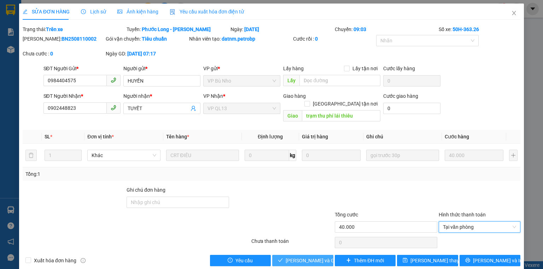
click at [311, 257] on span "[PERSON_NAME] và Giao hàng" at bounding box center [319, 261] width 68 height 8
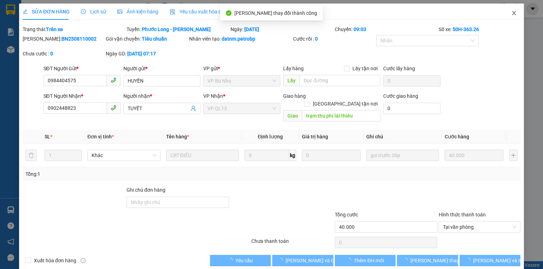
click at [511, 12] on icon "close" at bounding box center [514, 13] width 6 height 6
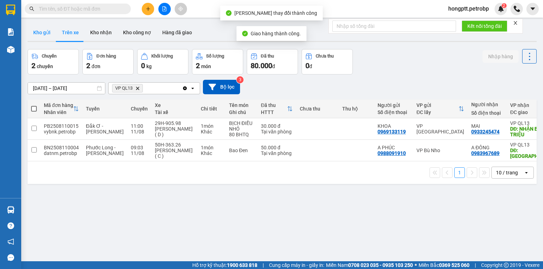
click at [46, 38] on button "Kho gửi" at bounding box center [42, 32] width 29 height 17
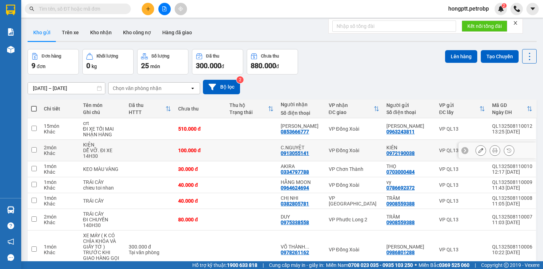
click at [239, 149] on td at bounding box center [251, 151] width 51 height 22
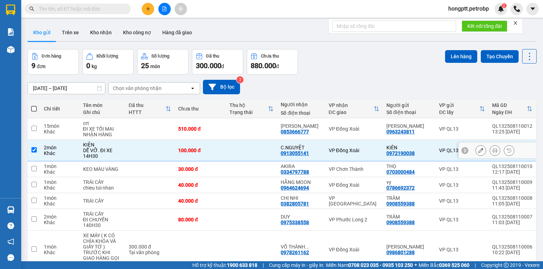
checkbox input "true"
click at [236, 165] on td at bounding box center [251, 169] width 51 height 16
checkbox input "true"
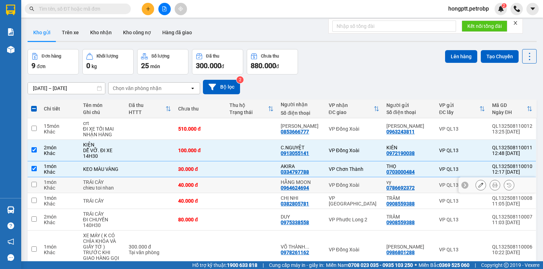
click at [247, 184] on td at bounding box center [251, 185] width 51 height 16
checkbox input "true"
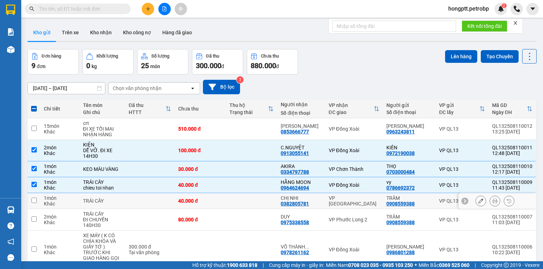
click at [242, 197] on td at bounding box center [251, 201] width 51 height 16
checkbox input "true"
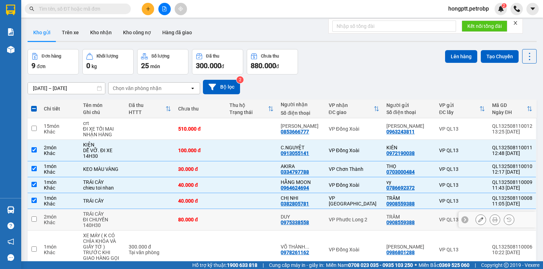
click at [239, 212] on td at bounding box center [251, 220] width 51 height 22
checkbox input "true"
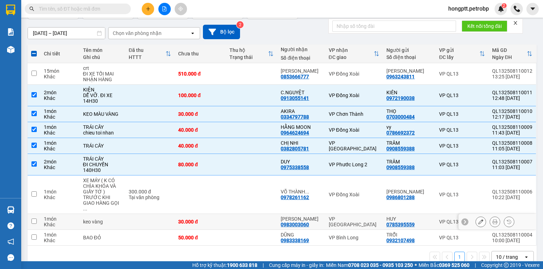
scroll to position [61, 0]
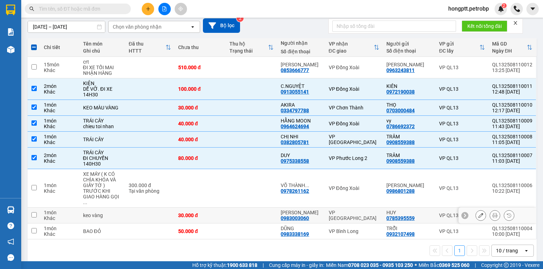
click at [230, 208] on td at bounding box center [251, 216] width 51 height 16
checkbox input "true"
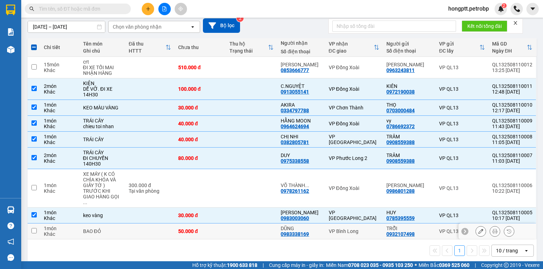
click at [255, 224] on td at bounding box center [251, 232] width 51 height 16
checkbox input "true"
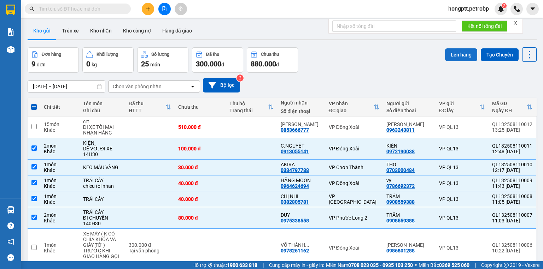
scroll to position [0, 0]
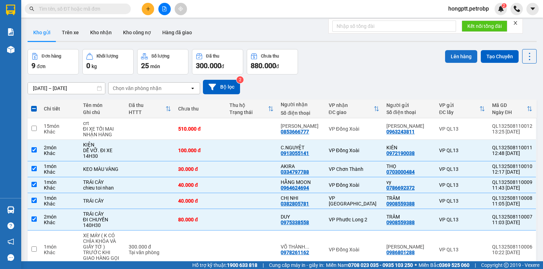
click at [453, 57] on button "Lên hàng" at bounding box center [461, 56] width 32 height 13
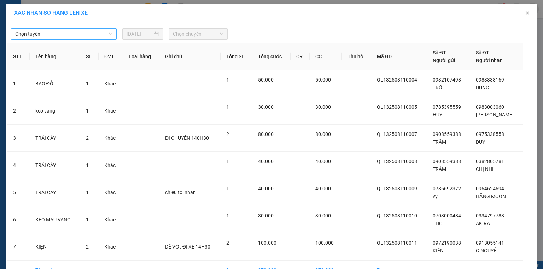
click at [94, 35] on span "Chọn tuyến" at bounding box center [63, 34] width 97 height 11
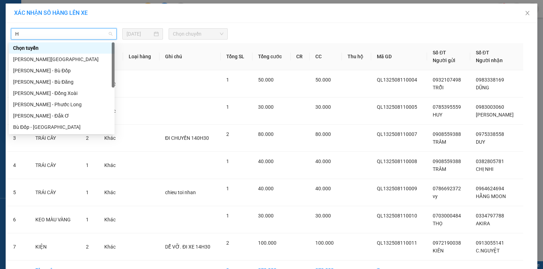
type input "HỒ"
click at [63, 102] on div "[PERSON_NAME] - Phước Long" at bounding box center [61, 105] width 97 height 8
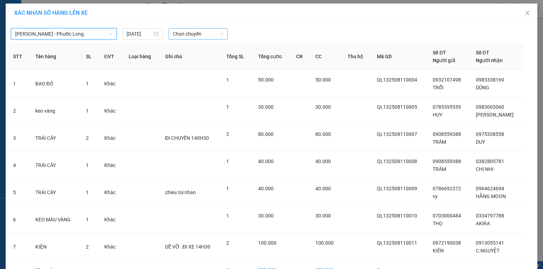
click at [170, 33] on div "Chọn chuyến" at bounding box center [197, 33] width 59 height 11
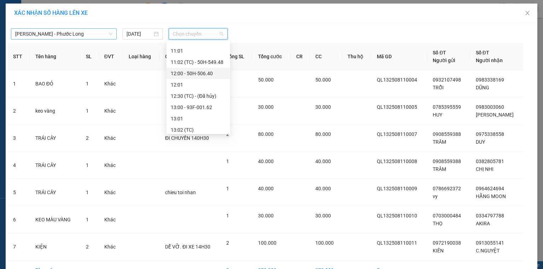
scroll to position [254, 0]
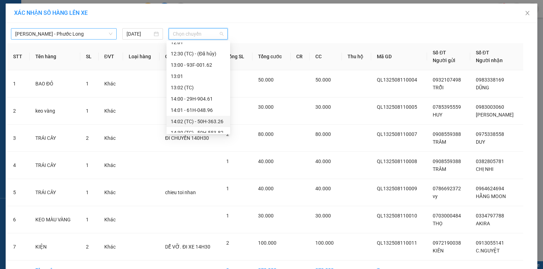
click at [201, 123] on div "14:02 (TC) - 50H-363.26" at bounding box center [198, 122] width 55 height 8
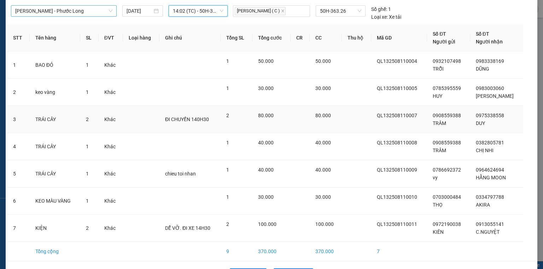
scroll to position [47, 0]
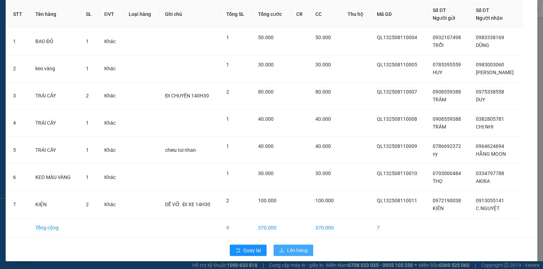
click at [287, 249] on span "Lên hàng" at bounding box center [297, 251] width 20 height 8
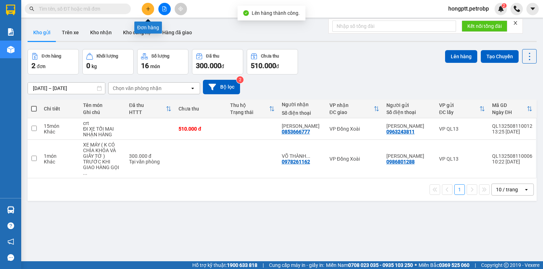
click at [159, 6] on button at bounding box center [164, 9] width 12 height 12
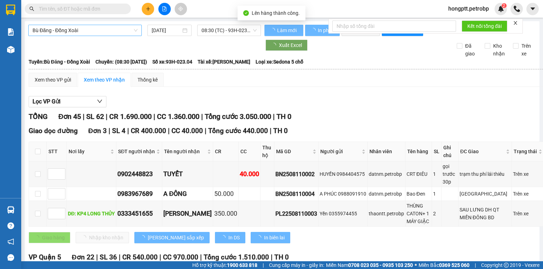
click at [94, 29] on span "Bù Đăng - Đồng Xoài" at bounding box center [84, 30] width 105 height 11
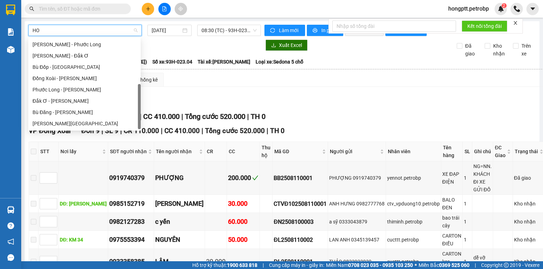
scroll to position [57, 0]
type input "HÔ"
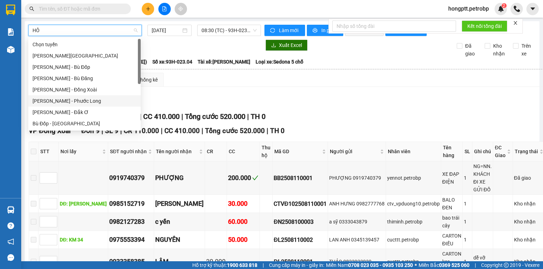
click at [74, 104] on div "[PERSON_NAME] - Phước Long" at bounding box center [84, 101] width 104 height 8
type input "[DATE]"
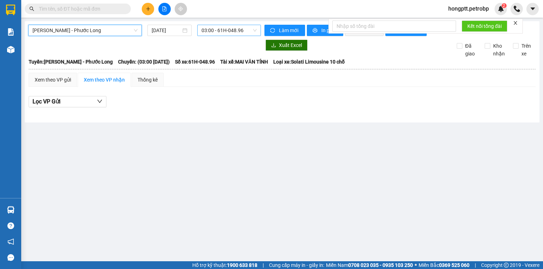
click at [220, 28] on span "03:00 - 61H-048.96" at bounding box center [228, 30] width 55 height 11
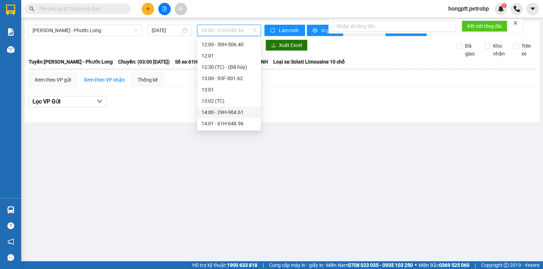
scroll to position [254, 0]
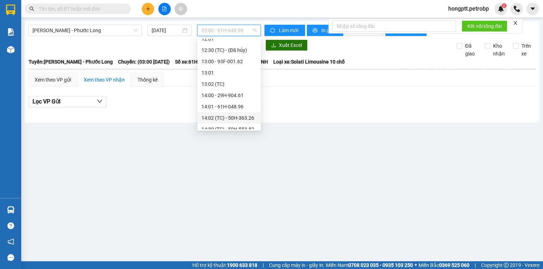
click at [232, 115] on div "14:02 (TC) - 50H-363.26" at bounding box center [228, 118] width 55 height 8
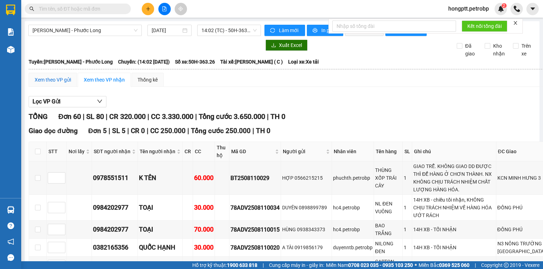
click at [65, 84] on div "Xem theo VP gửi" at bounding box center [53, 80] width 36 height 8
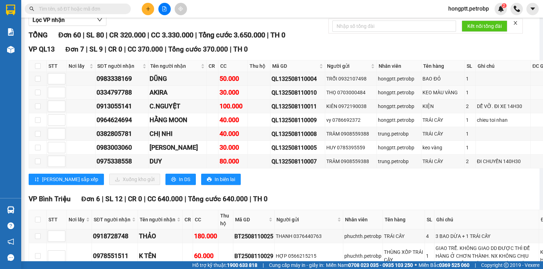
scroll to position [85, 0]
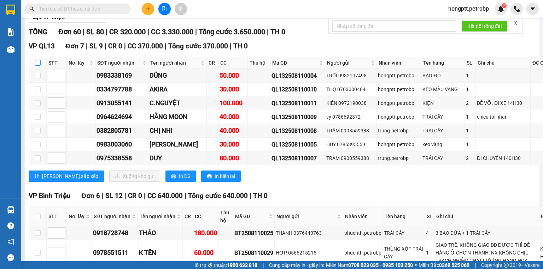
click at [35, 66] on input "checkbox" at bounding box center [38, 63] width 6 height 6
checkbox input "true"
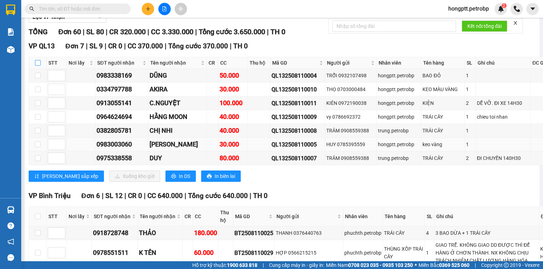
checkbox input "true"
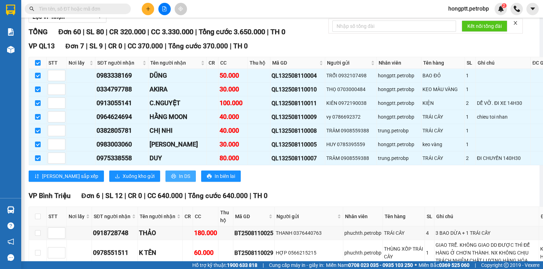
click at [179, 180] on span "In DS" at bounding box center [184, 176] width 11 height 8
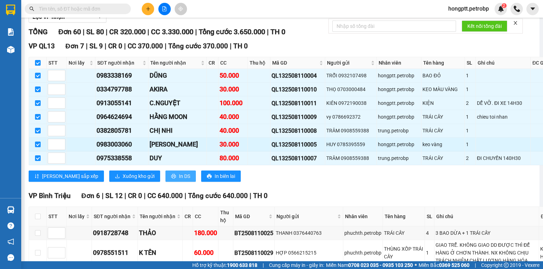
scroll to position [0, 0]
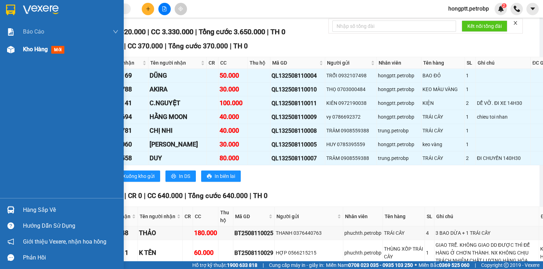
click at [22, 54] on div "Kho hàng mới" at bounding box center [62, 50] width 124 height 18
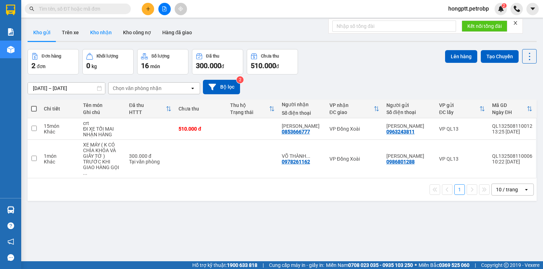
click at [89, 28] on button "Kho nhận" at bounding box center [100, 32] width 33 height 17
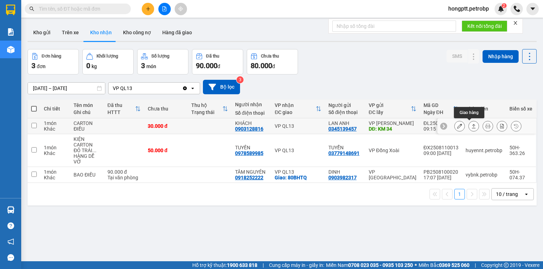
click at [457, 125] on icon at bounding box center [459, 126] width 5 height 5
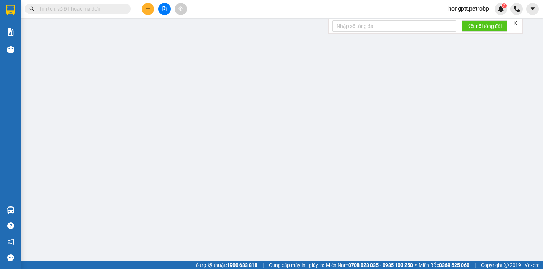
type input "0345139457"
type input "LAN ANH"
type input "KM 34"
type input "0903128816"
type input "KHÁCH"
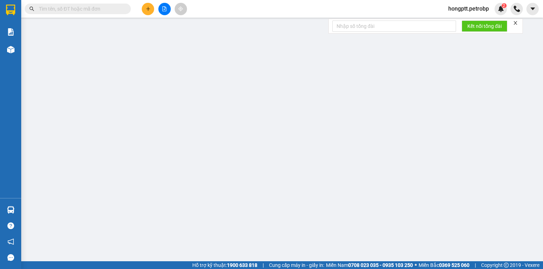
type input "30.000"
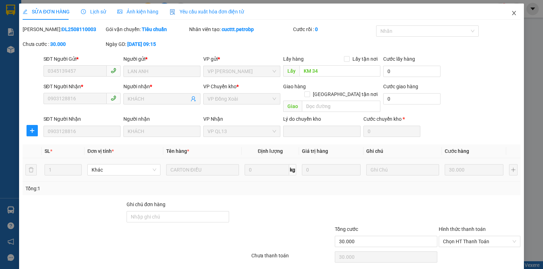
click at [513, 14] on span "Close" at bounding box center [514, 14] width 20 height 20
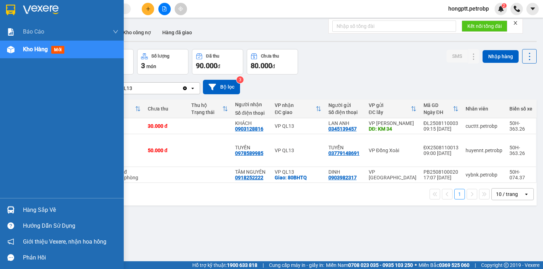
click at [21, 211] on div "Hàng sắp về" at bounding box center [62, 210] width 124 height 16
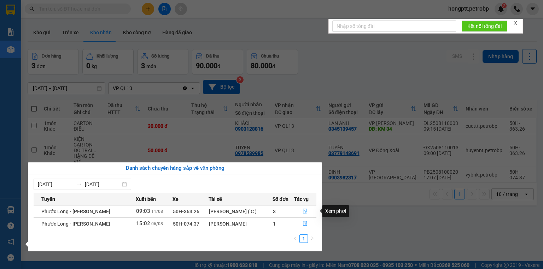
click at [300, 213] on button "button" at bounding box center [305, 211] width 22 height 11
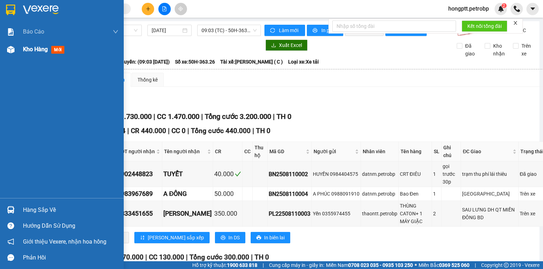
click at [17, 53] on div at bounding box center [11, 49] width 12 height 12
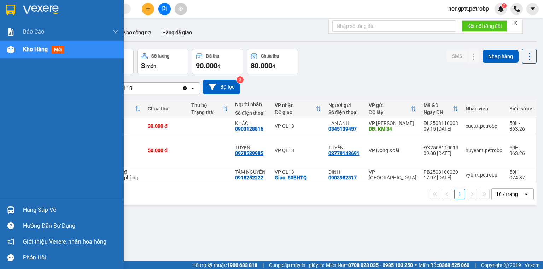
click at [1, 212] on div "Hàng sắp về" at bounding box center [62, 210] width 124 height 16
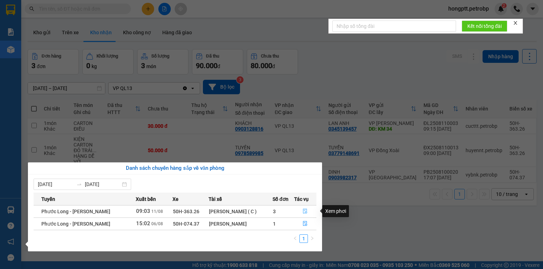
click at [298, 211] on button "button" at bounding box center [305, 211] width 22 height 11
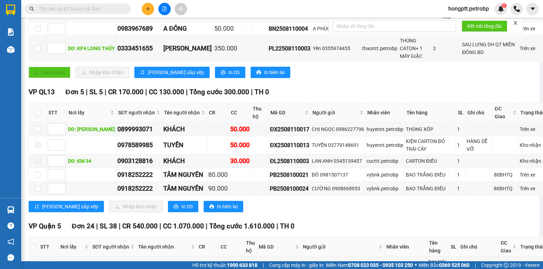
scroll to position [163, 0]
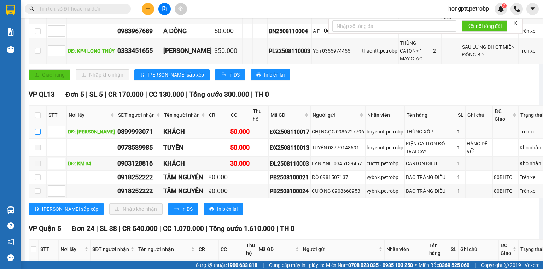
click at [35, 134] on input "checkbox" at bounding box center [38, 132] width 6 height 6
checkbox input "true"
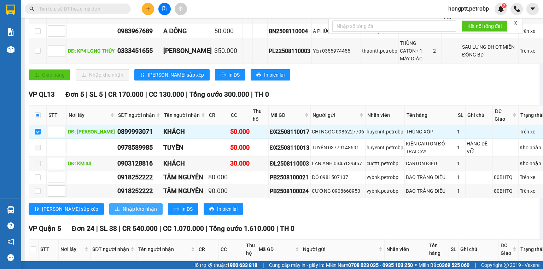
click at [123, 210] on span "Nhập kho nhận" at bounding box center [140, 209] width 34 height 8
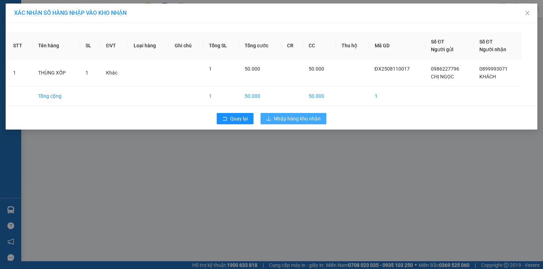
click at [297, 117] on span "Nhập hàng kho nhận" at bounding box center [297, 119] width 47 height 8
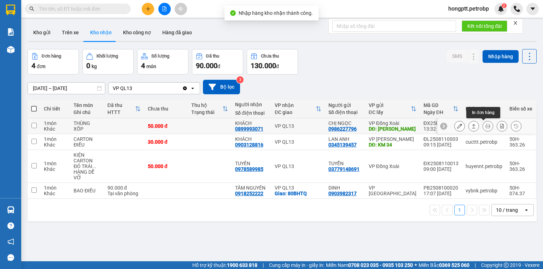
click at [485, 125] on icon at bounding box center [487, 126] width 5 height 5
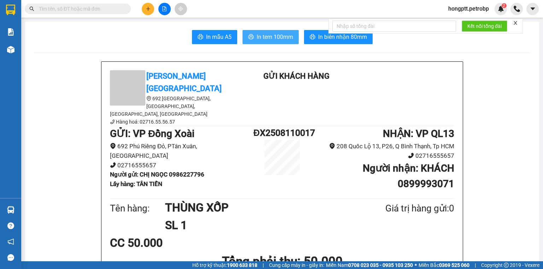
click at [267, 36] on span "In tem 100mm" at bounding box center [274, 36] width 36 height 9
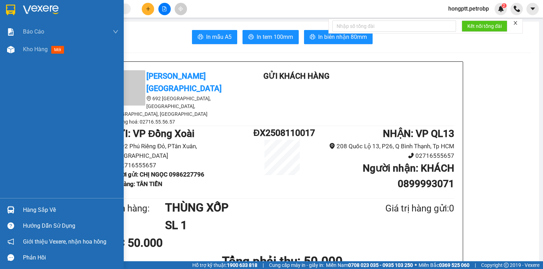
click at [17, 213] on div "Hàng sắp về" at bounding box center [62, 210] width 124 height 16
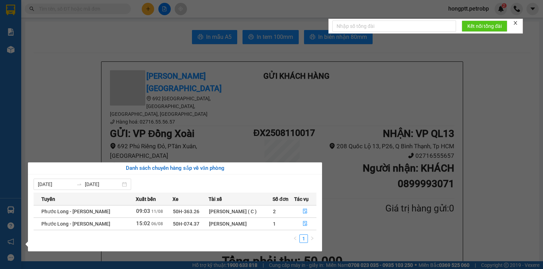
click at [343, 179] on section "Kết quả tìm kiếm ( 0 ) Bộ lọc No Data hongptt.petrobp 2 Báo cáo BC tiền tận nơi…" at bounding box center [271, 134] width 543 height 269
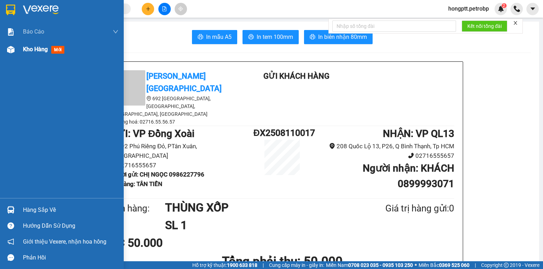
click at [8, 51] on img at bounding box center [10, 49] width 7 height 7
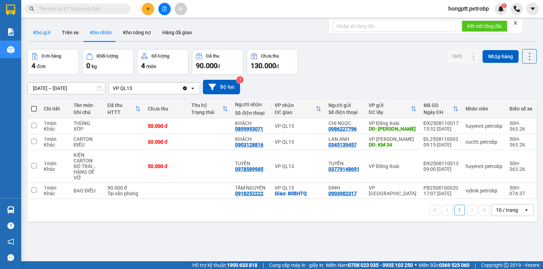
click at [29, 30] on button "Kho gửi" at bounding box center [42, 32] width 29 height 17
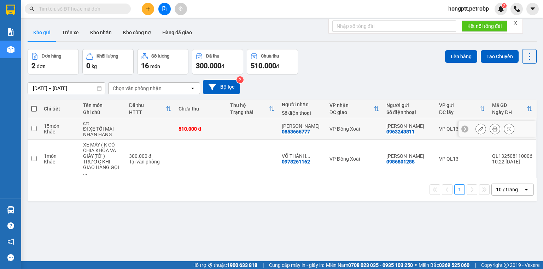
click at [490, 129] on button at bounding box center [495, 129] width 10 height 12
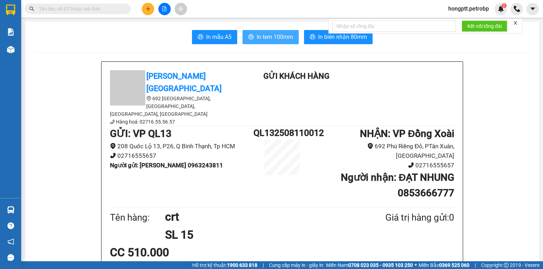
click at [290, 35] on span "In tem 100mm" at bounding box center [274, 36] width 36 height 9
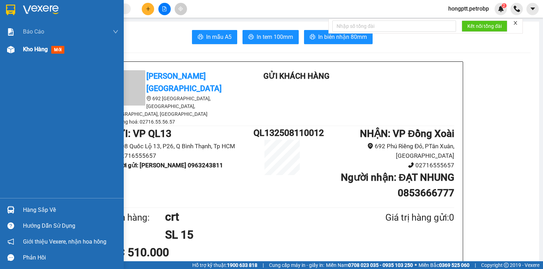
click at [2, 53] on div "Kho hàng mới" at bounding box center [62, 50] width 124 height 18
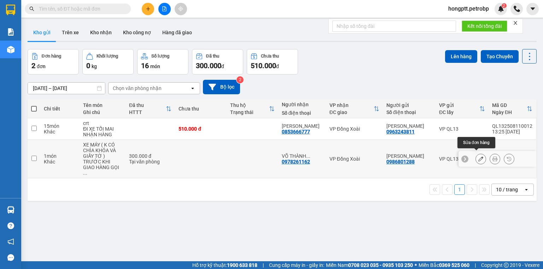
click at [476, 158] on button at bounding box center [480, 159] width 10 height 12
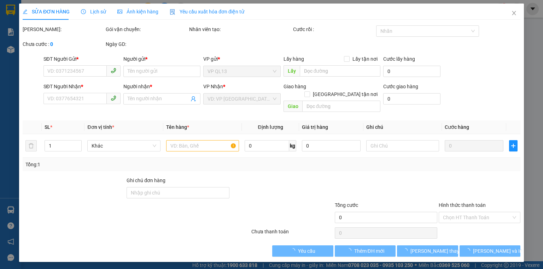
type input "0986801288"
type input "[PERSON_NAME]"
type input "0978261162"
type input "VÕ THÀNH LANG"
type input "300.000"
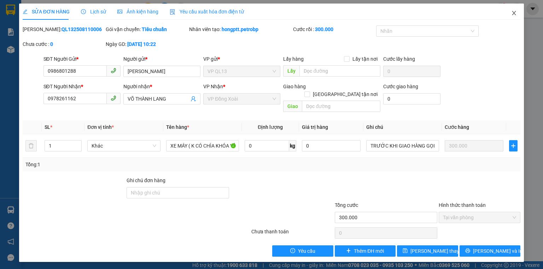
click at [520, 10] on span "Close" at bounding box center [514, 14] width 20 height 20
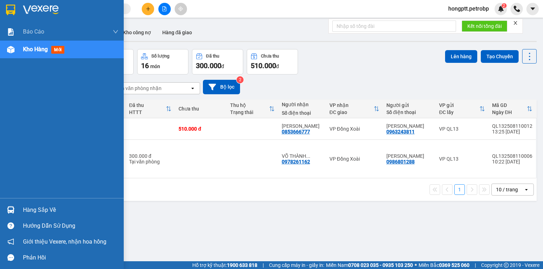
click at [9, 215] on div at bounding box center [11, 210] width 12 height 12
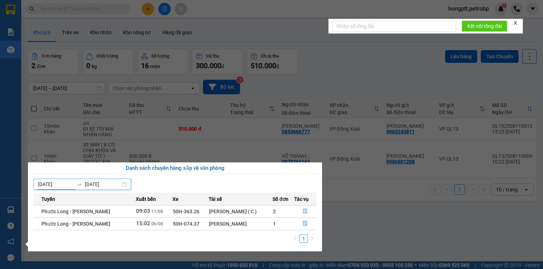
click at [52, 184] on input "[DATE]" at bounding box center [56, 185] width 36 height 8
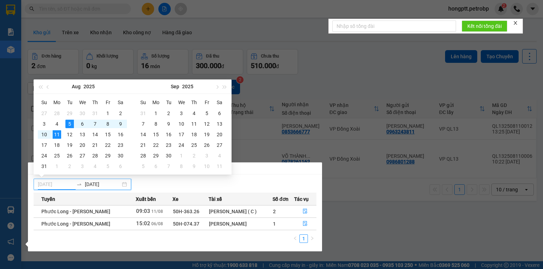
type input "[DATE]"
click at [57, 135] on div "11" at bounding box center [57, 134] width 8 height 8
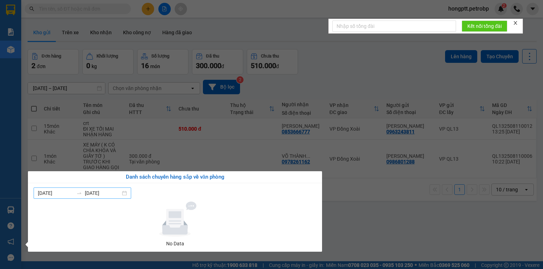
click at [106, 194] on input "[DATE]" at bounding box center [103, 193] width 36 height 8
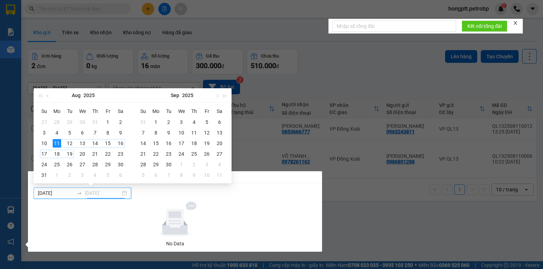
type input "[DATE]"
click at [58, 143] on div "11" at bounding box center [57, 143] width 8 height 8
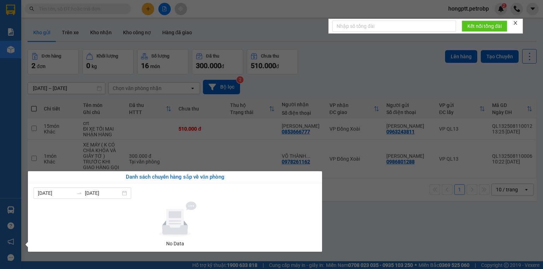
click at [402, 230] on section "Kết quả tìm kiếm ( 0 ) Bộ lọc No Data hongptt.petrobp 2 Báo cáo BC tiền tận nơi…" at bounding box center [271, 134] width 543 height 269
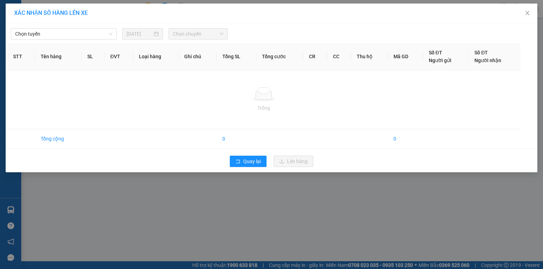
click at [220, 209] on div "XÁC NHẬN SỐ HÀNG LÊN XE Chọn tuyến 11/08/2025 Chọn chuyến STT Tên hàng SL ĐVT L…" at bounding box center [271, 134] width 543 height 269
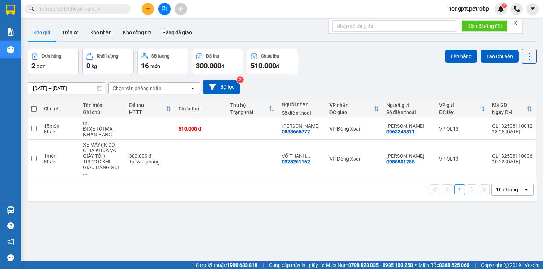
click at [69, 13] on span at bounding box center [78, 9] width 106 height 11
click at [67, 8] on input "text" at bounding box center [80, 9] width 83 height 8
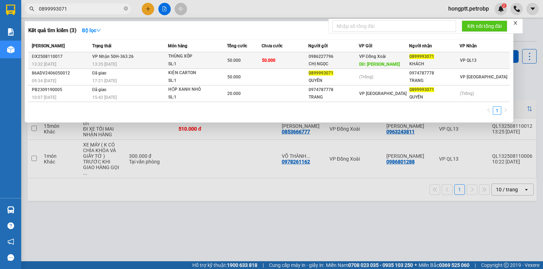
type input "0899993071"
click at [205, 66] on div "SL: 1" at bounding box center [194, 64] width 53 height 8
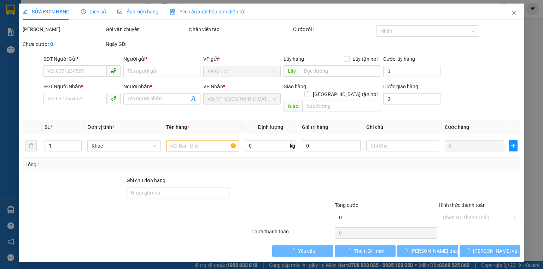
type input "0986227796"
type input "CHỊ NGỌC"
type input "TÂN TIẾN"
type input "0899993071"
type input "KHÁCH"
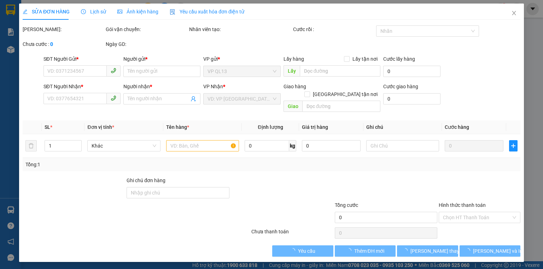
type input "50.000"
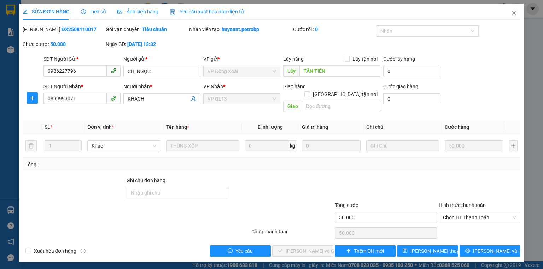
click at [430, 201] on div "Tổng cước" at bounding box center [386, 206] width 102 height 11
click at [454, 212] on span "Chọn HT Thanh Toán" at bounding box center [479, 217] width 73 height 11
click at [451, 222] on div "Tại văn phòng" at bounding box center [479, 224] width 73 height 8
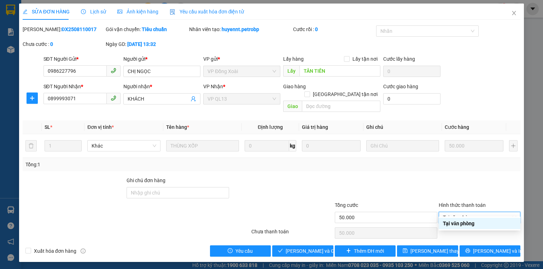
type input "0"
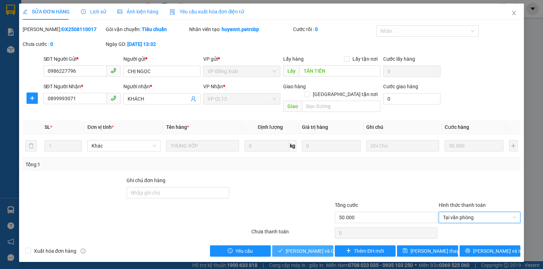
click at [288, 247] on span "Lưu và Giao hàng" at bounding box center [319, 251] width 68 height 8
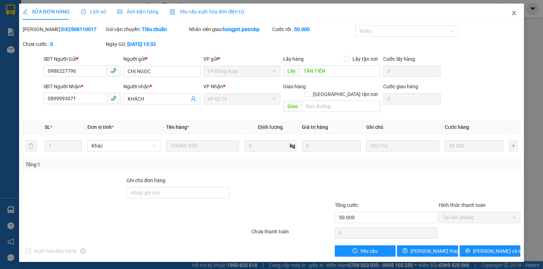
click at [513, 11] on icon "close" at bounding box center [514, 13] width 6 height 6
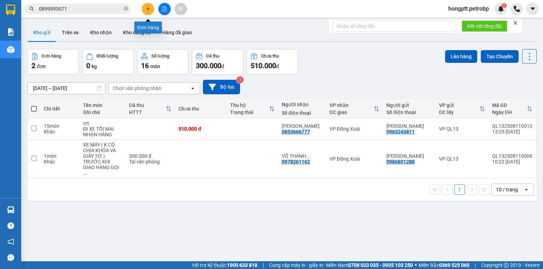
click at [150, 11] on button at bounding box center [148, 9] width 12 height 12
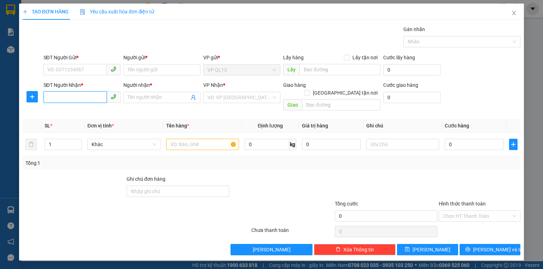
click at [75, 95] on input "SĐT Người Nhận *" at bounding box center [74, 96] width 63 height 11
click at [82, 110] on div "0965787605 - THỦY" at bounding box center [82, 111] width 69 height 8
type input "0965787605"
type input "THỦY"
type input "80.000"
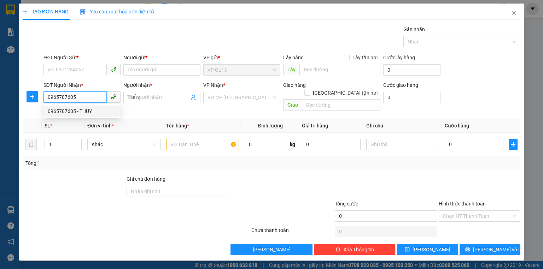
type input "80.000"
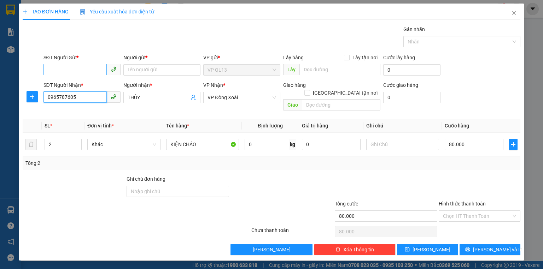
type input "0965787605"
click at [88, 68] on input "SĐT Người Gửi *" at bounding box center [74, 69] width 63 height 11
click at [79, 83] on div "0898128196 - GIANG" at bounding box center [82, 84] width 69 height 8
type input "0898128196"
type input "GIANG"
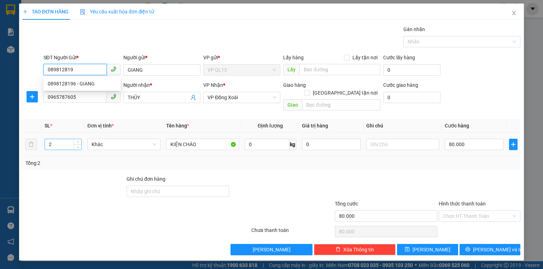
type input "089812819"
click at [65, 139] on input "2" at bounding box center [63, 144] width 36 height 11
type input "2"
type input "3"
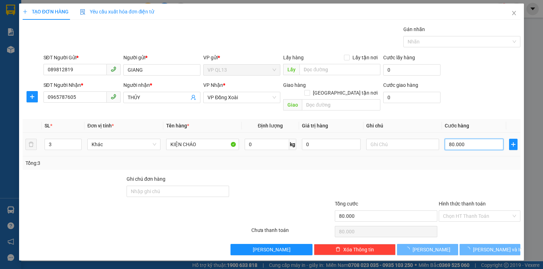
click at [464, 140] on input "80.000" at bounding box center [473, 144] width 59 height 11
type input "0"
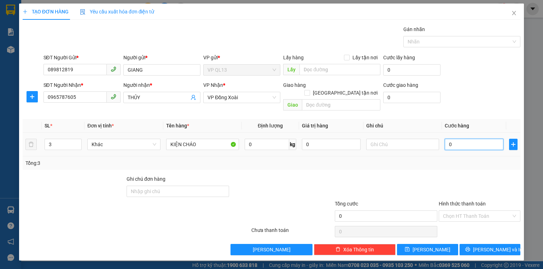
type input "0"
type input "1"
type input "01"
type input "14"
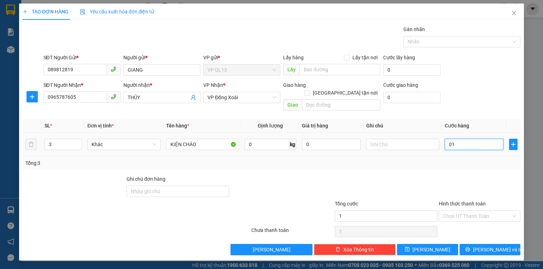
type input "14"
type input "014"
type input "140"
type input "0.140"
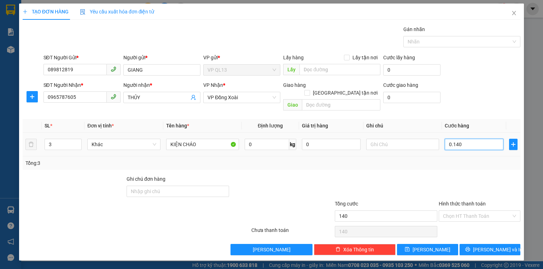
type input "1.400"
type input "01.400"
type input "14.000"
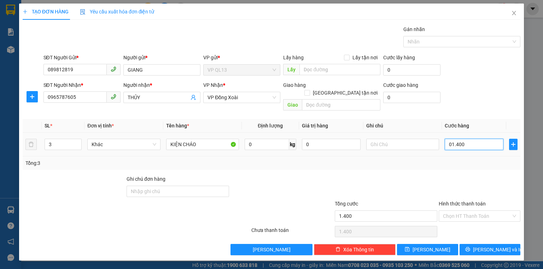
type input "014.000"
type input "140.000"
click at [469, 159] on div "Tổng: 3" at bounding box center [271, 163] width 492 height 8
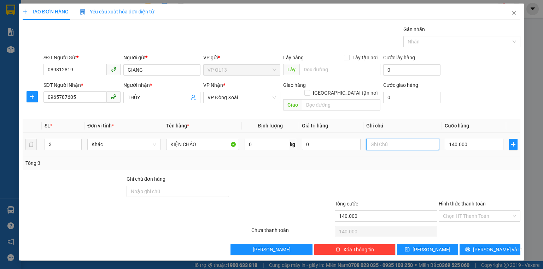
click at [407, 140] on input "text" at bounding box center [402, 144] width 73 height 11
type input "D"
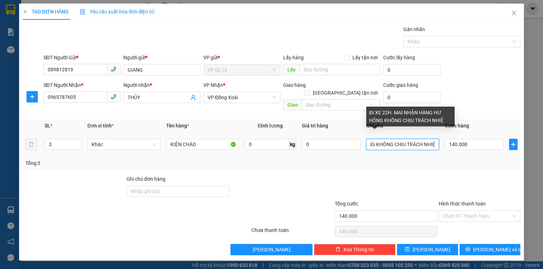
scroll to position [0, 88]
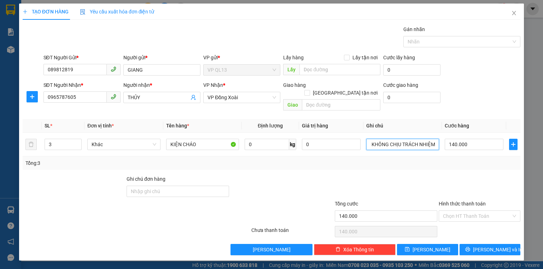
type input "ĐI XE 22H. MAI NHẬN HÀNG HƯ HỎNG KHÔNG CHỊU TRÁCH NHIỆM"
click at [481, 244] on button "[PERSON_NAME] và In" at bounding box center [489, 249] width 61 height 11
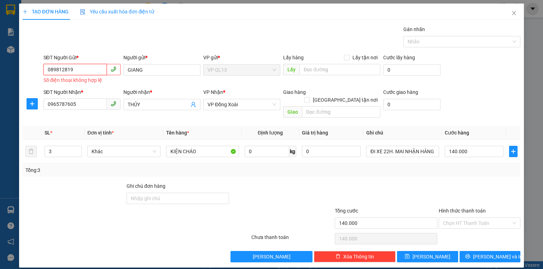
click at [48, 69] on input "089812819" at bounding box center [74, 69] width 63 height 11
click at [97, 83] on div "0898128196 - GIANG" at bounding box center [82, 84] width 69 height 8
type input "0898128196"
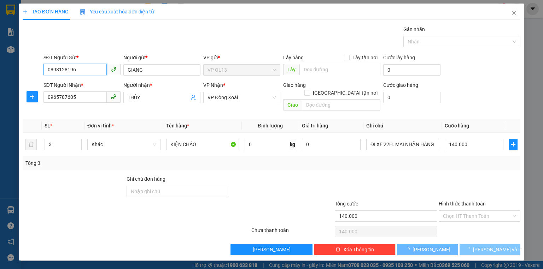
type input "200.000"
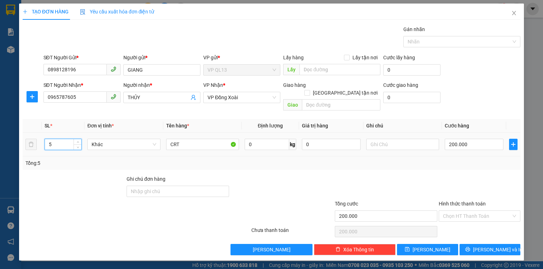
click at [66, 139] on input "5" at bounding box center [63, 144] width 36 height 11
type input "4"
click at [64, 175] on div at bounding box center [74, 187] width 104 height 25
type input "0"
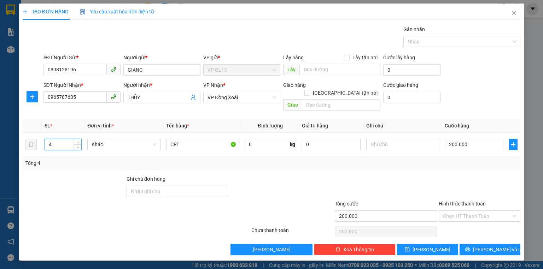
type input "0"
click at [199, 139] on input "CRT" at bounding box center [202, 144] width 73 height 11
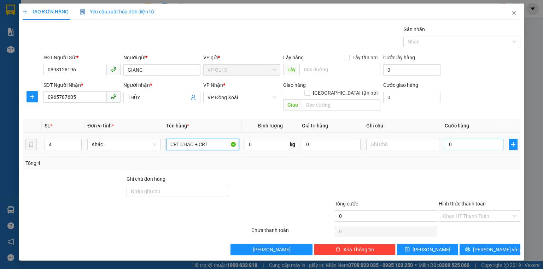
type input "CRT CHÁO + CRT"
click at [463, 140] on input "0" at bounding box center [473, 144] width 59 height 11
type input "1"
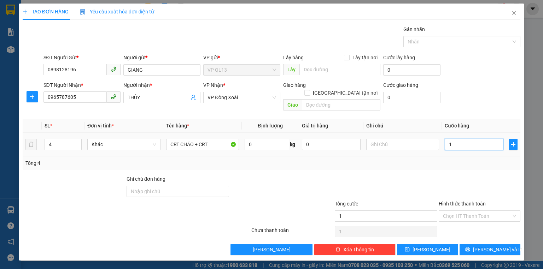
type input "14"
type input "140"
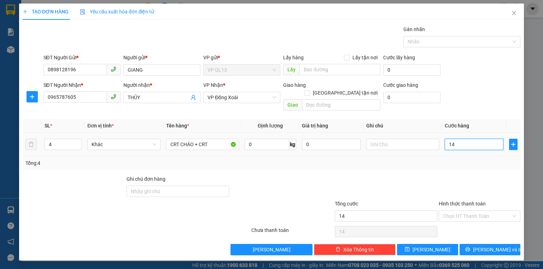
type input "140"
type input "1.400"
type input "14.000"
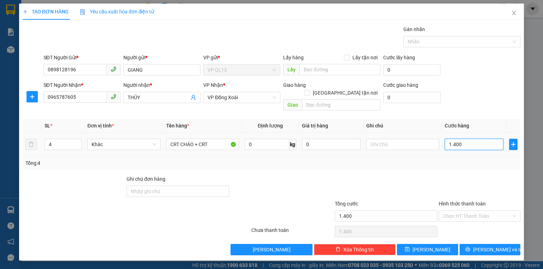
type input "14.000"
type input "140.000"
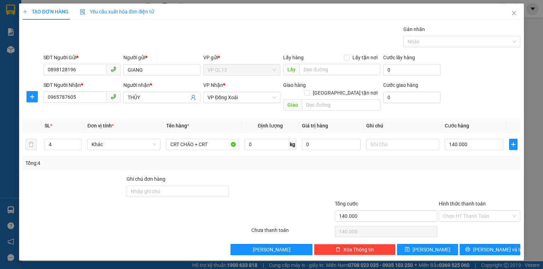
click at [457, 159] on div "Tổng: 4" at bounding box center [271, 163] width 492 height 8
click at [406, 139] on input "text" at bounding box center [402, 144] width 73 height 11
type input "D"
type input "ĐI XE TẢI 22H MAI NHẬN. HƯ HỎNG K CHỊU TRÁCH NHIỆM"
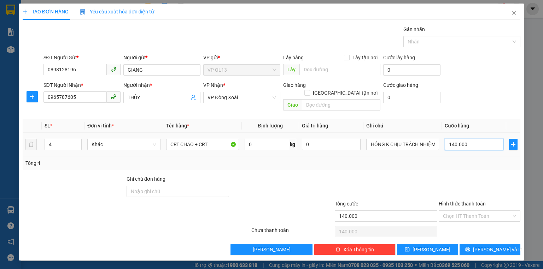
scroll to position [0, 0]
click at [477, 139] on input "140.000" at bounding box center [473, 144] width 59 height 11
type input "1"
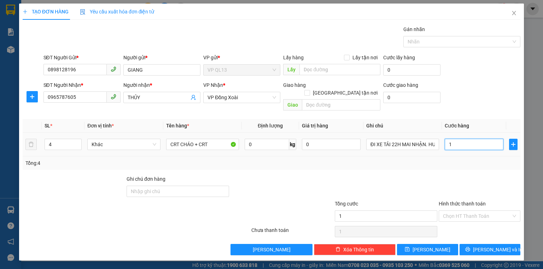
type input "15"
type input "150"
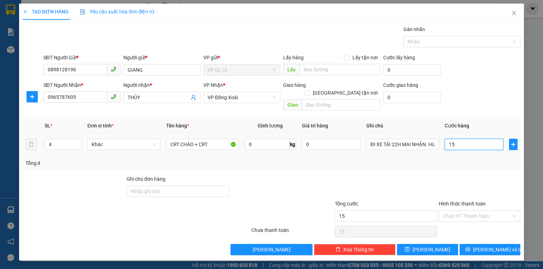
type input "150"
type input "1.500"
type input "15.000"
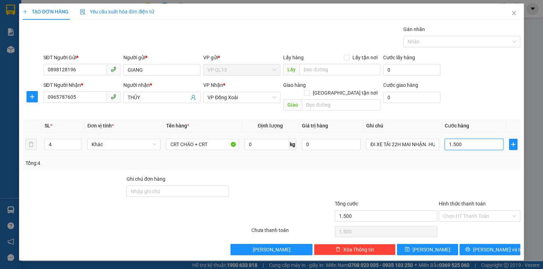
type input "15.000"
type input "150.000"
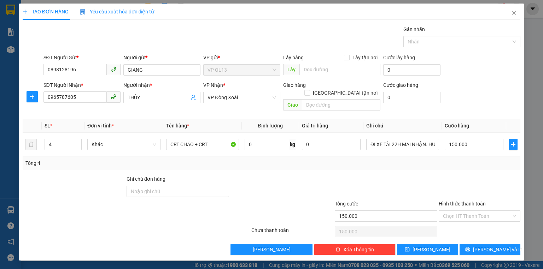
click at [472, 101] on div "SĐT Người Nhận * 0965787605 Người nhận * THỦY VP Nhận * VP Đồng Xoài Giao hàng …" at bounding box center [282, 97] width 480 height 32
click at [470, 247] on span "printer" at bounding box center [467, 250] width 5 height 6
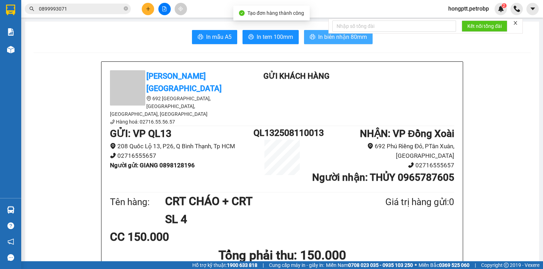
click at [307, 34] on button "In biên nhận 80mm" at bounding box center [338, 37] width 69 height 14
drag, startPoint x: 161, startPoint y: 146, endPoint x: 196, endPoint y: 147, distance: 35.3
click at [196, 161] on li "Người gửi : GIANG 0898128196" at bounding box center [181, 166] width 143 height 10
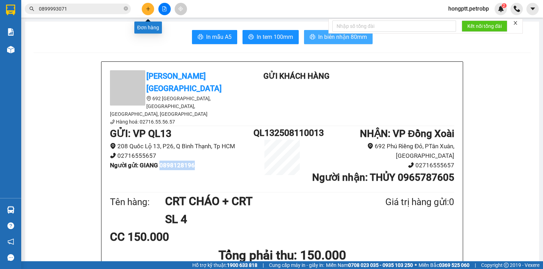
click at [143, 10] on button at bounding box center [148, 9] width 12 height 12
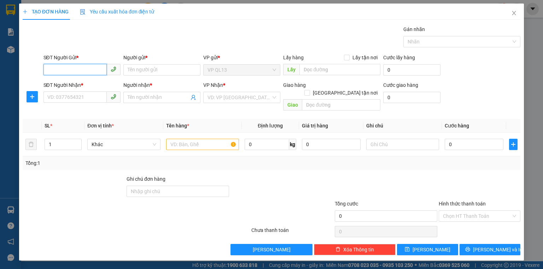
click at [73, 66] on input "SĐT Người Gửi *" at bounding box center [74, 69] width 63 height 11
paste input "Trung Tâm Nông Nghiệp Công Nghệ Cao Tỉnh Bình Phước"
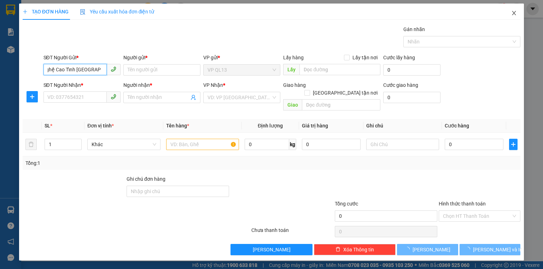
type input "Trung Tâm Nông Nghiệp Công Nghệ Cao Tỉnh Bình Phước"
click at [514, 15] on icon "close" at bounding box center [514, 13] width 6 height 6
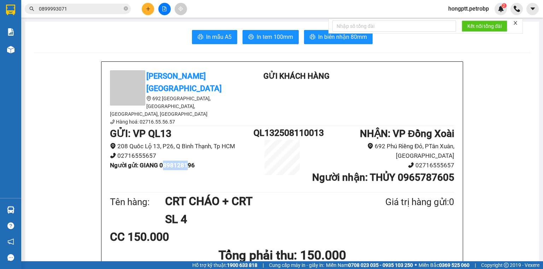
drag, startPoint x: 164, startPoint y: 145, endPoint x: 189, endPoint y: 144, distance: 25.4
click at [189, 162] on b "Người gửi : GIANG 0898128196" at bounding box center [152, 165] width 85 height 7
click at [172, 162] on b "Người gửi : GIANG 0898128196" at bounding box center [152, 165] width 85 height 7
drag, startPoint x: 162, startPoint y: 144, endPoint x: 195, endPoint y: 143, distance: 33.2
click at [195, 162] on b "Người gửi : GIANG 0898128196" at bounding box center [152, 165] width 85 height 7
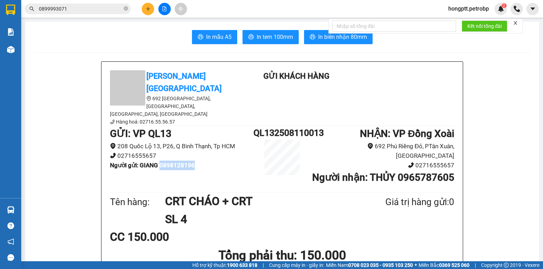
copy b "0898128196"
click at [140, 10] on div at bounding box center [164, 9] width 53 height 12
click at [144, 9] on button at bounding box center [148, 9] width 12 height 12
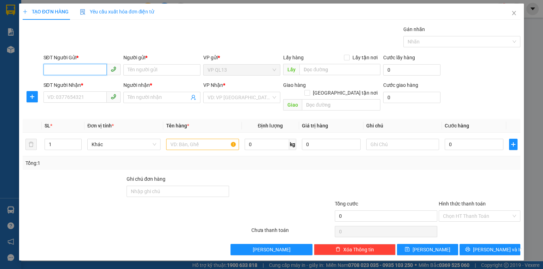
click at [73, 67] on input "SĐT Người Gửi *" at bounding box center [74, 69] width 63 height 11
paste input "0898128196"
type input "0898128196"
click at [88, 85] on div "0898128196 - GIANG" at bounding box center [82, 84] width 69 height 8
type input "GIANG"
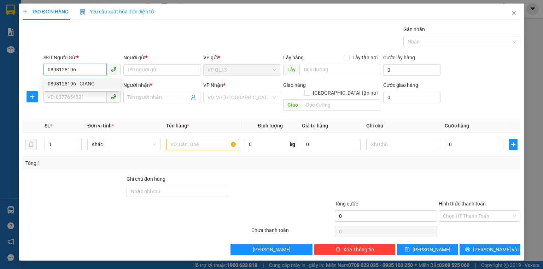
type input "0965787605"
type input "THỦY"
type input "150.000"
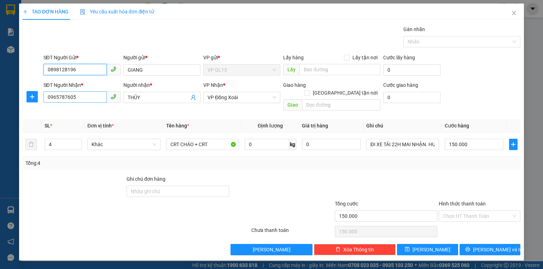
type input "0898128196"
drag, startPoint x: 89, startPoint y: 101, endPoint x: 60, endPoint y: 98, distance: 28.8
click at [60, 98] on input "0965787605" at bounding box center [74, 96] width 63 height 11
type input "0"
type input "0981414939"
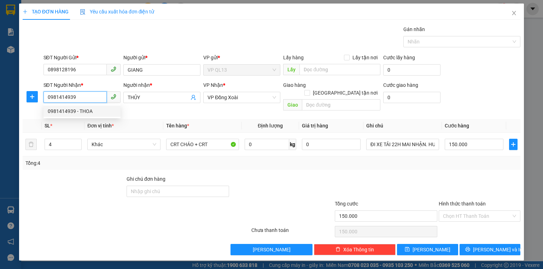
click at [75, 112] on div "0981414939 - THOA" at bounding box center [82, 111] width 69 height 8
type input "THOA"
type input "130.000"
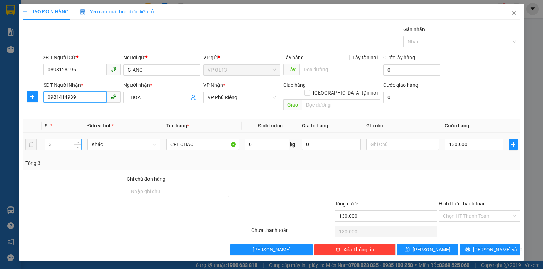
type input "0981414939"
click at [55, 139] on input "3" at bounding box center [63, 144] width 36 height 11
type input "3"
click at [61, 200] on div at bounding box center [95, 212] width 146 height 25
type input "0"
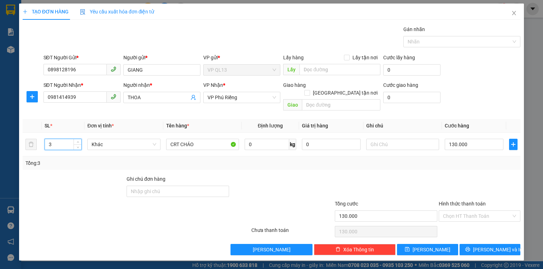
type input "0"
click at [463, 139] on input "0" at bounding box center [473, 144] width 59 height 11
type input "1"
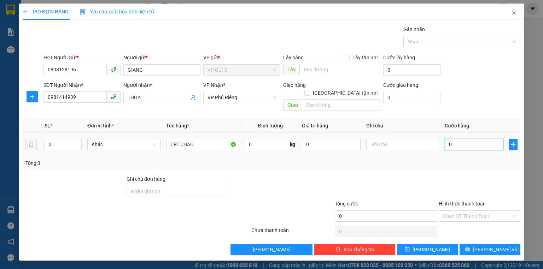
type input "1"
type input "10"
type input "100"
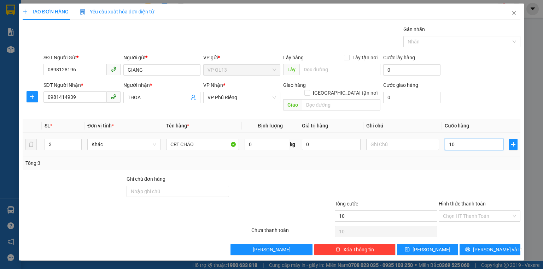
type input "100"
type input "1.000"
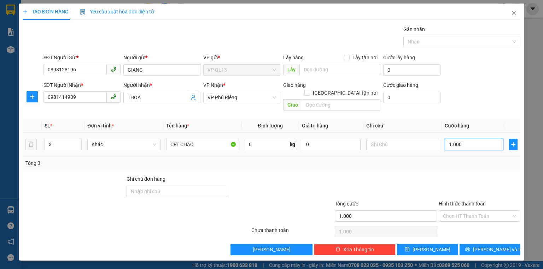
type input "100"
type input "10"
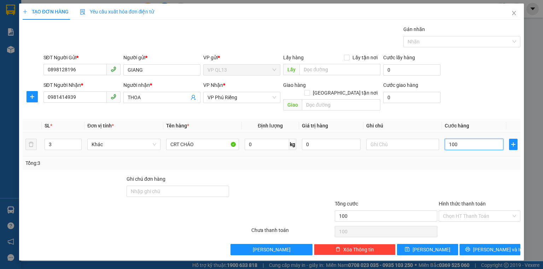
type input "10"
type input "1"
type input "15"
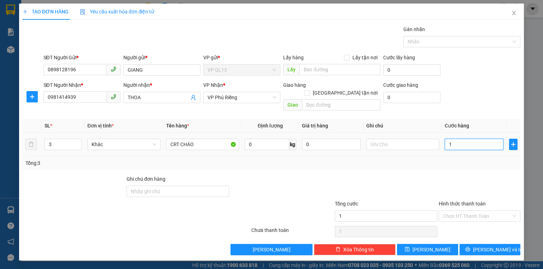
type input "15"
type input "150"
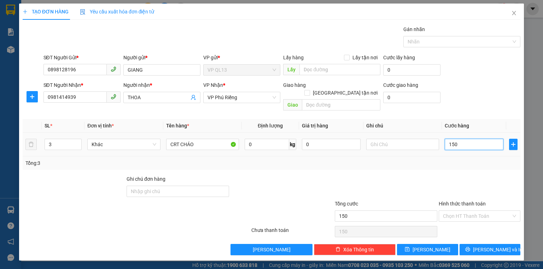
type input "1.500"
type input "15.000"
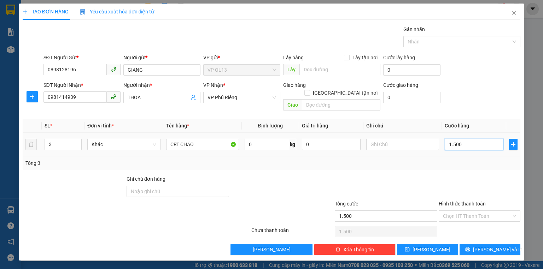
type input "15.000"
type input "150.000"
click at [460, 164] on div "Transit Pickup Surcharge Ids Transit Deliver Surcharge Ids Transit Deliver Surc…" at bounding box center [271, 140] width 497 height 230
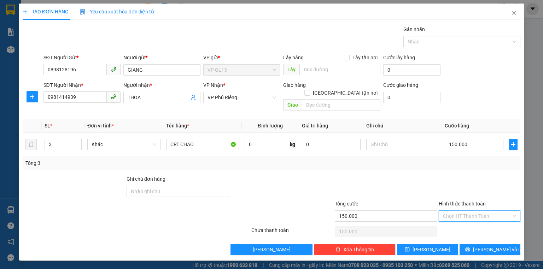
click at [470, 211] on input "Hình thức thanh toán" at bounding box center [477, 216] width 68 height 11
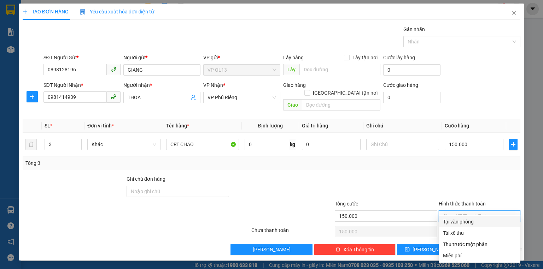
click at [464, 175] on div at bounding box center [479, 187] width 83 height 25
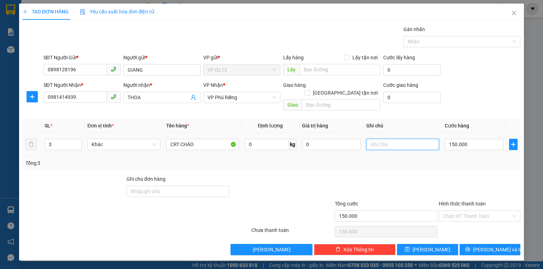
click at [392, 139] on input "text" at bounding box center [402, 144] width 73 height 11
type input "D"
type input "ĐI XE 22H HƯ MAI NHẬN. HƯ HỎNG KHÔNG CHỊU TRÁCH NHIỆM"
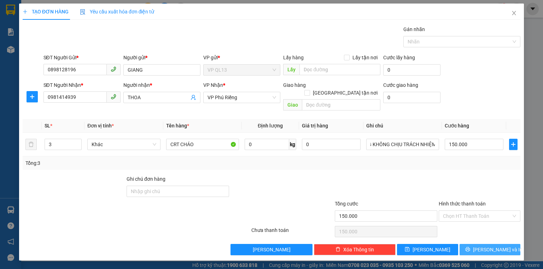
click at [470, 247] on icon "printer" at bounding box center [467, 249] width 5 height 5
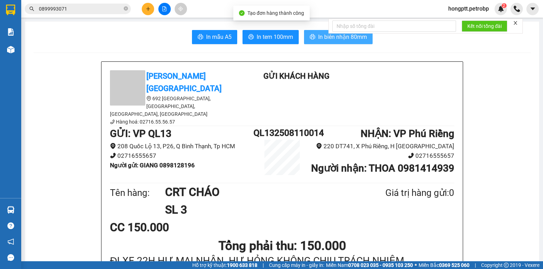
click at [312, 38] on icon "printer" at bounding box center [312, 37] width 6 height 6
click at [124, 10] on icon "close-circle" at bounding box center [126, 8] width 4 height 4
click at [110, 9] on input "text" at bounding box center [80, 9] width 83 height 8
type input "D"
click at [46, 13] on span "D" at bounding box center [78, 9] width 106 height 11
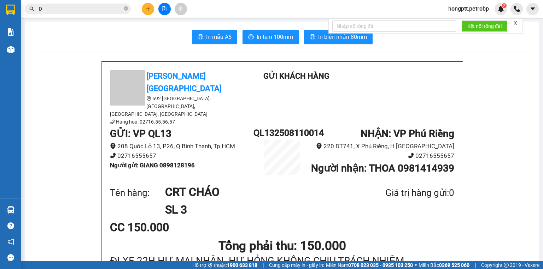
click at [48, 9] on input "D" at bounding box center [80, 9] width 83 height 8
type input "D"
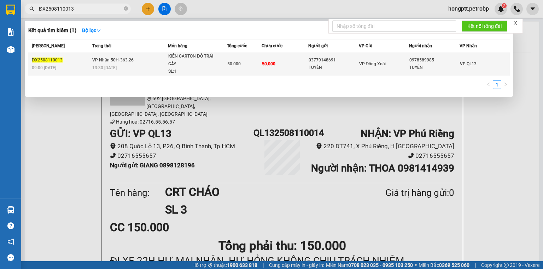
type input "ĐX2508110013"
click at [196, 57] on div "KIỆN CARTON ĐỎ TRÁI CÂY" at bounding box center [194, 60] width 53 height 15
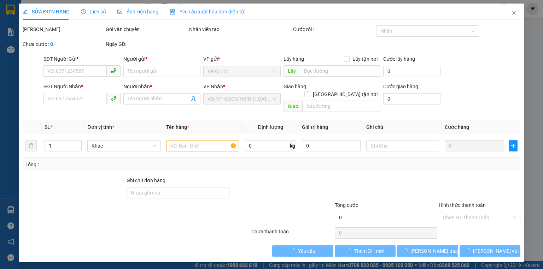
type input "03779148691"
type input "TUYỂN"
type input "0978589985"
type input "TUYỀN"
type input "50.000"
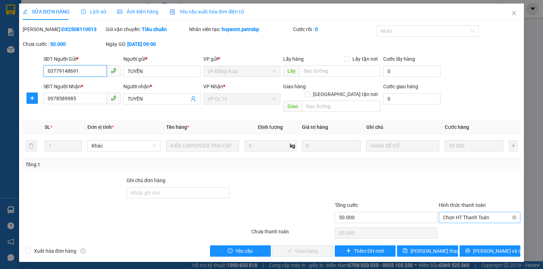
click at [470, 212] on span "Chọn HT Thanh Toán" at bounding box center [479, 217] width 73 height 11
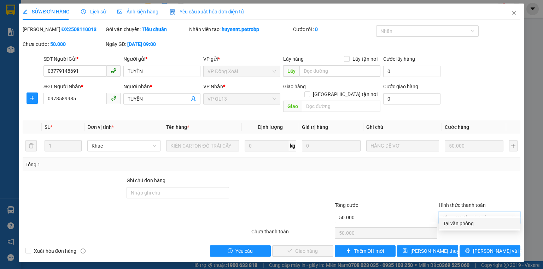
click at [458, 222] on div "Tại văn phòng" at bounding box center [479, 224] width 73 height 8
type input "0"
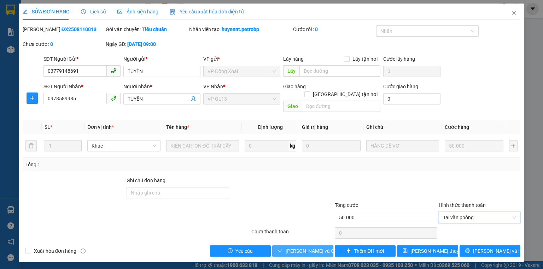
click at [315, 247] on span "Lưu và Giao hàng" at bounding box center [319, 251] width 68 height 8
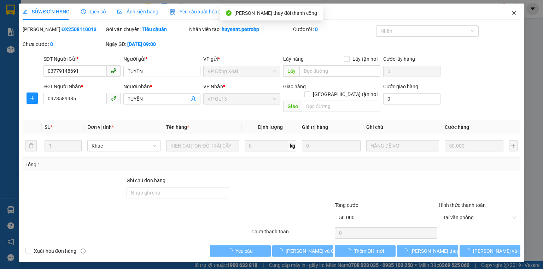
click at [516, 10] on span "Close" at bounding box center [514, 14] width 20 height 20
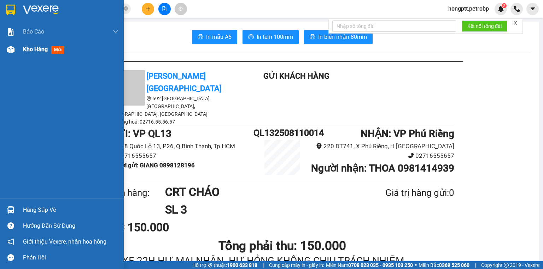
click at [10, 52] on img at bounding box center [10, 49] width 7 height 7
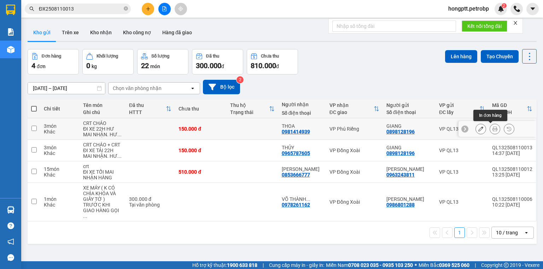
click at [490, 129] on button at bounding box center [495, 129] width 10 height 12
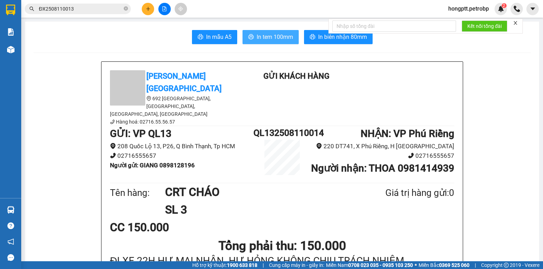
click at [288, 40] on span "In tem 100mm" at bounding box center [274, 36] width 36 height 9
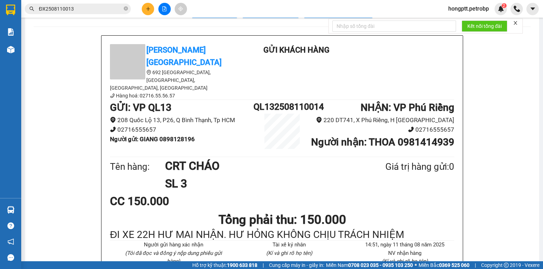
scroll to position [57, 0]
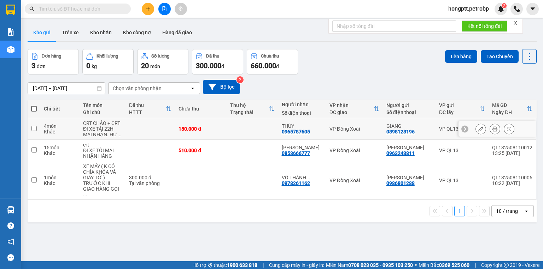
click at [475, 128] on button at bounding box center [480, 129] width 10 height 12
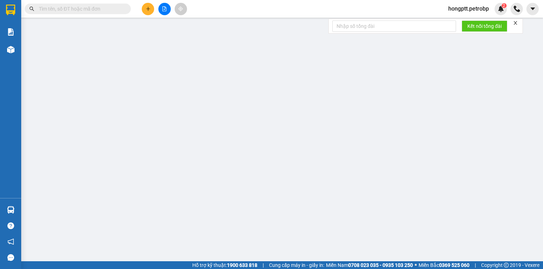
type input "0898128196"
type input "GIANG"
type input "0965787605"
type input "THỦY"
type input "150.000"
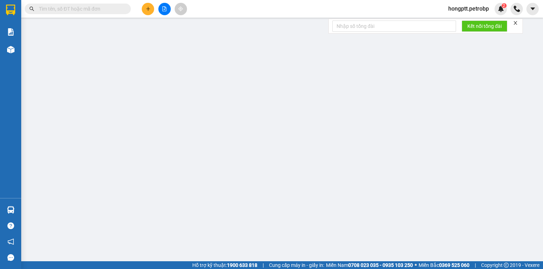
type input "150.000"
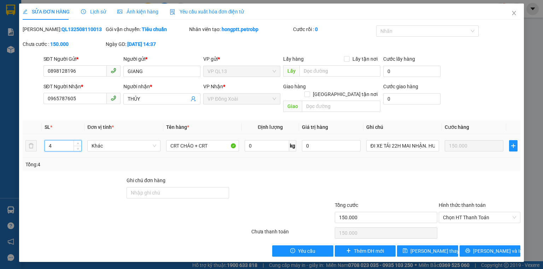
click at [60, 143] on input "4" at bounding box center [63, 146] width 36 height 11
type input "3"
click at [78, 201] on div at bounding box center [95, 213] width 146 height 25
click at [426, 247] on span "[PERSON_NAME] thay đổi" at bounding box center [438, 251] width 57 height 8
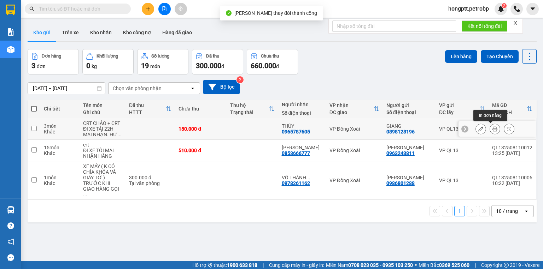
click at [493, 129] on button at bounding box center [495, 129] width 10 height 12
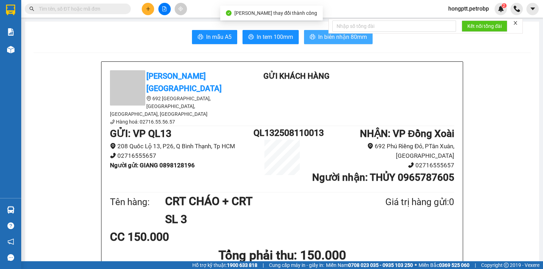
click at [312, 36] on icon "printer" at bounding box center [311, 36] width 5 height 5
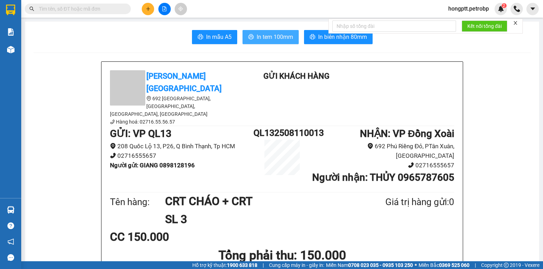
click at [262, 38] on span "In tem 100mm" at bounding box center [274, 36] width 36 height 9
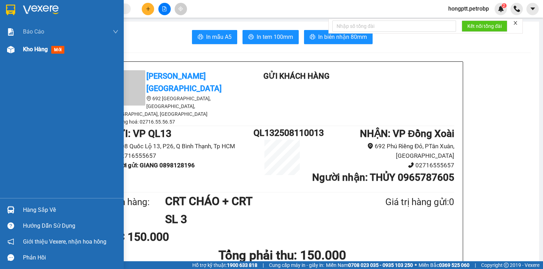
click at [11, 57] on div "Kho hàng mới" at bounding box center [62, 50] width 124 height 18
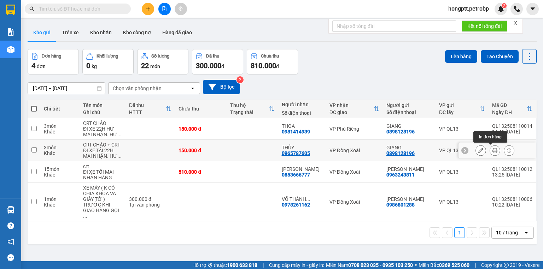
click at [492, 152] on icon at bounding box center [494, 150] width 5 height 5
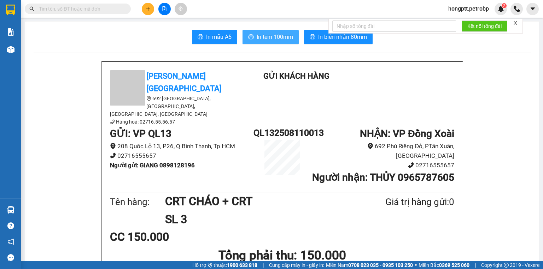
click at [268, 31] on button "In tem 100mm" at bounding box center [270, 37] width 56 height 14
click at [268, 35] on span "In tem 100mm" at bounding box center [274, 36] width 36 height 9
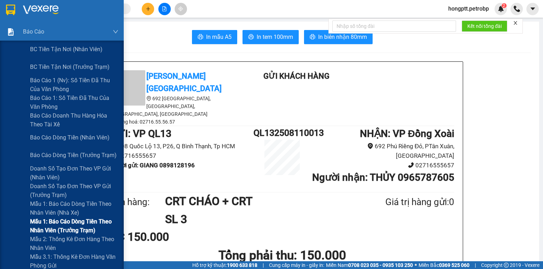
click at [82, 230] on span "Mẫu 1: Báo cáo dòng tiền theo nhân viên (trưởng trạm)" at bounding box center [74, 226] width 88 height 18
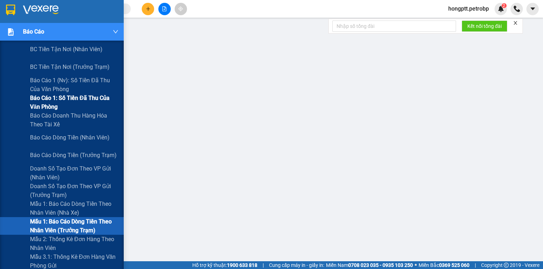
click at [74, 101] on span "Báo cáo 1: Số tiền đã thu của văn phòng" at bounding box center [74, 103] width 88 height 18
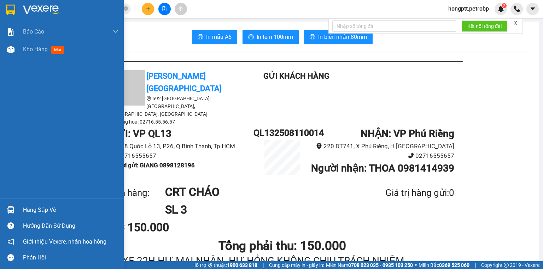
scroll to position [57, 0]
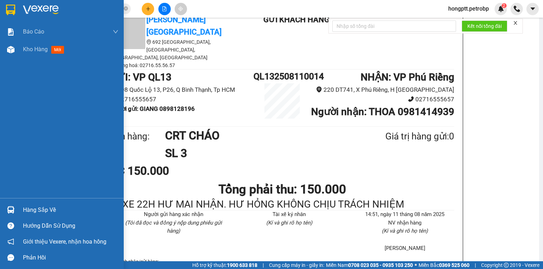
click at [1, 216] on div "Hàng sắp về" at bounding box center [62, 210] width 124 height 16
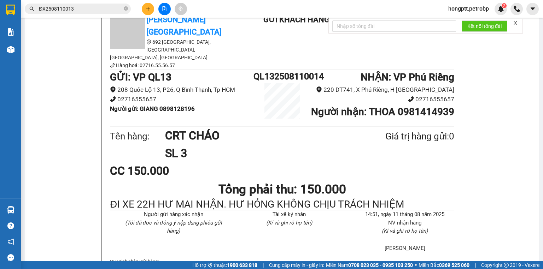
click at [341, 203] on section "Kết quả tìm kiếm ( 1 ) Bộ lọc Mã ĐH Trạng thái Món hàng Tổng cước Chưa cước Ngư…" at bounding box center [271, 134] width 543 height 269
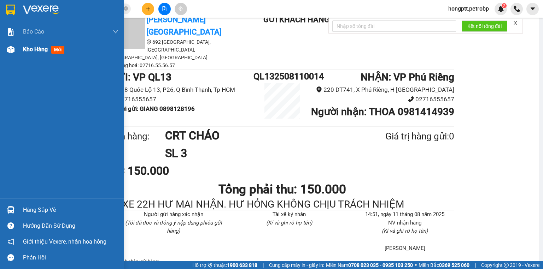
click at [13, 47] on img at bounding box center [10, 49] width 7 height 7
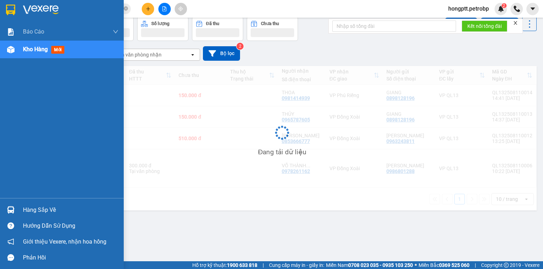
scroll to position [32, 0]
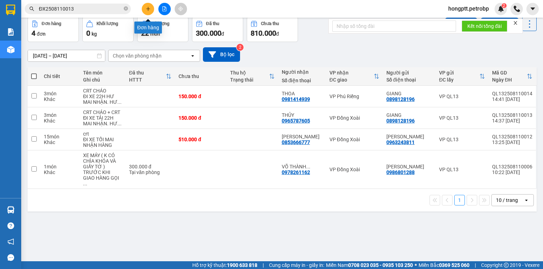
click at [150, 8] on icon "plus" at bounding box center [148, 8] width 5 height 5
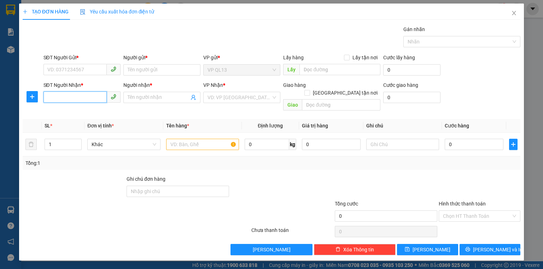
click at [85, 96] on input "SĐT Người Nhận *" at bounding box center [74, 96] width 63 height 11
drag, startPoint x: 81, startPoint y: 97, endPoint x: 47, endPoint y: 99, distance: 34.7
click at [47, 99] on input "0329670751" at bounding box center [74, 96] width 63 height 11
type input "0329670751"
click at [72, 73] on input "SĐT Người Gửi *" at bounding box center [74, 69] width 63 height 11
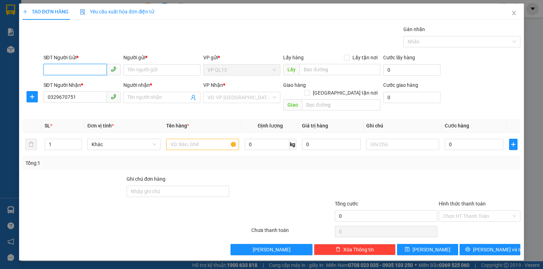
paste input "0329670751"
type input "0329670751"
click at [71, 84] on div "0329670751 - [PERSON_NAME]" at bounding box center [83, 84] width 70 height 8
type input "KHÁNH"
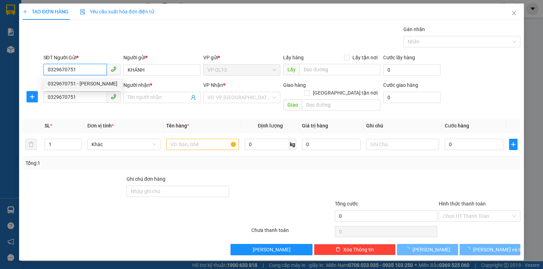
type input "30.000"
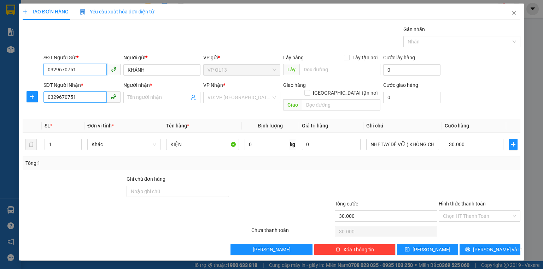
type input "0329670751"
drag, startPoint x: 80, startPoint y: 100, endPoint x: 47, endPoint y: 95, distance: 33.6
click at [47, 95] on input "0329670751" at bounding box center [74, 96] width 63 height 11
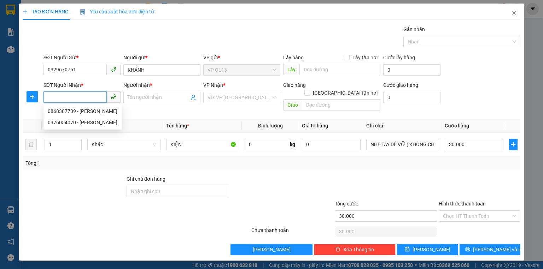
click at [73, 95] on input "SĐT Người Nhận *" at bounding box center [74, 96] width 63 height 11
click at [77, 113] on div "0868387739 - [PERSON_NAME]" at bounding box center [83, 111] width 70 height 8
type input "0868387739"
type input "DUY"
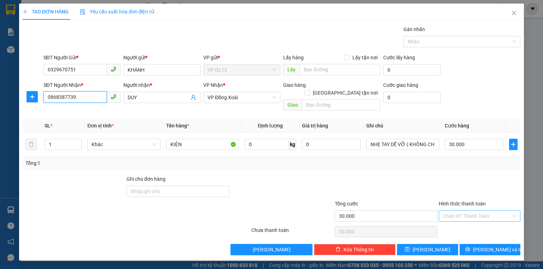
type input "0868387739"
drag, startPoint x: 458, startPoint y: 203, endPoint x: 456, endPoint y: 213, distance: 10.0
click at [457, 211] on input "Hình thức thanh toán" at bounding box center [477, 216] width 68 height 11
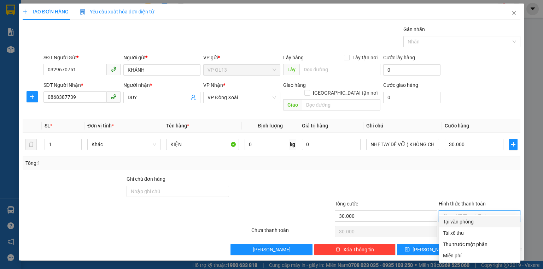
click at [456, 220] on div "Tại văn phòng" at bounding box center [479, 222] width 73 height 8
type input "0"
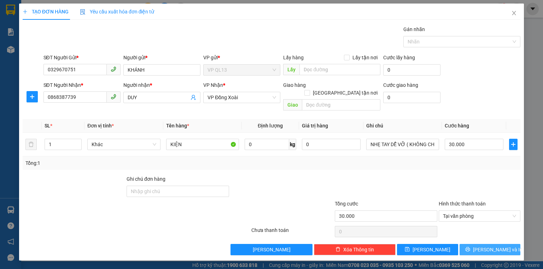
click at [480, 244] on button "[PERSON_NAME] và In" at bounding box center [489, 249] width 61 height 11
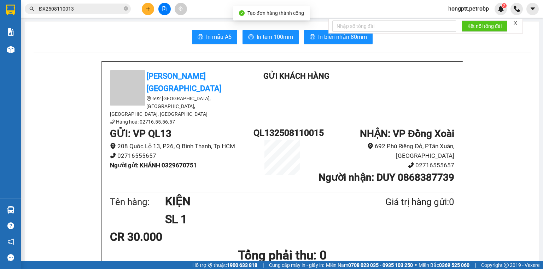
click at [329, 34] on div "Kết nối tổng đài" at bounding box center [425, 26] width 194 height 15
click at [331, 40] on span "In biên nhận 80mm" at bounding box center [342, 36] width 49 height 9
click at [270, 33] on span "In tem 100mm" at bounding box center [274, 36] width 36 height 9
click at [149, 8] on icon "plus" at bounding box center [148, 8] width 5 height 5
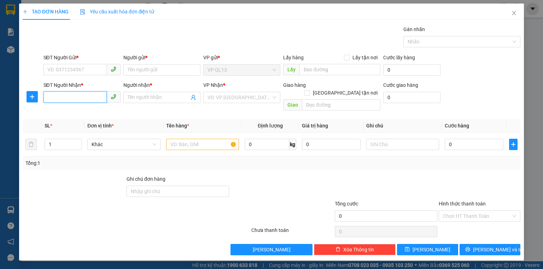
click at [70, 96] on input "SĐT Người Nhận *" at bounding box center [74, 96] width 63 height 11
click at [512, 14] on icon "close" at bounding box center [514, 13] width 6 height 6
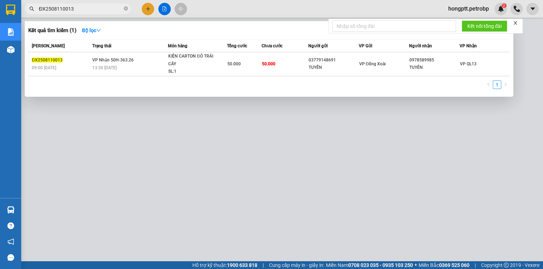
drag, startPoint x: 100, startPoint y: 8, endPoint x: 36, endPoint y: 12, distance: 63.7
click at [36, 12] on span "ĐX2508110013" at bounding box center [78, 9] width 106 height 11
click at [534, 58] on div at bounding box center [271, 134] width 543 height 269
click at [95, 10] on input "ĐX2508110013" at bounding box center [80, 9] width 83 height 8
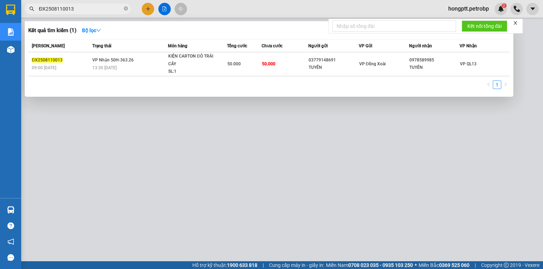
paste input "PB2508110022"
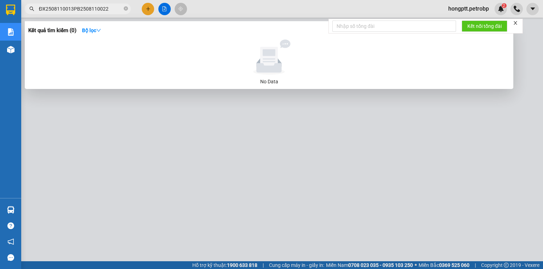
click at [71, 10] on input "ĐX2508110013PB2508110022" at bounding box center [80, 9] width 83 height 8
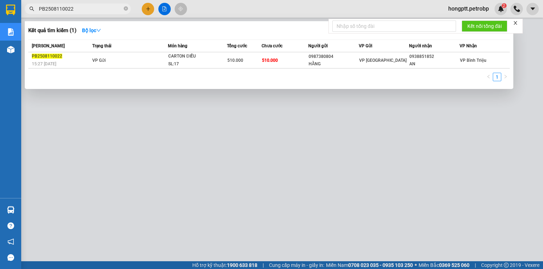
click at [530, 71] on div at bounding box center [271, 134] width 543 height 269
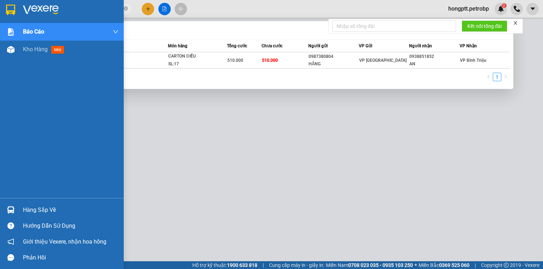
drag, startPoint x: 90, startPoint y: 8, endPoint x: 20, endPoint y: 14, distance: 71.0
click at [20, 14] on section "Kết quả tìm kiếm ( 1 ) Bộ lọc Mã ĐH Trạng thái Món hàng Tổng cước Chưa cước Ngư…" at bounding box center [271, 134] width 543 height 269
paste input "7"
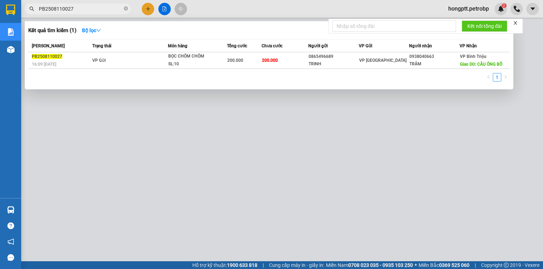
type input "PB2508110027"
click at [529, 71] on div at bounding box center [271, 134] width 543 height 269
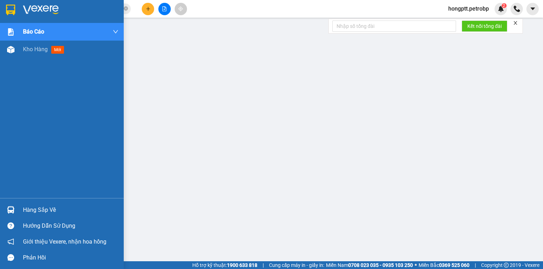
click at [18, 210] on div "Hàng sắp về" at bounding box center [62, 210] width 124 height 16
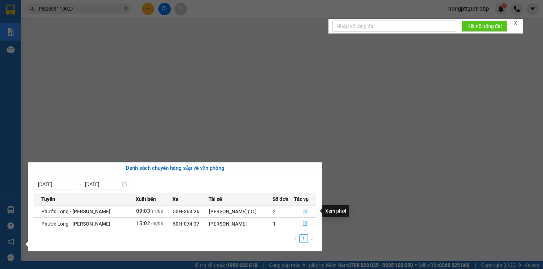
click at [304, 211] on icon "file-done" at bounding box center [304, 211] width 5 height 5
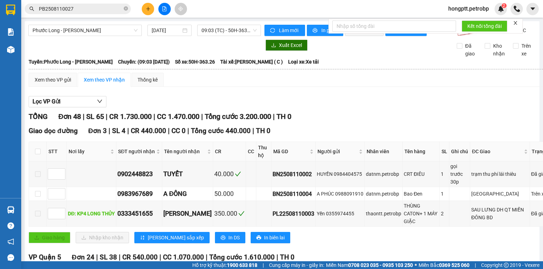
checkbox input "true"
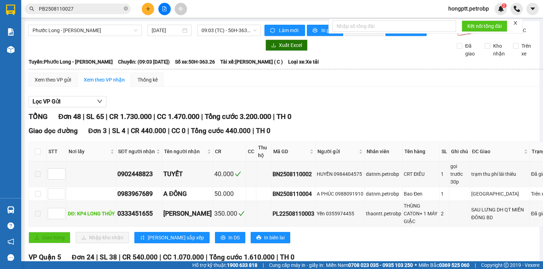
checkbox input "true"
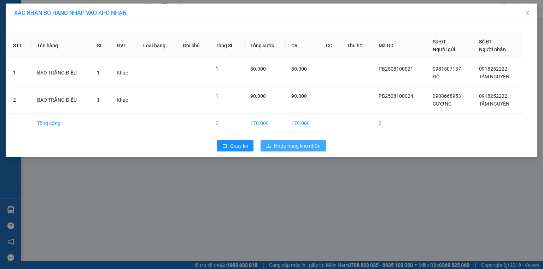
click at [294, 145] on span "Nhập hàng kho nhận" at bounding box center [297, 146] width 47 height 8
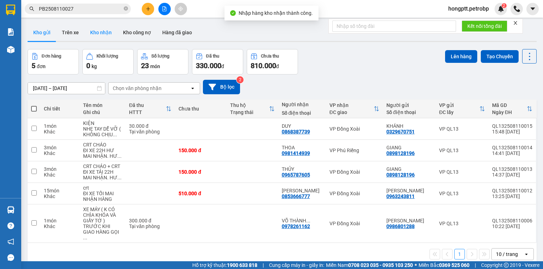
drag, startPoint x: 107, startPoint y: 32, endPoint x: 102, endPoint y: 34, distance: 4.9
click at [106, 32] on button "Kho nhận" at bounding box center [100, 32] width 33 height 17
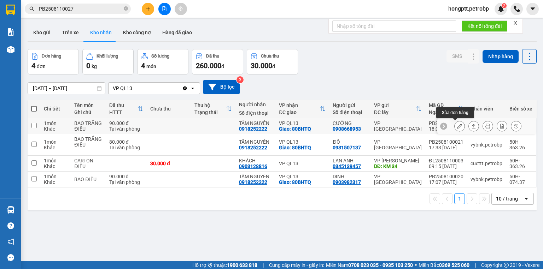
click at [457, 128] on icon at bounding box center [459, 126] width 5 height 5
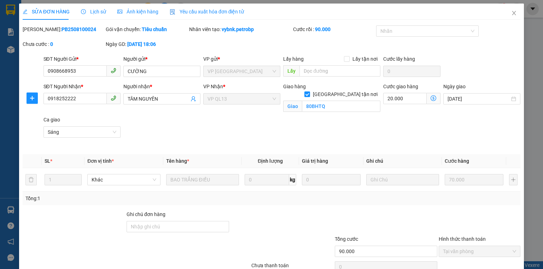
click at [511, 14] on icon "close" at bounding box center [514, 13] width 6 height 6
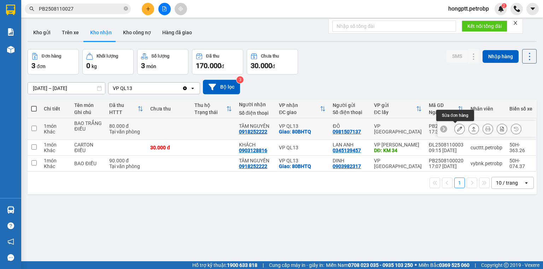
click at [457, 127] on icon at bounding box center [459, 128] width 5 height 5
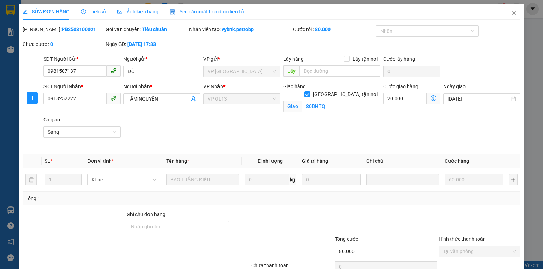
click at [511, 12] on icon "close" at bounding box center [514, 13] width 6 height 6
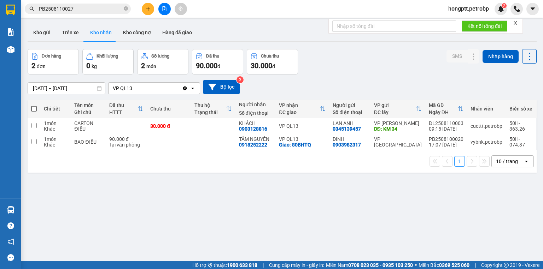
click at [58, 90] on input "[DATE] – [DATE]" at bounding box center [66, 88] width 77 height 11
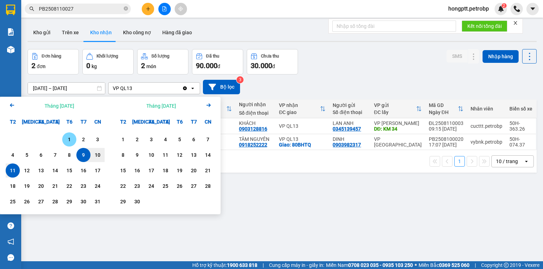
click at [68, 138] on div "1" at bounding box center [69, 139] width 10 height 8
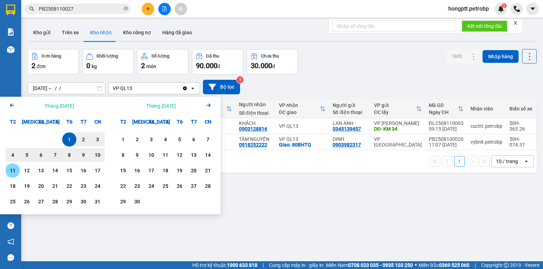
click at [12, 174] on div "11" at bounding box center [13, 170] width 10 height 8
type input "[DATE] – [DATE]"
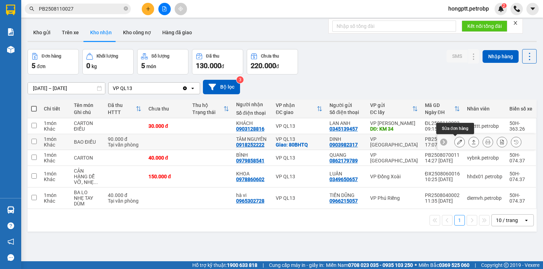
click at [457, 140] on icon at bounding box center [459, 142] width 5 height 5
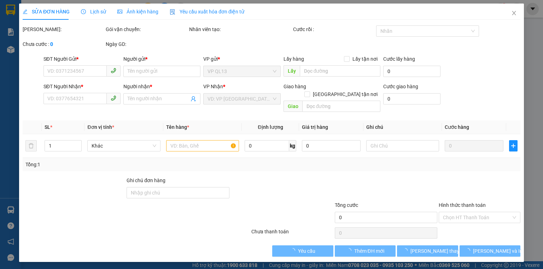
type input "0903982317"
type input "DINH"
type input "0918252222"
type input "TÂM NGUYÊN"
checkbox input "true"
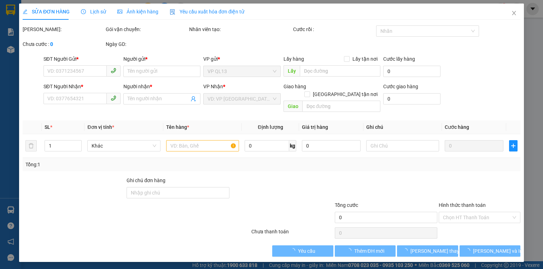
type input "80BHTQ"
type input "90.000"
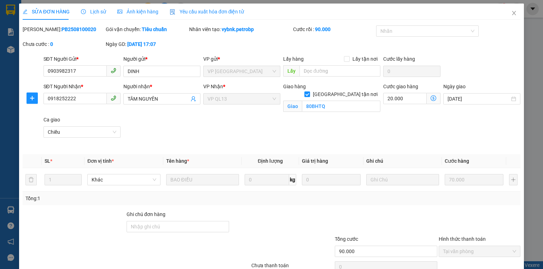
click at [511, 14] on icon "close" at bounding box center [514, 13] width 6 height 6
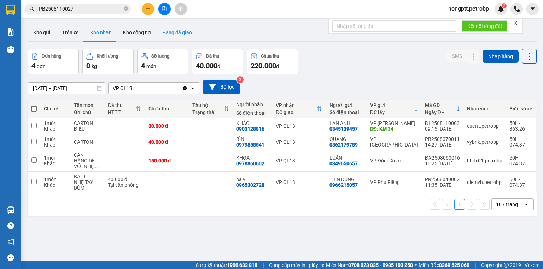
click at [171, 35] on button "Hàng đã giao" at bounding box center [176, 32] width 41 height 17
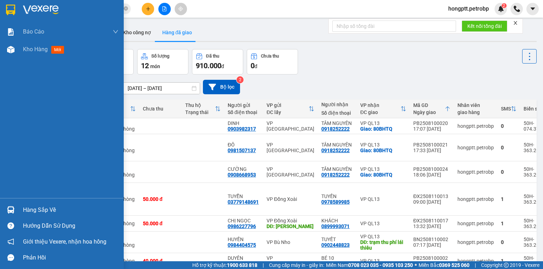
click at [16, 7] on div at bounding box center [11, 10] width 12 height 12
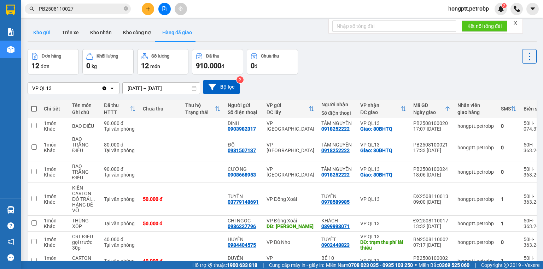
click at [49, 31] on button "Kho gửi" at bounding box center [42, 32] width 29 height 17
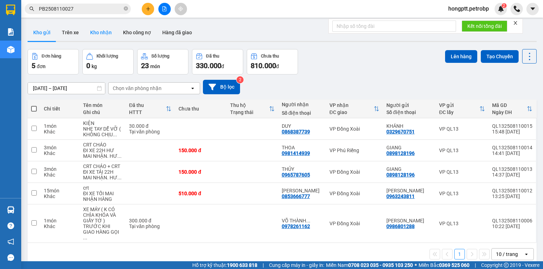
click at [103, 34] on button "Kho nhận" at bounding box center [100, 32] width 33 height 17
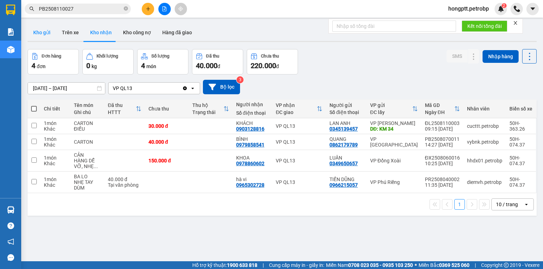
click at [39, 32] on button "Kho gửi" at bounding box center [42, 32] width 29 height 17
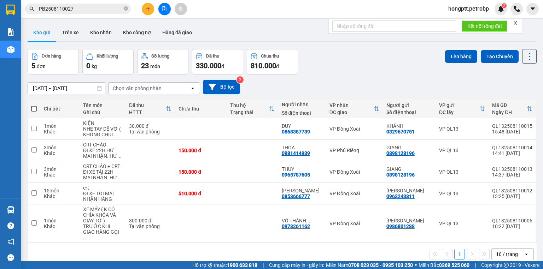
click at [343, 241] on div "ver 1.8.137 Kho gửi Trên xe Kho nhận Kho công nợ Hàng đã giao Đơn hàng 5 đơn Kh…" at bounding box center [282, 155] width 514 height 269
click at [45, 38] on button "Kho gửi" at bounding box center [42, 32] width 29 height 17
drag, startPoint x: 377, startPoint y: 54, endPoint x: 373, endPoint y: 55, distance: 4.9
click at [377, 54] on div "Đơn hàng 5 đơn Khối lượng 0 kg Số lượng 23 món Đã thu 330.000 đ Chưa thu 810.00…" at bounding box center [282, 61] width 509 height 25
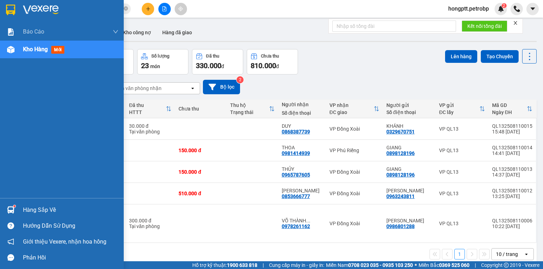
click at [41, 9] on img at bounding box center [41, 10] width 36 height 11
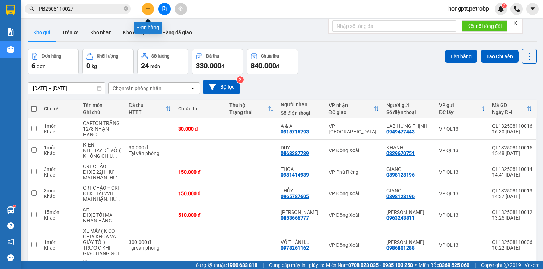
click at [144, 8] on button at bounding box center [148, 9] width 12 height 12
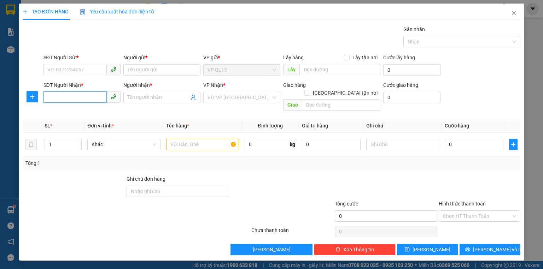
click at [59, 99] on input "SĐT Người Nhận *" at bounding box center [74, 96] width 63 height 11
click at [71, 113] on div "0899383746 - IN NHANH THUẦN AN PHÚ" at bounding box center [93, 111] width 91 height 8
type input "0899383746"
type input "IN NHANH THUẦN AN PHÚ"
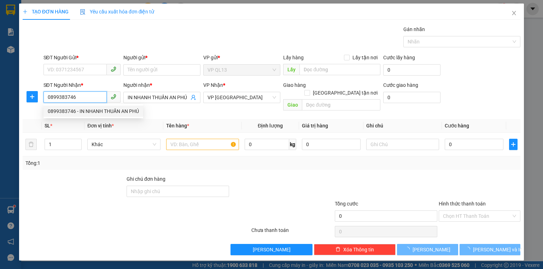
type input "120.000"
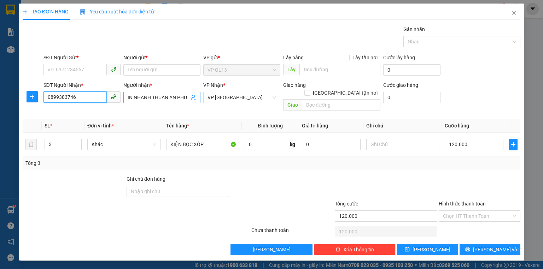
type input "0899383746"
click at [155, 97] on input "IN NHANH THUẦN AN PHÚ" at bounding box center [158, 98] width 61 height 8
click at [152, 98] on input "IN NHANH THUẦN AN PHÚ" at bounding box center [158, 98] width 61 height 8
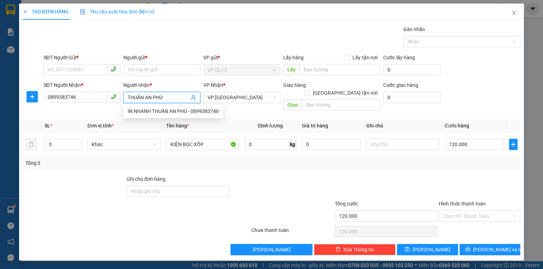
click at [144, 99] on input "THUẦN AN PHÚ" at bounding box center [158, 98] width 61 height 8
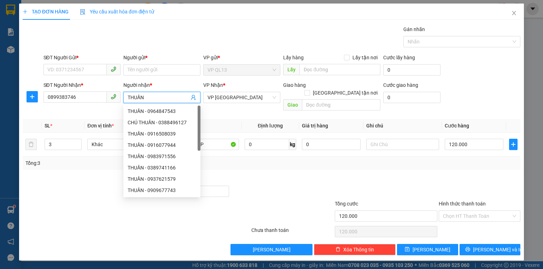
type input "THUẦN"
click at [232, 119] on th "Tên hàng *" at bounding box center [202, 126] width 78 height 14
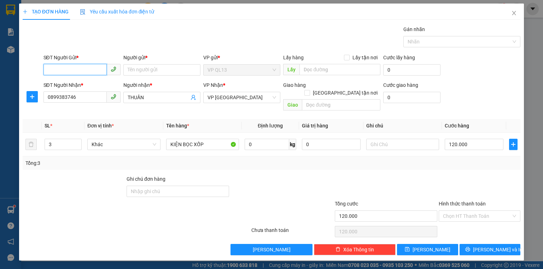
click at [100, 66] on input "SĐT Người Gửi *" at bounding box center [74, 69] width 63 height 11
click at [96, 98] on div "0902627976 - thành danh" at bounding box center [82, 95] width 69 height 8
type input "0902627976"
type input "thành danh"
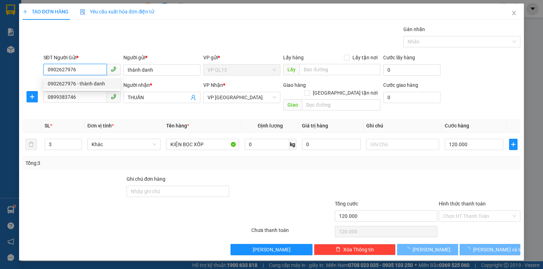
type input "30.000"
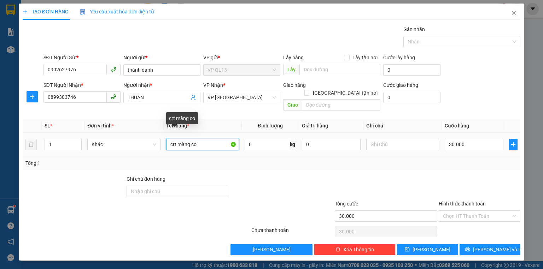
drag, startPoint x: 201, startPoint y: 137, endPoint x: 168, endPoint y: 137, distance: 32.9
click at [168, 139] on input "crt màng co" at bounding box center [202, 144] width 73 height 11
type input "KIỆN TRẮNG NHỎ"
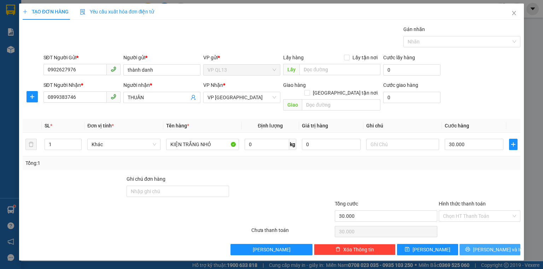
click at [470, 247] on icon "printer" at bounding box center [467, 249] width 5 height 5
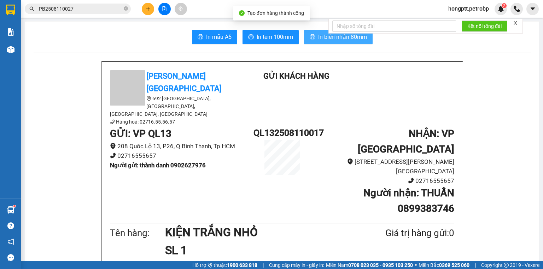
click at [348, 40] on span "In biên nhận 80mm" at bounding box center [342, 36] width 49 height 9
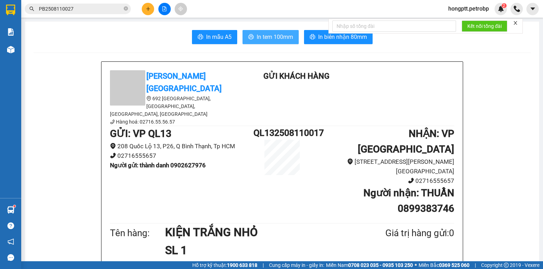
click at [285, 33] on span "In tem 100mm" at bounding box center [274, 36] width 36 height 9
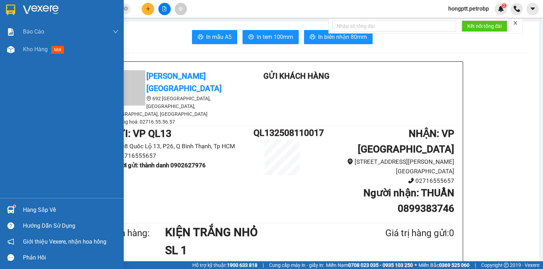
click at [31, 8] on img at bounding box center [41, 10] width 36 height 11
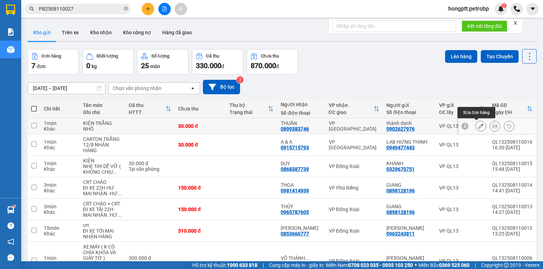
click at [478, 125] on icon at bounding box center [480, 126] width 5 height 5
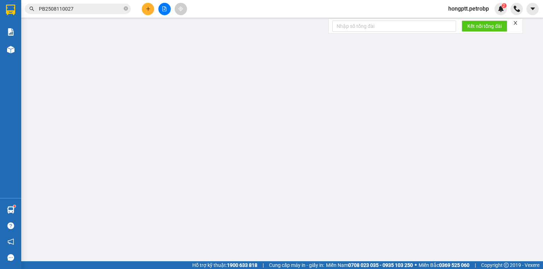
type input "0902627976"
type input "thành danh"
type input "0899383746"
type input "THUẦN"
type input "30.000"
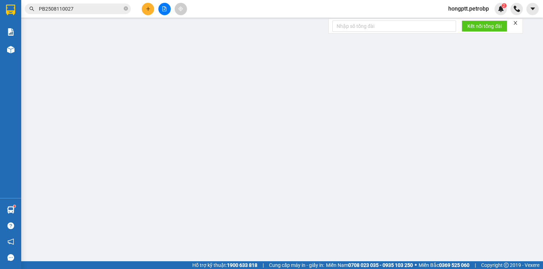
type input "30.000"
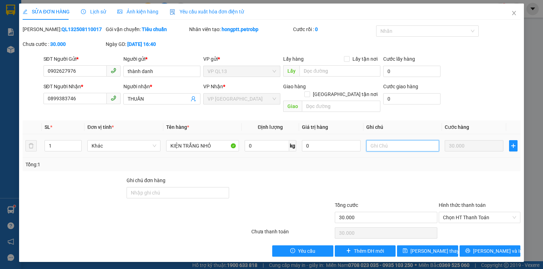
click at [385, 140] on input "text" at bounding box center [402, 145] width 73 height 11
type input "12/8 NHẬN HÀNG"
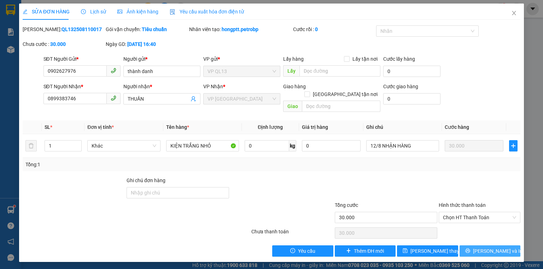
click at [495, 247] on span "[PERSON_NAME] và In" at bounding box center [497, 251] width 49 height 8
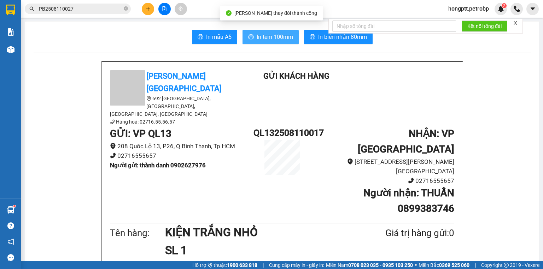
click at [287, 40] on span "In tem 100mm" at bounding box center [274, 36] width 36 height 9
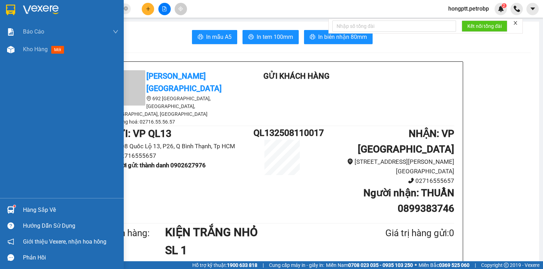
click at [22, 212] on div "Hàng sắp về" at bounding box center [62, 210] width 124 height 16
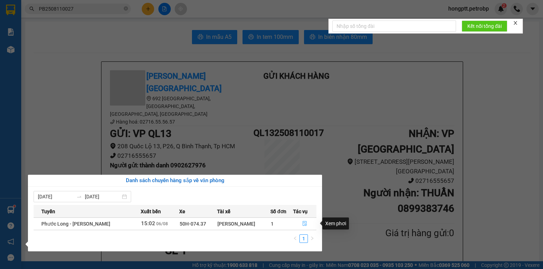
click at [303, 224] on icon "file-done" at bounding box center [304, 223] width 5 height 5
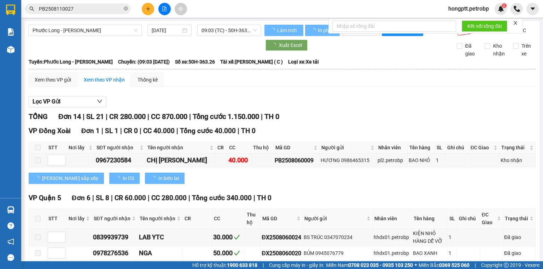
type input "06/08/2025"
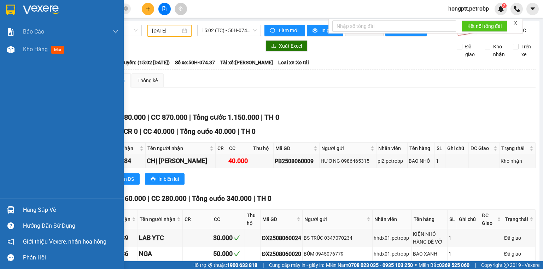
click at [23, 209] on div "Hàng sắp về" at bounding box center [70, 210] width 95 height 11
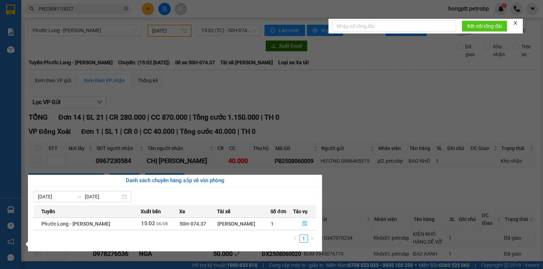
click at [428, 170] on section "Kết quả tìm kiếm ( 1 ) Bộ lọc Mã ĐH Trạng thái Món hàng Tổng cước Chưa cước Ngư…" at bounding box center [271, 134] width 543 height 269
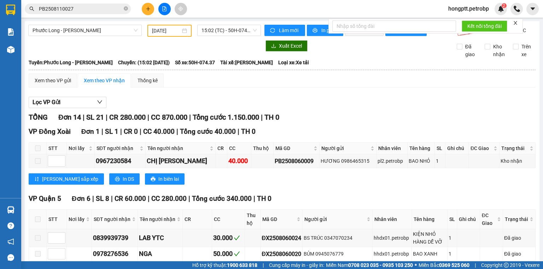
click at [537, 179] on main "Phước Long - Hồ Chí Minh 06/08/2025 15:02 (TC) - 50H-074.37 Làm mới In phơi In …" at bounding box center [271, 130] width 543 height 261
click at [148, 8] on icon "plus" at bounding box center [148, 9] width 0 height 4
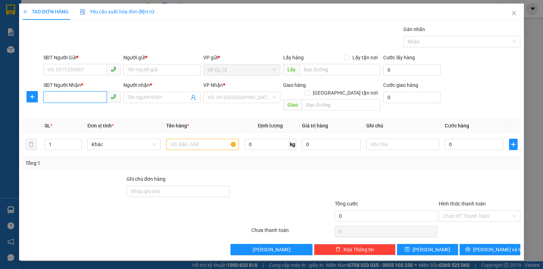
click at [86, 93] on input "SĐT Người Nhận *" at bounding box center [74, 96] width 63 height 11
click at [78, 110] on div "0348400476 - LINH" at bounding box center [82, 111] width 69 height 8
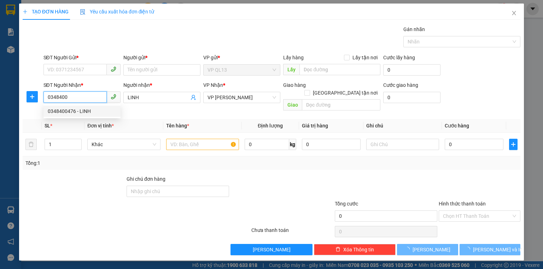
type input "0348400476"
type input "LINH"
type input "50.000"
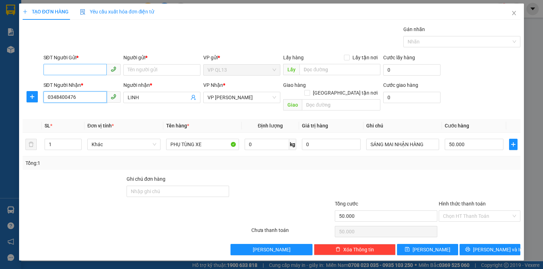
type input "0348400476"
click at [74, 68] on input "SĐT Người Gửi *" at bounding box center [74, 69] width 63 height 11
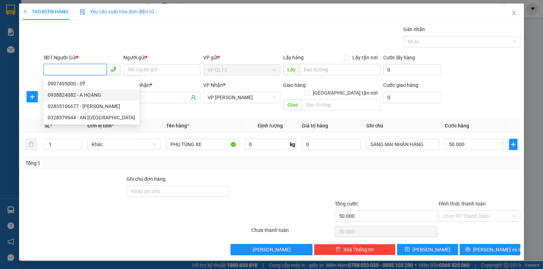
click at [94, 96] on div "0938824082 - A HOÀNG" at bounding box center [91, 95] width 87 height 8
type input "0938824082"
type input "A HOÀNG"
type input "30.000"
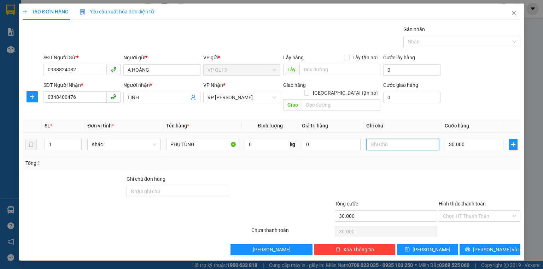
click at [398, 139] on input "text" at bounding box center [402, 144] width 73 height 11
type input "12/8 HÀNG"
click at [484, 246] on span "[PERSON_NAME] và In" at bounding box center [497, 250] width 49 height 8
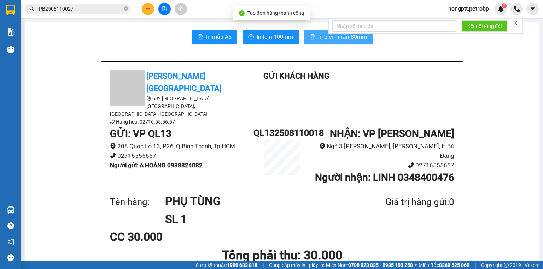
click at [350, 37] on span "In biên nhận 80mm" at bounding box center [342, 36] width 49 height 9
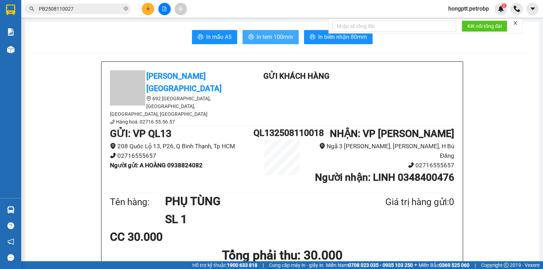
click at [283, 34] on span "In tem 100mm" at bounding box center [274, 36] width 36 height 9
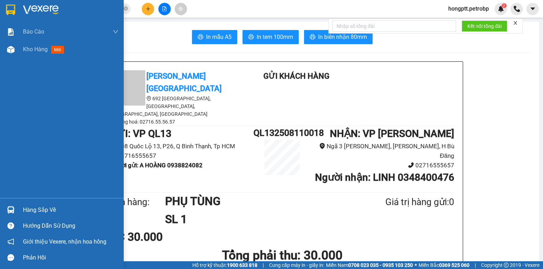
click at [31, 209] on div "Hàng sắp về" at bounding box center [70, 210] width 95 height 11
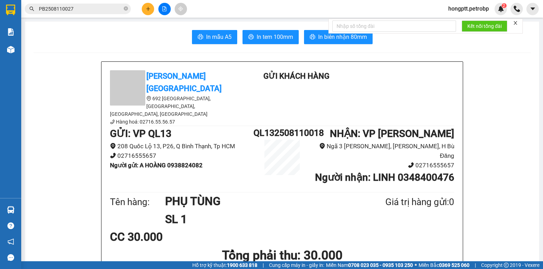
click at [409, 207] on section "Kết quả tìm kiếm ( 1 ) Bộ lọc Mã ĐH Trạng thái Món hàng Tổng cước Chưa cước Ngư…" at bounding box center [271, 134] width 543 height 269
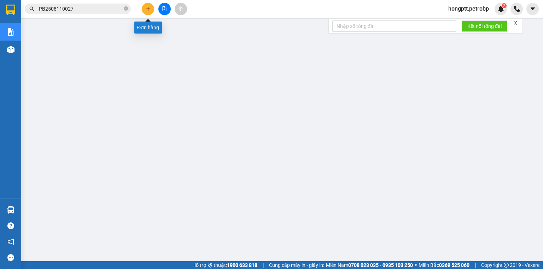
click at [143, 7] on button at bounding box center [148, 9] width 12 height 12
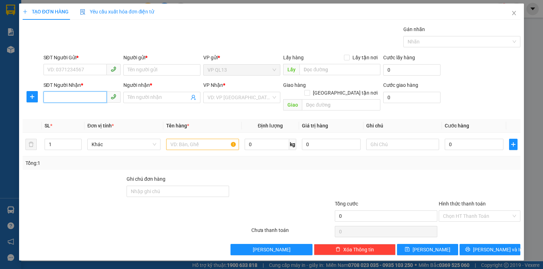
click at [73, 97] on input "SĐT Người Nhận *" at bounding box center [74, 96] width 63 height 11
click at [71, 112] on div "0913937049 - VINH" at bounding box center [82, 111] width 69 height 8
type input "0913937049"
type input "VINH"
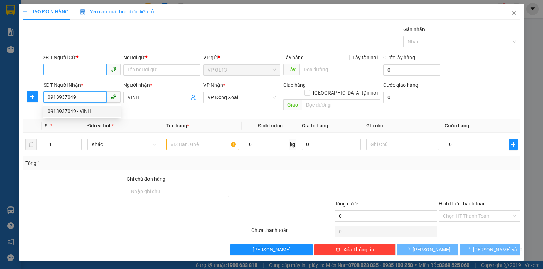
type input "30.000"
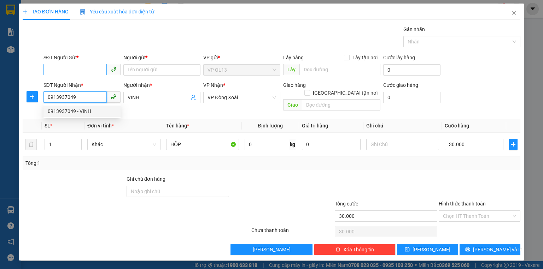
type input "0913937049"
click at [90, 71] on input "SĐT Người Gửi *" at bounding box center [74, 69] width 63 height 11
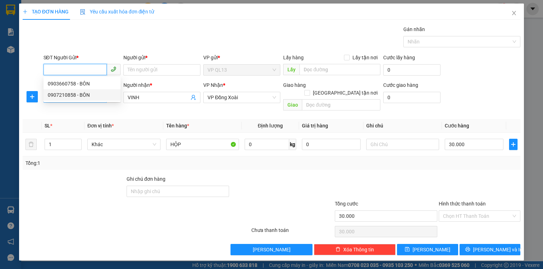
click at [85, 94] on div "0907210858 - BÔN" at bounding box center [82, 95] width 69 height 8
type input "0907210858"
type input "BÔN"
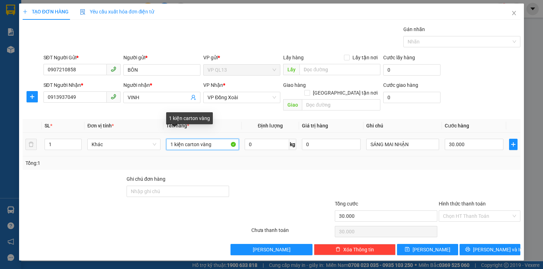
click at [184, 139] on input "1 kiện carton vàng" at bounding box center [202, 144] width 73 height 11
click at [199, 139] on input "1 kiện carton vàng" at bounding box center [202, 144] width 73 height 11
click at [174, 139] on input "1 kiện KEO vàng" at bounding box center [202, 144] width 73 height 11
type input "kiện KEO vàng"
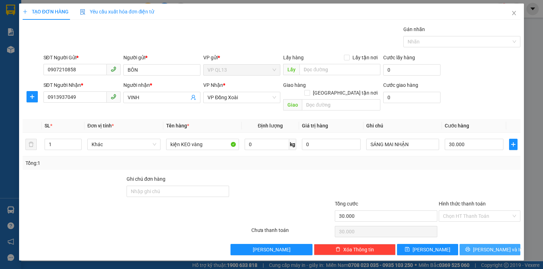
click at [495, 246] on span "[PERSON_NAME] và In" at bounding box center [497, 250] width 49 height 8
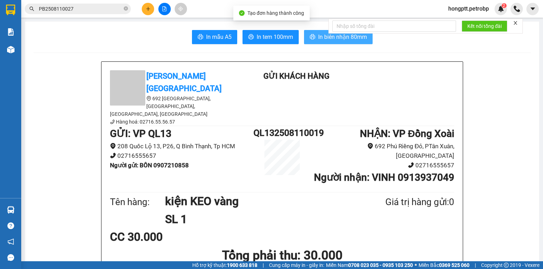
click at [320, 36] on span "In biên nhận 80mm" at bounding box center [342, 36] width 49 height 9
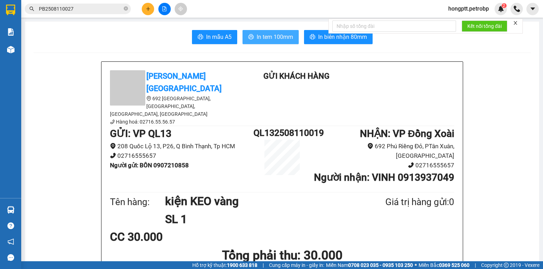
click at [280, 36] on span "In tem 100mm" at bounding box center [274, 36] width 36 height 9
click at [149, 7] on icon "plus" at bounding box center [148, 8] width 5 height 5
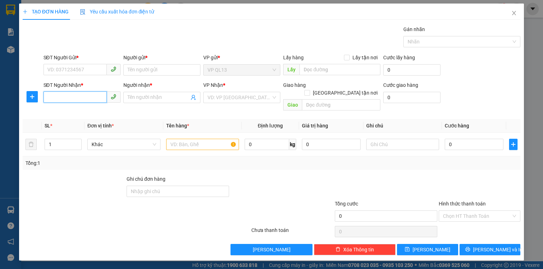
click at [93, 95] on input "SĐT Người Nhận *" at bounding box center [74, 96] width 63 height 11
click at [72, 112] on div "0972594355 - BS HƯƠNG" at bounding box center [82, 111] width 69 height 8
type input "0972594355"
type input "BS HƯƠNG"
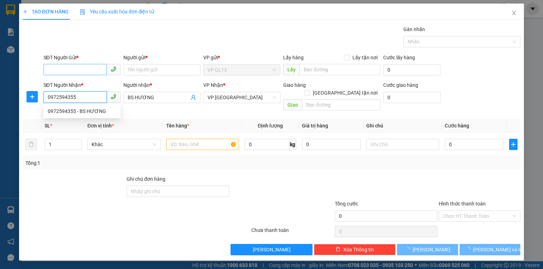
type input "30.000"
type input "0972594355"
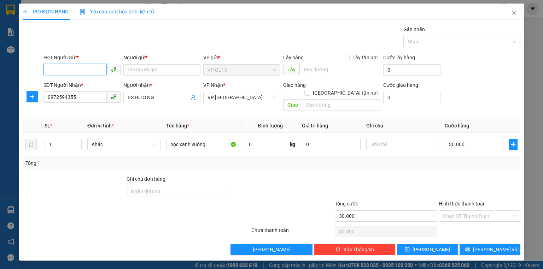
click at [89, 69] on input "SĐT Người Gửi *" at bounding box center [74, 69] width 63 height 11
click at [89, 85] on div "0938454900 - VY" at bounding box center [94, 84] width 92 height 8
type input "0938454900"
type input "VY"
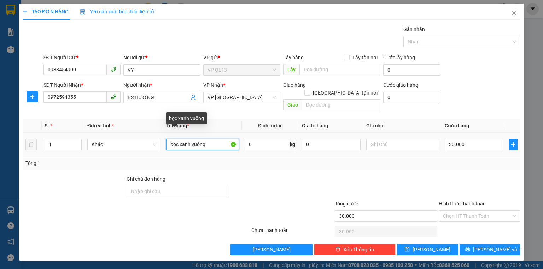
click at [211, 139] on input "bọc xanh vuông" at bounding box center [202, 144] width 73 height 11
type input "bọc xanh v"
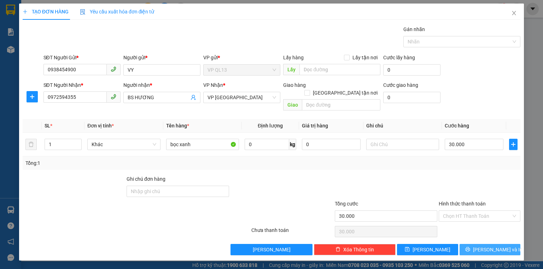
click at [469, 247] on icon "printer" at bounding box center [467, 249] width 5 height 5
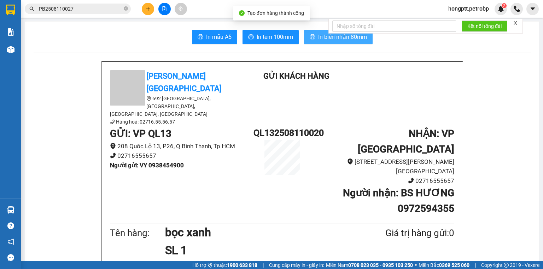
click at [323, 37] on span "In biên nhận 80mm" at bounding box center [342, 36] width 49 height 9
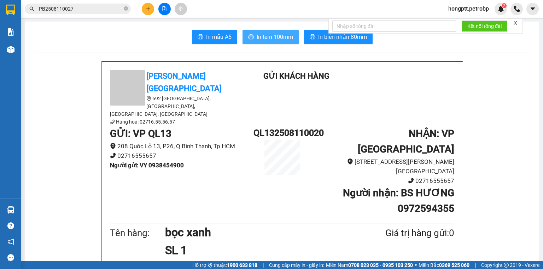
click at [270, 34] on span "In tem 100mm" at bounding box center [274, 36] width 36 height 9
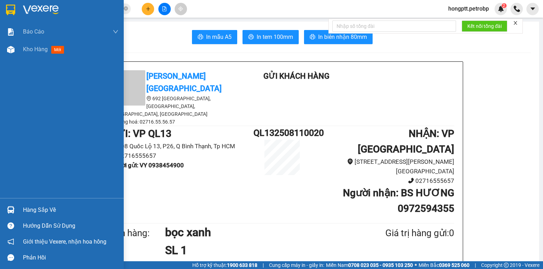
click at [31, 9] on img at bounding box center [41, 10] width 36 height 11
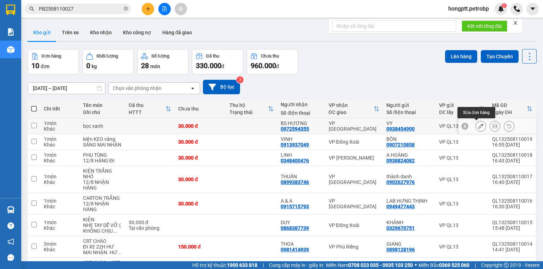
click at [478, 127] on icon at bounding box center [480, 126] width 5 height 5
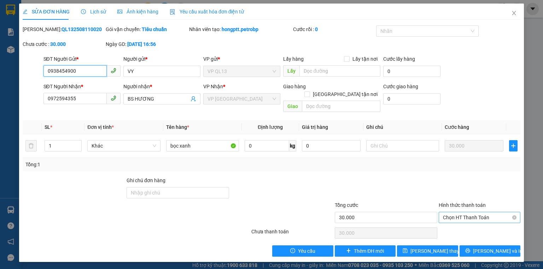
click at [464, 212] on span "Chọn HT Thanh Toán" at bounding box center [479, 217] width 73 height 11
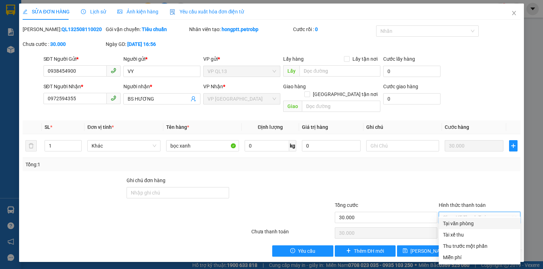
click at [462, 222] on div "Tại văn phòng" at bounding box center [479, 224] width 73 height 8
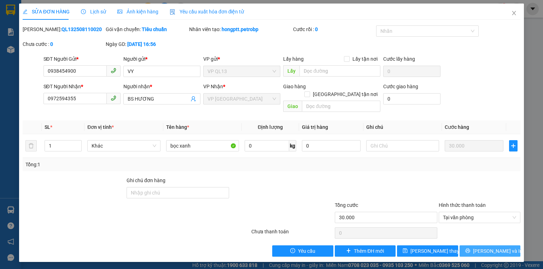
click at [469, 249] on icon "printer" at bounding box center [467, 251] width 5 height 5
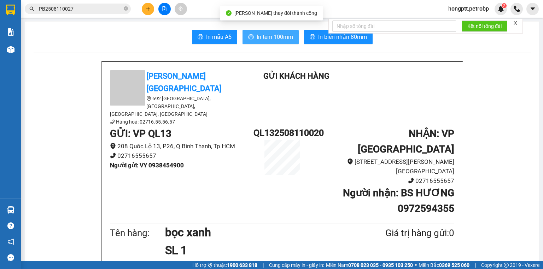
click at [282, 37] on span "In tem 100mm" at bounding box center [274, 36] width 36 height 9
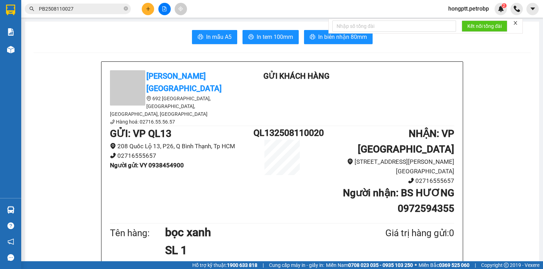
click at [30, 7] on icon "search" at bounding box center [31, 8] width 5 height 5
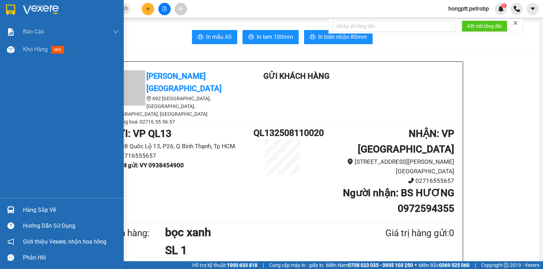
click at [20, 8] on div at bounding box center [62, 11] width 124 height 23
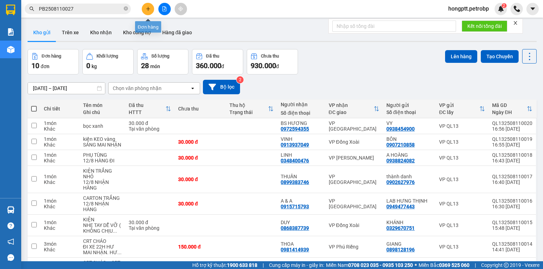
click at [146, 8] on icon "plus" at bounding box center [148, 8] width 5 height 5
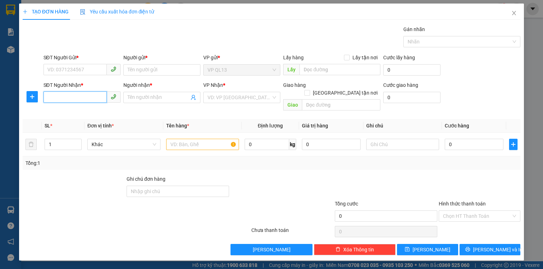
click at [85, 99] on input "SĐT Người Nhận *" at bounding box center [74, 96] width 63 height 11
type input "0978897624"
click at [137, 100] on input "Người nhận *" at bounding box center [158, 98] width 61 height 8
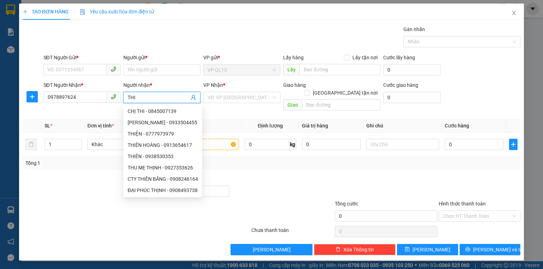
drag, startPoint x: 170, startPoint y: 94, endPoint x: 117, endPoint y: 103, distance: 53.3
click at [117, 103] on div "SĐT Người Nhận * 0978897624 Người nhận * THI VP Nhận * VD: VP Sài Gòn Giao hàng…" at bounding box center [282, 97] width 480 height 32
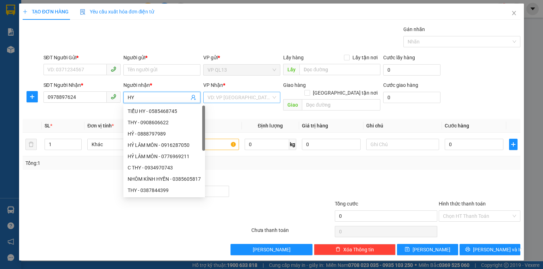
type input "HY"
click at [212, 95] on input "search" at bounding box center [239, 97] width 64 height 11
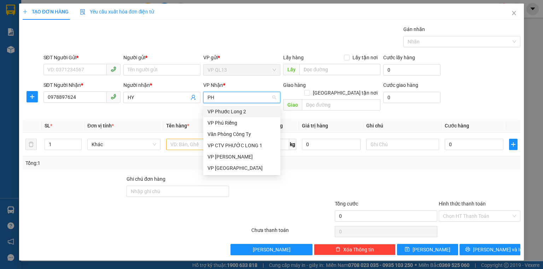
type input "PHU"
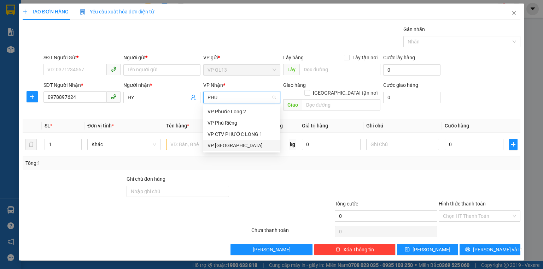
click at [229, 144] on div "VP [GEOGRAPHIC_DATA]" at bounding box center [241, 146] width 69 height 8
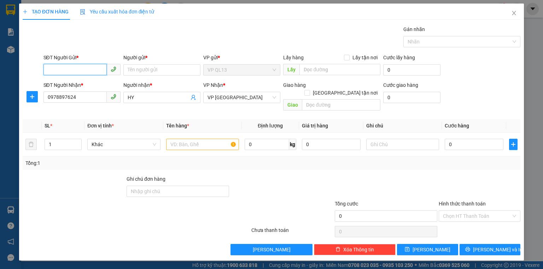
click at [83, 66] on input "SĐT Người Gửi *" at bounding box center [74, 69] width 63 height 11
type input "0901314463"
click at [76, 84] on div "0901314463 - LINH" at bounding box center [82, 84] width 69 height 8
type input "LINH"
type input "30.000"
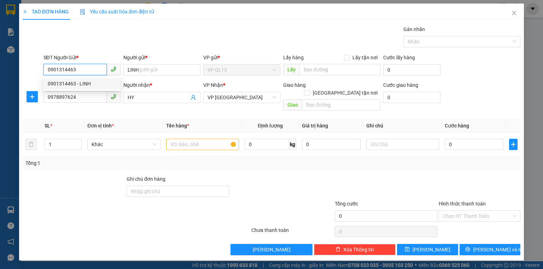
type input "30.000"
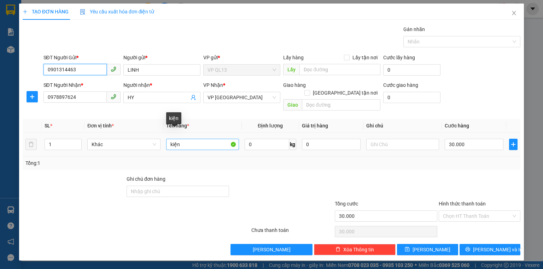
type input "0901314463"
click at [189, 139] on input "kiện" at bounding box center [202, 144] width 73 height 11
type input "kiện DÀI NHỎ"
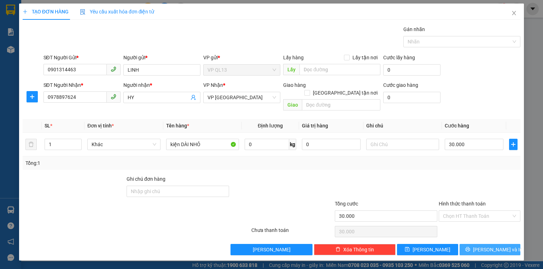
click at [486, 246] on span "[PERSON_NAME] và In" at bounding box center [497, 250] width 49 height 8
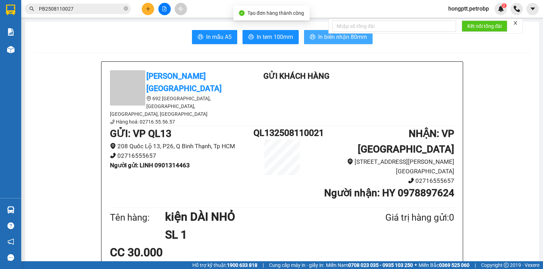
click at [337, 37] on span "In biên nhận 80mm" at bounding box center [342, 36] width 49 height 9
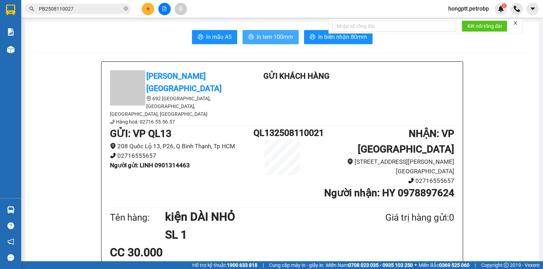
click at [285, 37] on span "In tem 100mm" at bounding box center [274, 36] width 36 height 9
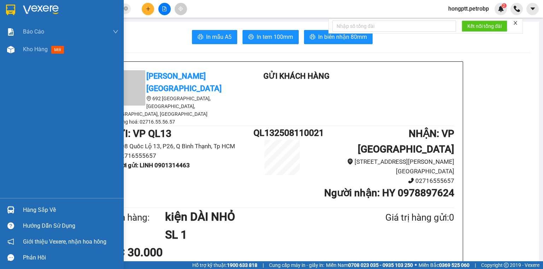
click at [29, 7] on img at bounding box center [41, 10] width 36 height 11
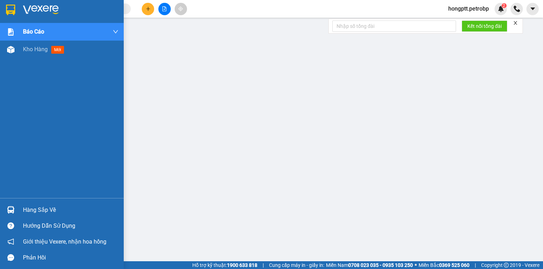
click at [24, 7] on img at bounding box center [41, 10] width 36 height 11
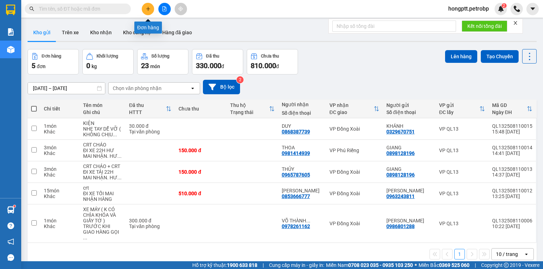
click at [148, 10] on icon "plus" at bounding box center [148, 8] width 5 height 5
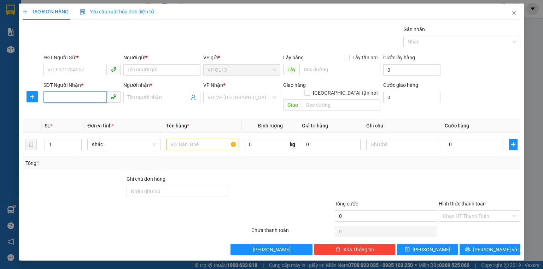
click at [82, 96] on input "SĐT Người Nhận *" at bounding box center [74, 96] width 63 height 11
type input "0915715793"
click at [88, 109] on div "0915715793 - A & A" at bounding box center [82, 111] width 69 height 8
type input "A & A"
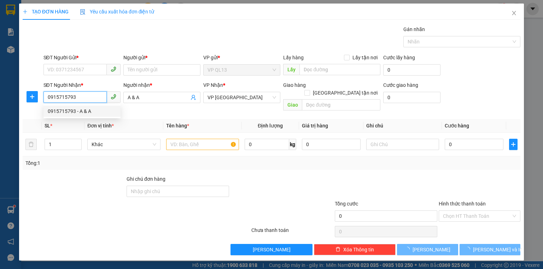
type input "40.000"
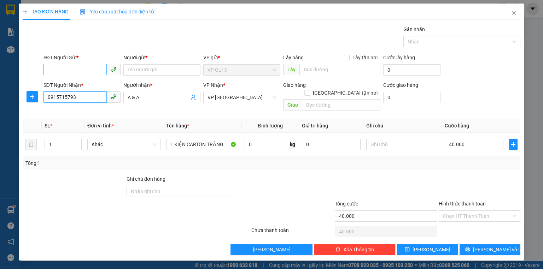
type input "0915715793"
click at [88, 72] on input "SĐT Người Gửi *" at bounding box center [74, 69] width 63 height 11
click at [88, 86] on div "0949477443 - [GEOGRAPHIC_DATA]" at bounding box center [87, 84] width 79 height 8
type input "0949477443"
type input "LAB HƯNG THỊNH"
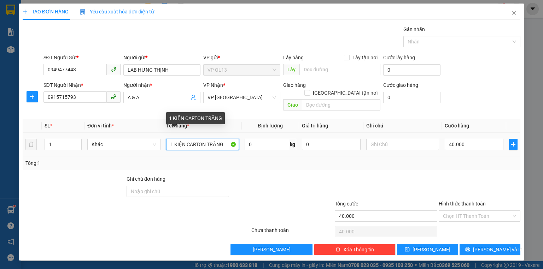
click at [187, 139] on input "1 KIỆN CARTON TRẮNG" at bounding box center [202, 144] width 73 height 11
type input "CARTON TRẮNG"
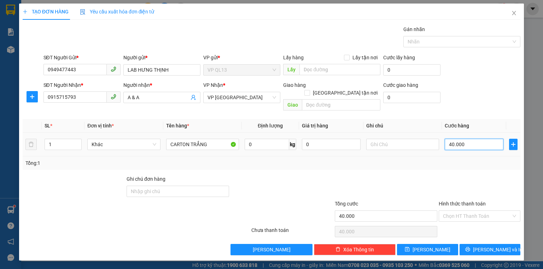
click at [472, 139] on input "40.000" at bounding box center [473, 144] width 59 height 11
type input "3"
type input "30"
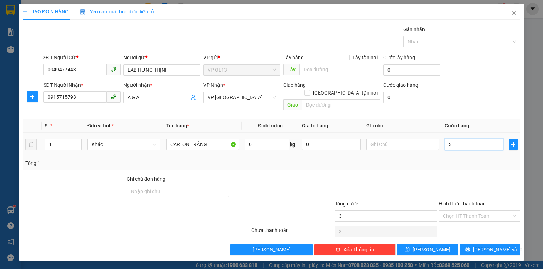
type input "30"
type input "30.000"
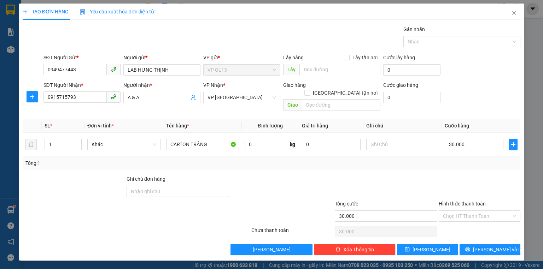
click at [496, 106] on div "Transit Pickup Surcharge Ids Transit Deliver Surcharge Ids Transit Deliver Surc…" at bounding box center [271, 140] width 497 height 230
click at [504, 244] on button "[PERSON_NAME] và In" at bounding box center [489, 249] width 61 height 11
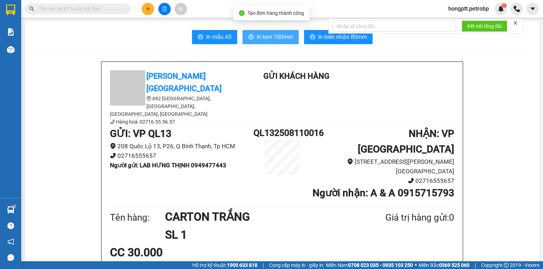
click at [268, 36] on span "In tem 100mm" at bounding box center [274, 36] width 36 height 9
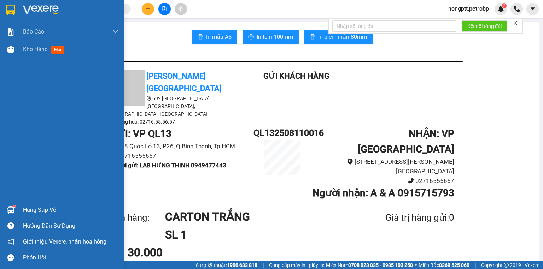
click at [35, 10] on img at bounding box center [41, 10] width 36 height 11
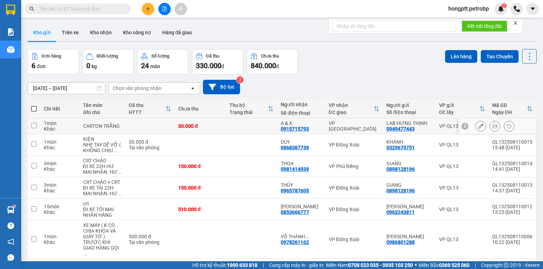
click at [478, 126] on icon at bounding box center [480, 126] width 5 height 5
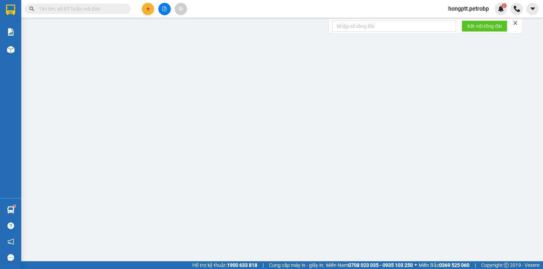
type input "0949477443"
type input "LAB HƯNG THỊNH"
type input "0915715793"
type input "A & A"
type input "30.000"
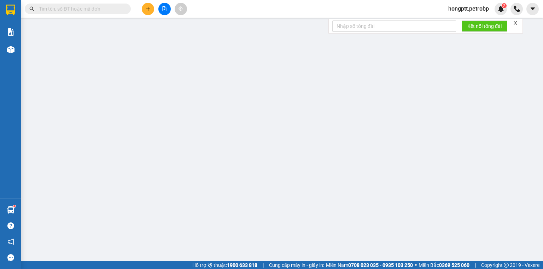
type input "30.000"
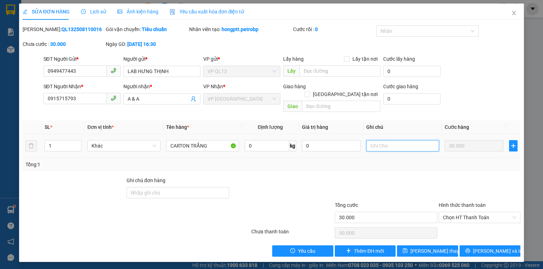
click at [379, 140] on input "text" at bounding box center [402, 145] width 73 height 11
type input "12/8 NHẬN HÀNG"
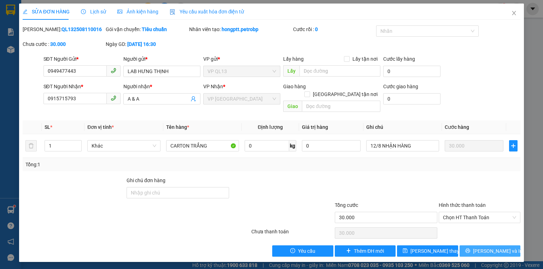
click at [469, 249] on icon "printer" at bounding box center [467, 251] width 5 height 5
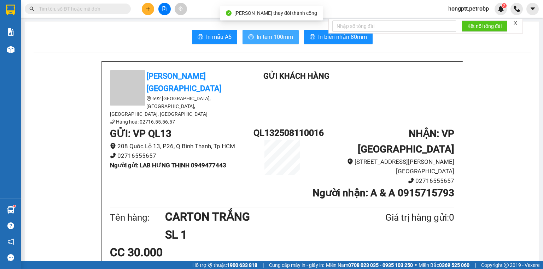
click at [280, 37] on span "In tem 100mm" at bounding box center [274, 36] width 36 height 9
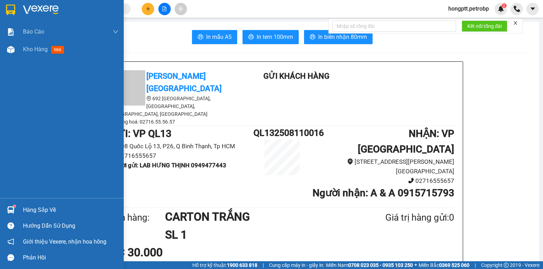
click at [25, 7] on img at bounding box center [41, 10] width 36 height 11
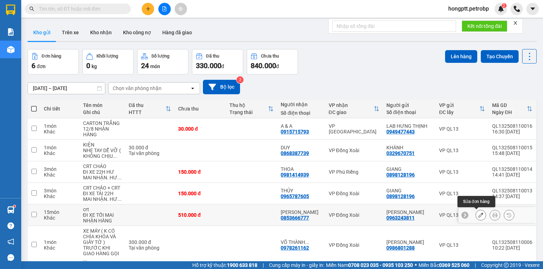
click at [478, 214] on icon at bounding box center [480, 215] width 5 height 5
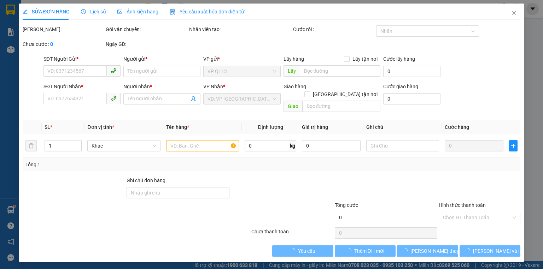
type input "0963243811"
type input "[PERSON_NAME]"
type input "0853666777"
type input "[PERSON_NAME]"
type input "510.000"
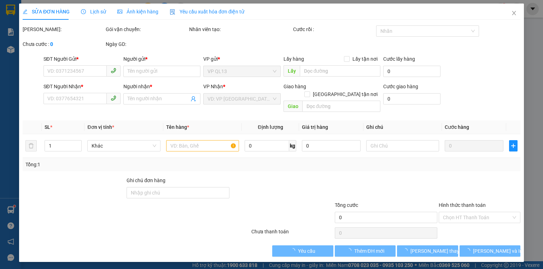
type input "510.000"
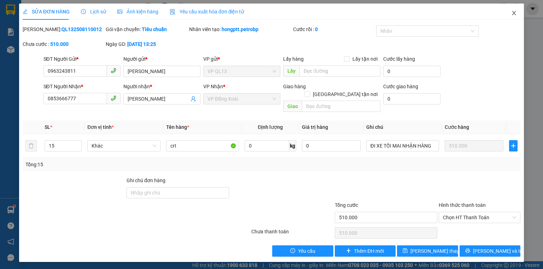
click at [515, 14] on icon "close" at bounding box center [514, 13] width 6 height 6
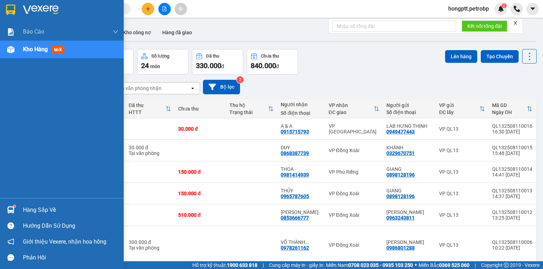
click at [23, 7] on img at bounding box center [41, 10] width 36 height 11
